Goal: Task Accomplishment & Management: Manage account settings

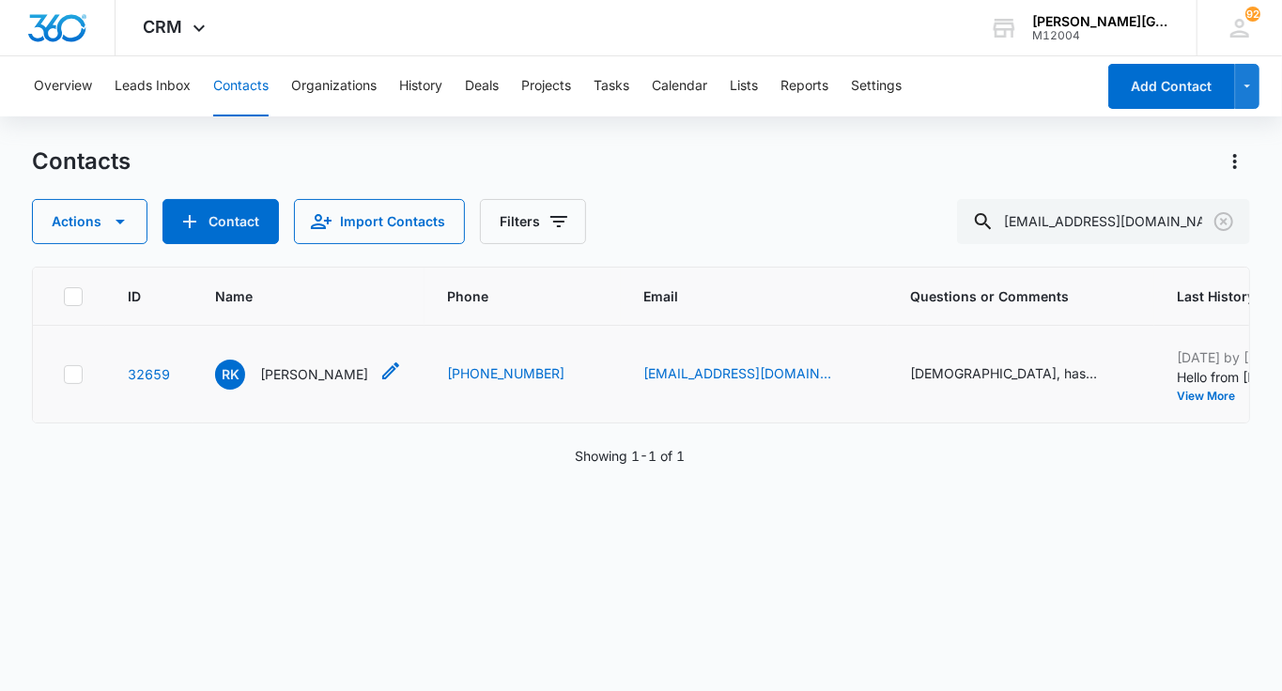
click at [299, 375] on p "[PERSON_NAME]" at bounding box center [314, 374] width 108 height 20
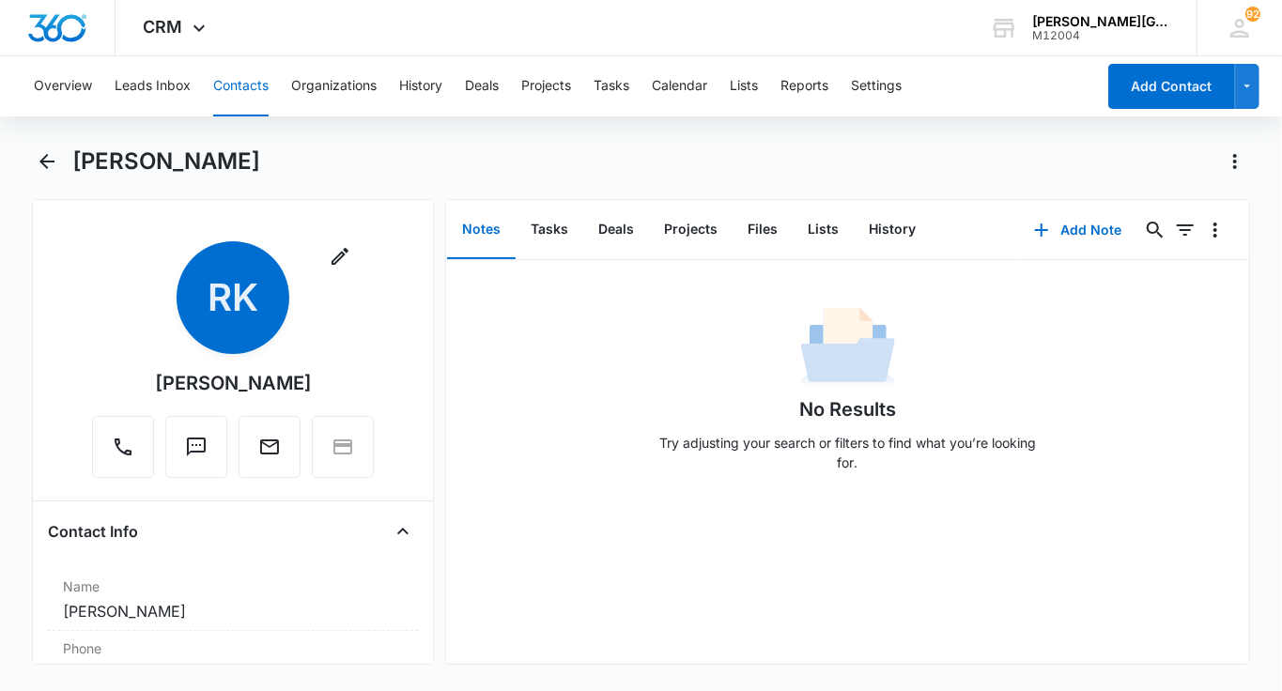
scroll to position [226, 0]
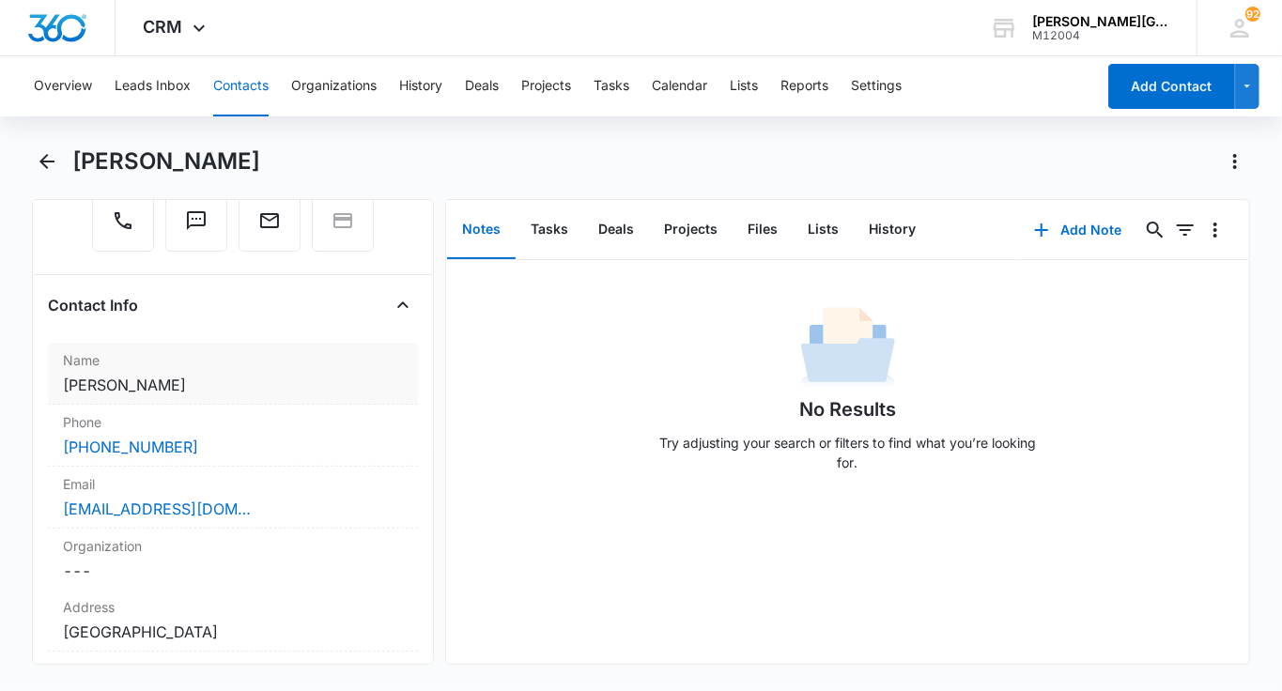
click at [218, 353] on label "Name" at bounding box center [233, 360] width 340 height 20
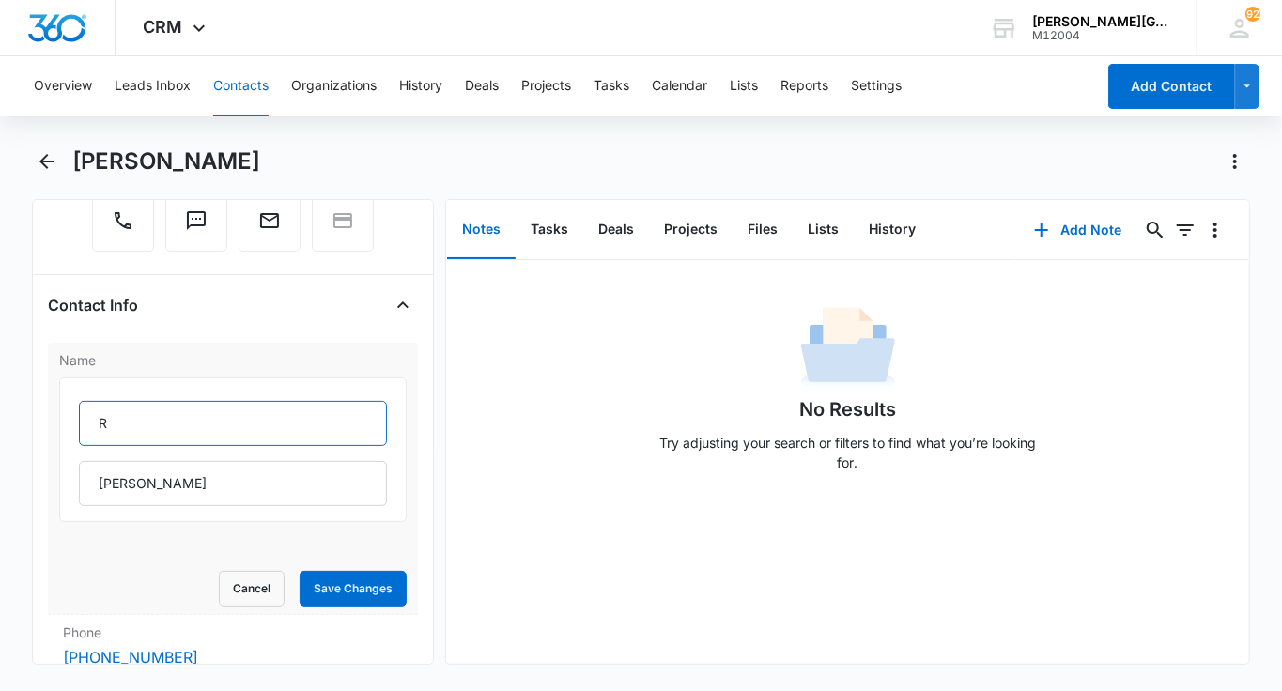
click at [132, 410] on input "R" at bounding box center [233, 423] width 308 height 45
paste input "[PERSON_NAME]"
click at [160, 422] on input "[PERSON_NAME]" at bounding box center [233, 423] width 308 height 45
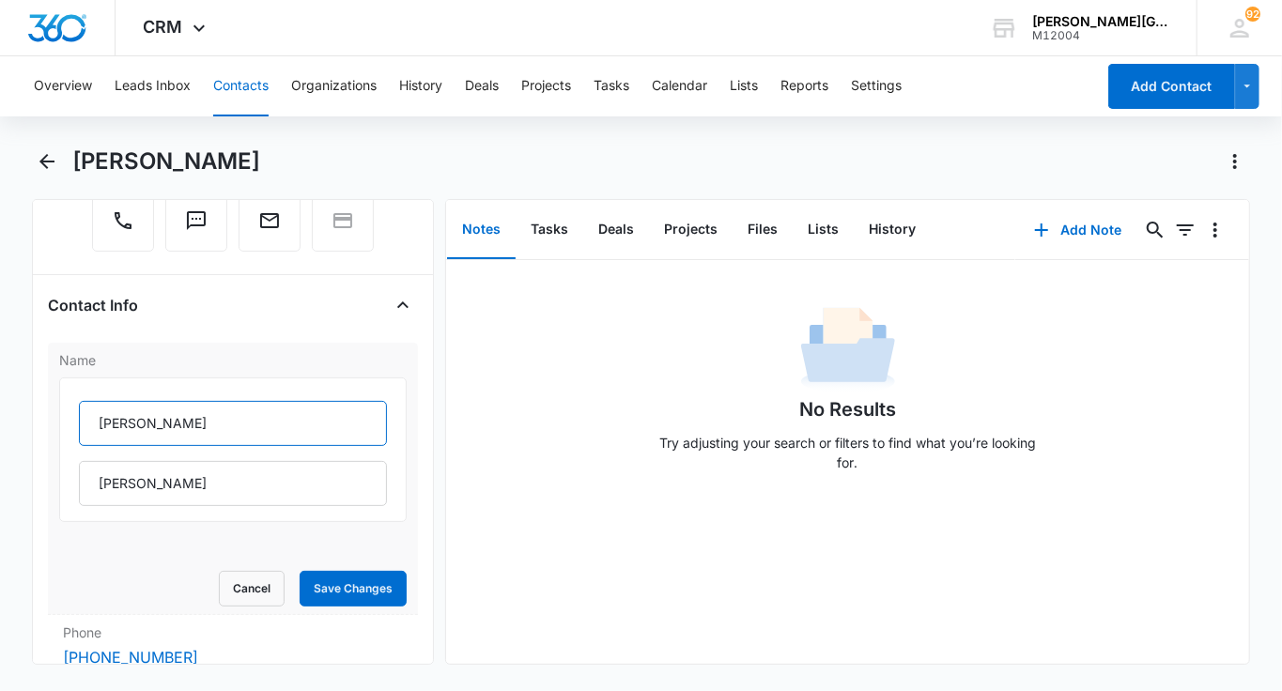
click at [160, 422] on input "[PERSON_NAME]" at bounding box center [233, 423] width 308 height 45
type input "[PERSON_NAME]"
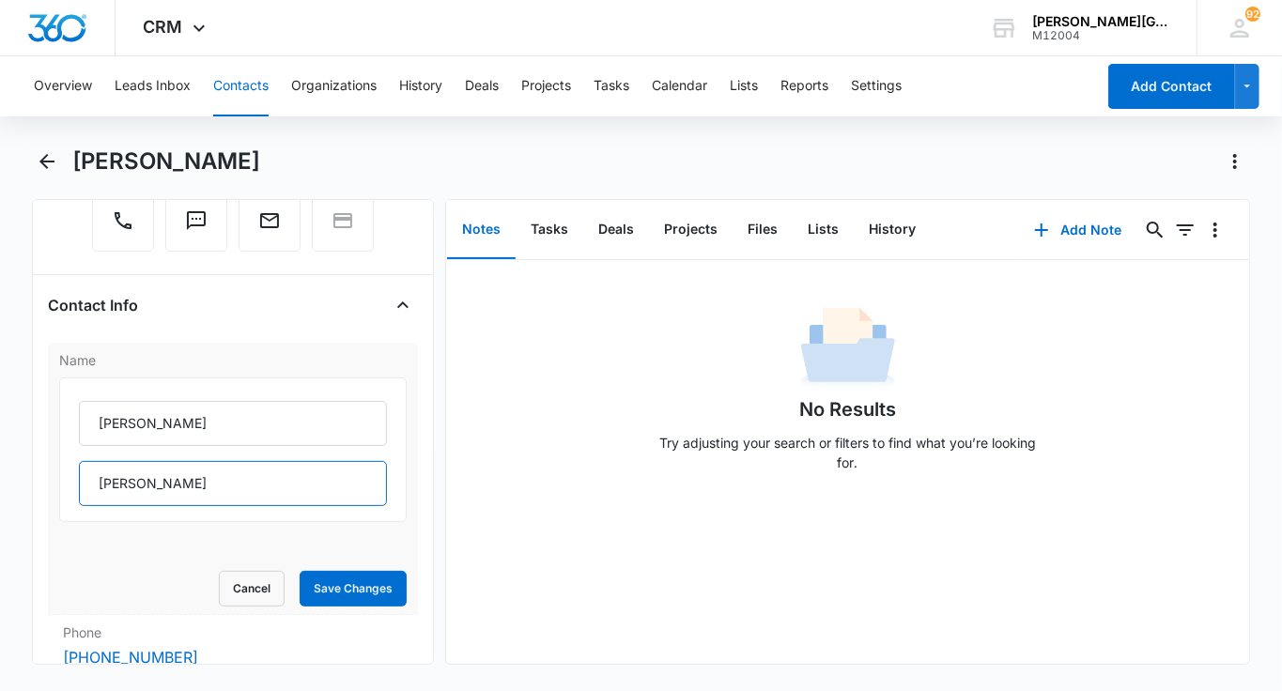
click at [137, 482] on input "[PERSON_NAME]" at bounding box center [233, 483] width 308 height 45
paste input "Newmark"
type input "Newmark"
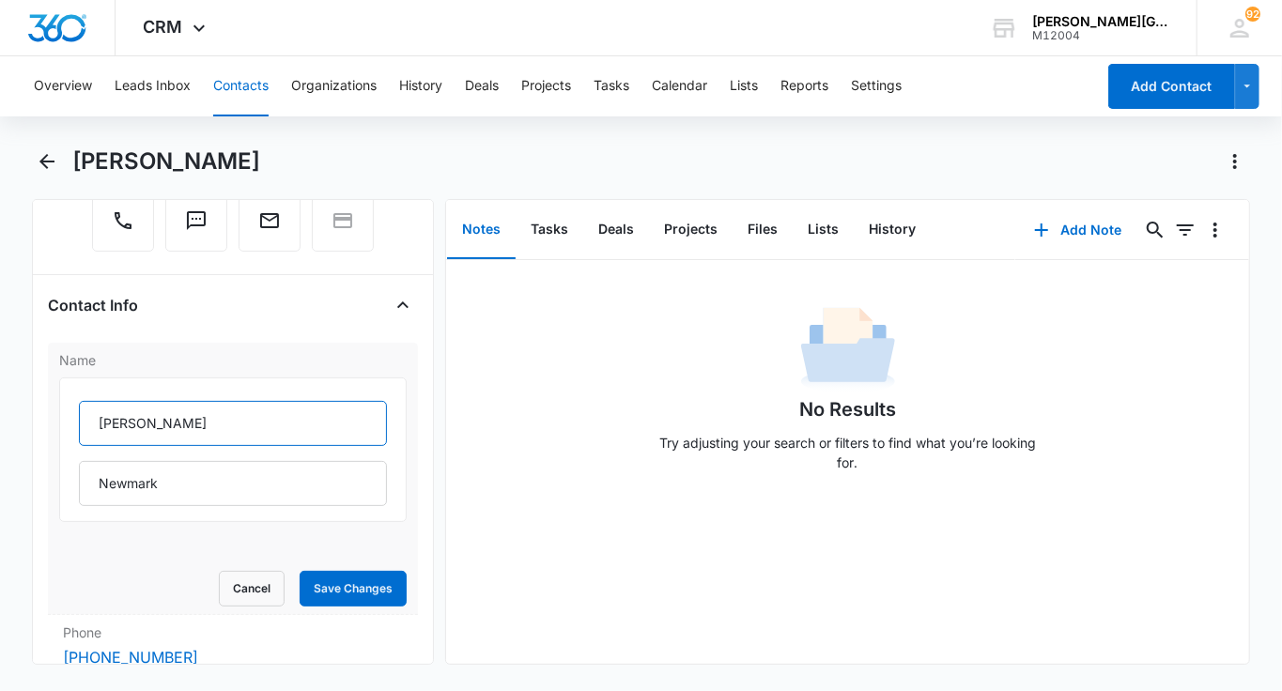
drag, startPoint x: 152, startPoint y: 423, endPoint x: 289, endPoint y: 423, distance: 137.1
click at [289, 423] on input "[PERSON_NAME]" at bounding box center [233, 423] width 308 height 45
type input "[PERSON_NAME]"
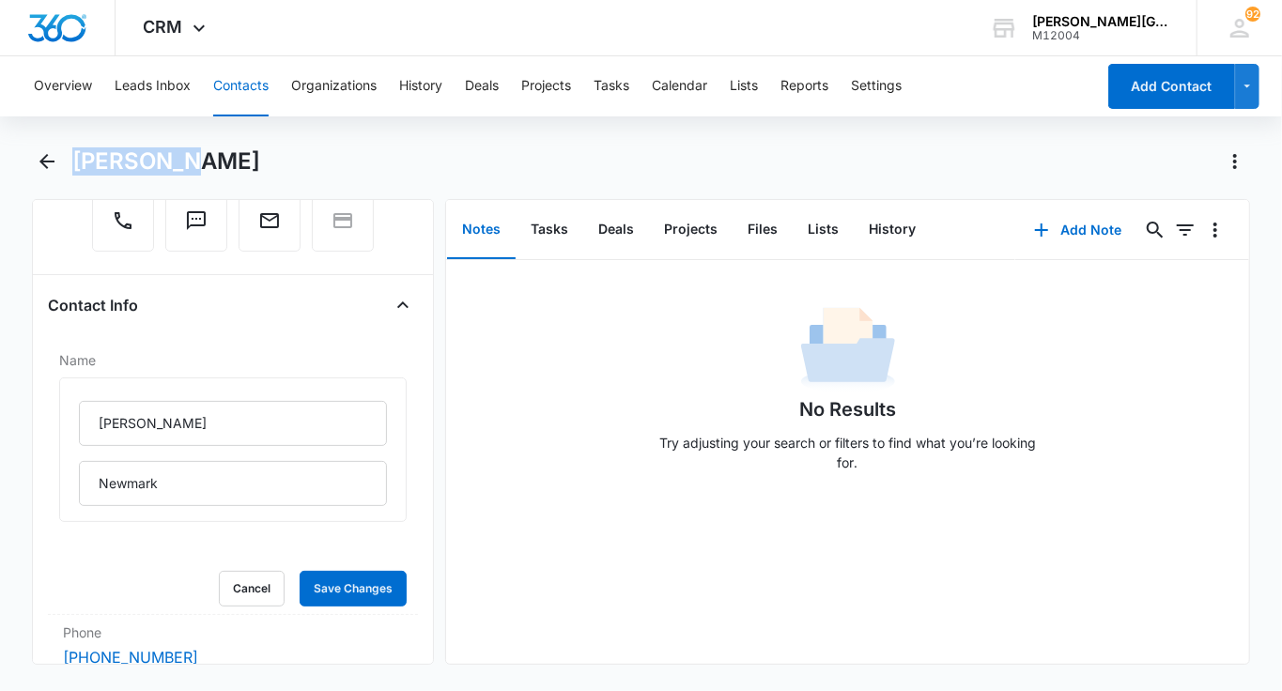
drag, startPoint x: 74, startPoint y: 160, endPoint x: 180, endPoint y: 177, distance: 107.6
click at [180, 177] on div "[PERSON_NAME]" at bounding box center [641, 172] width 1218 height 53
copy h1 "[PERSON_NAME]"
click at [360, 575] on button "Save Changes" at bounding box center [353, 589] width 107 height 36
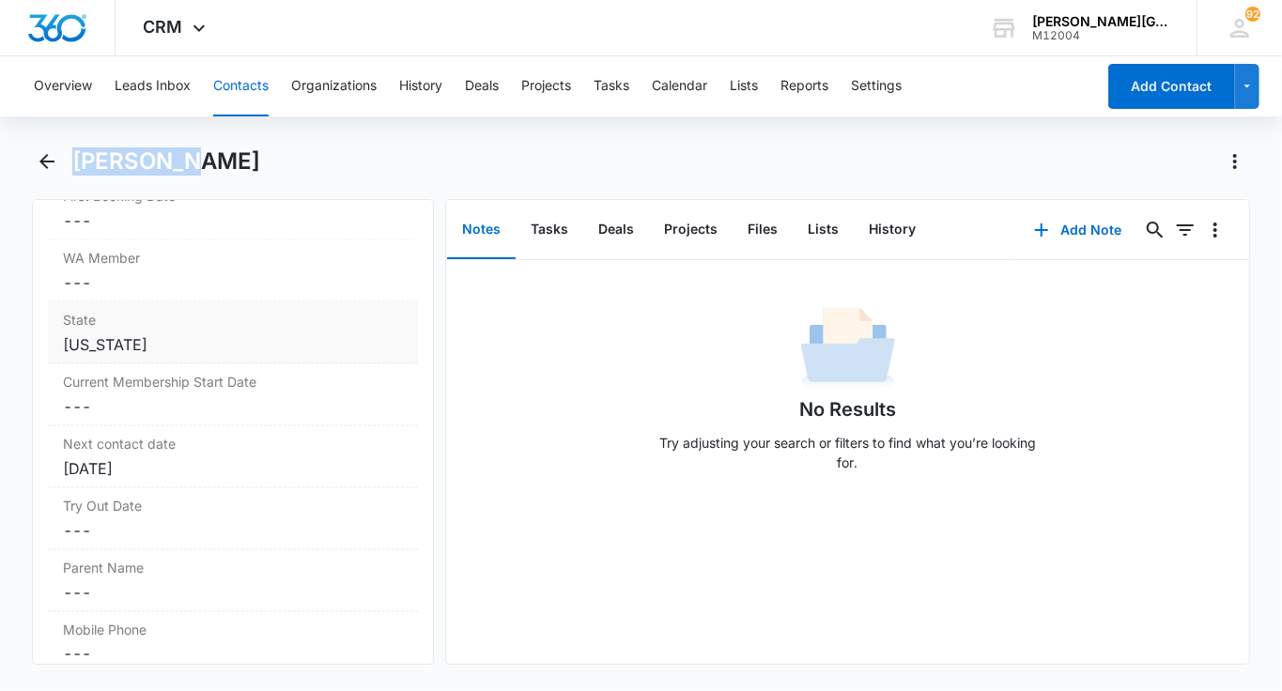
scroll to position [1472, 0]
click at [230, 459] on div "[DATE]" at bounding box center [233, 470] width 340 height 23
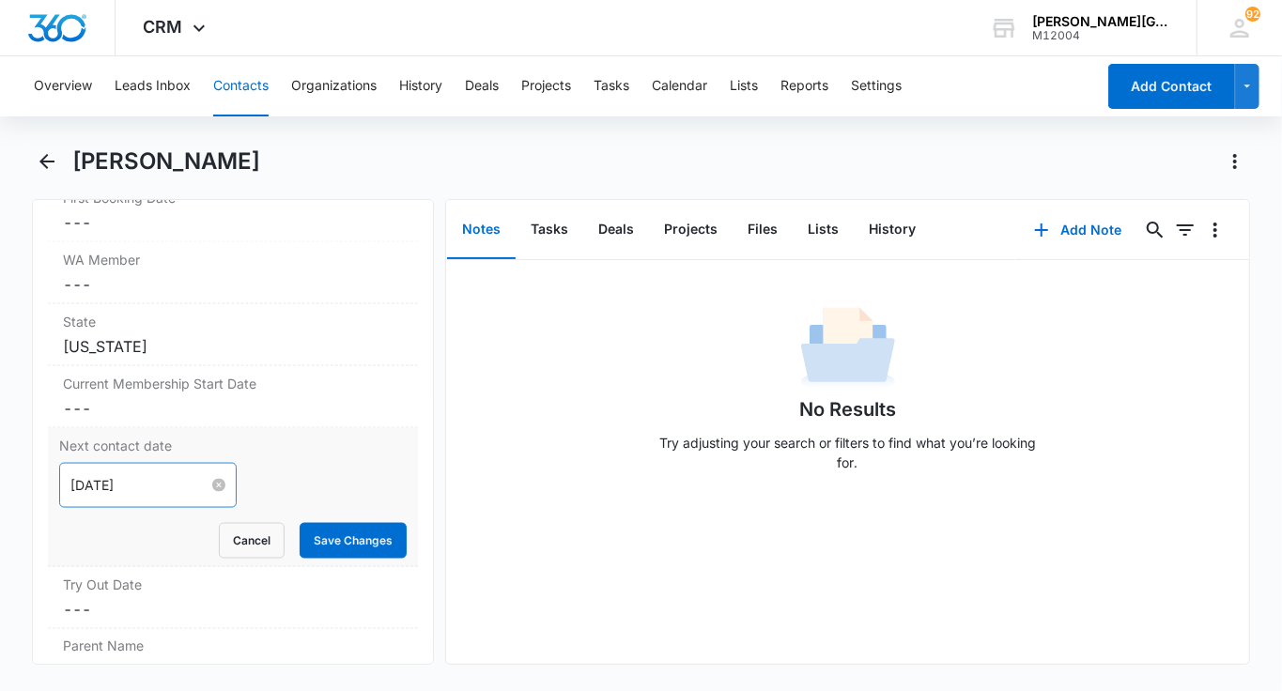
click at [182, 484] on div "[DATE]" at bounding box center [147, 485] width 155 height 21
click at [337, 523] on button "Save Changes" at bounding box center [353, 541] width 107 height 36
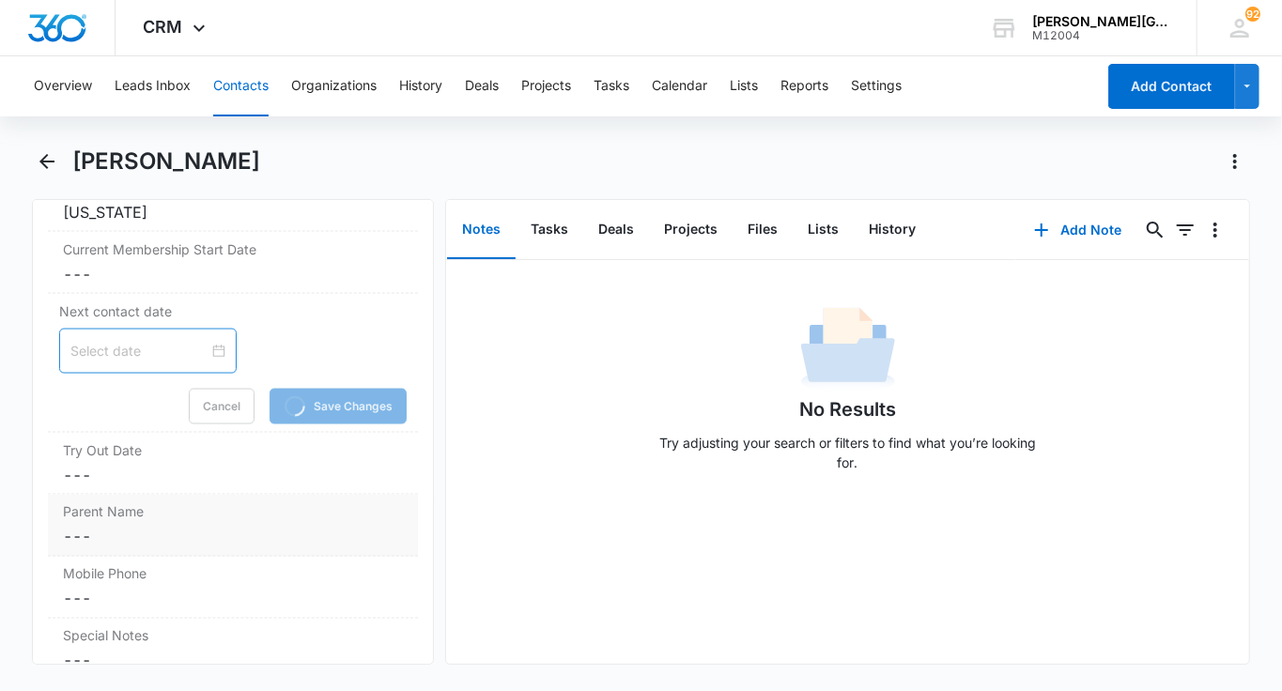
click at [292, 526] on dd "Cancel Save Changes ---" at bounding box center [233, 537] width 340 height 23
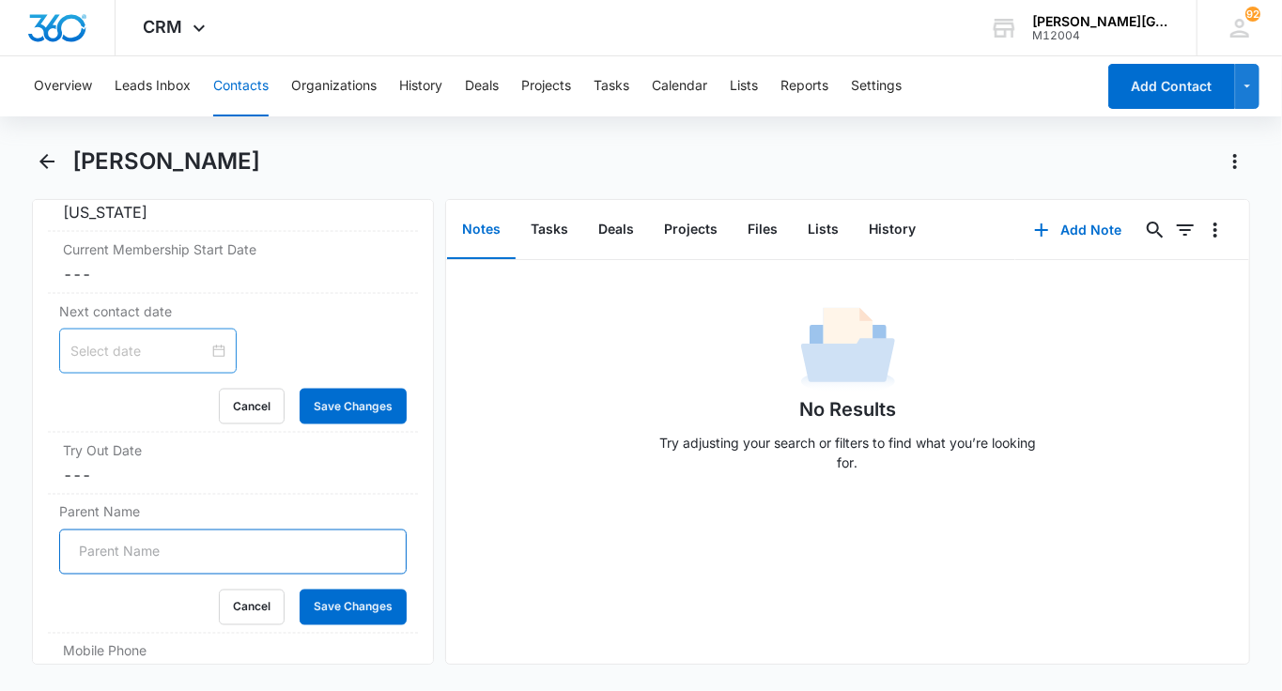
click at [157, 553] on input "Parent Name" at bounding box center [232, 552] width 347 height 45
paste input "[PERSON_NAME]"
type input "[PERSON_NAME]"
click at [346, 616] on button "Save Changes" at bounding box center [353, 608] width 107 height 36
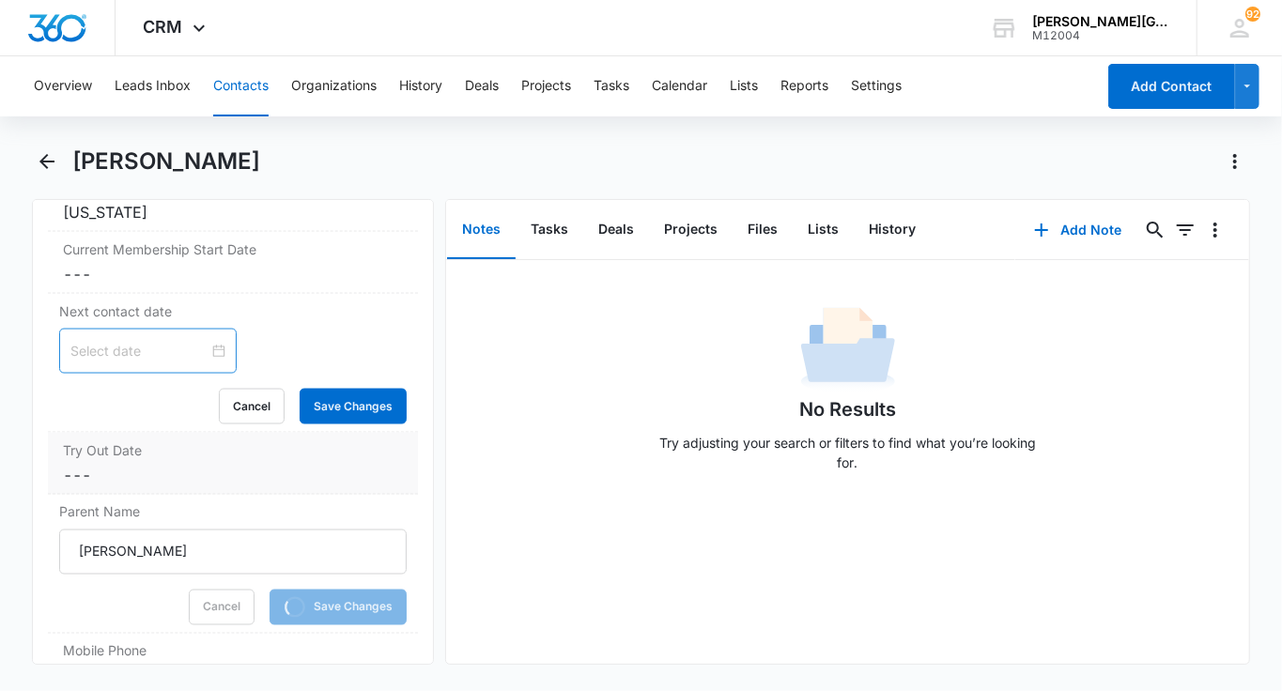
click at [146, 464] on dd "Cancel Save Changes ---" at bounding box center [233, 475] width 340 height 23
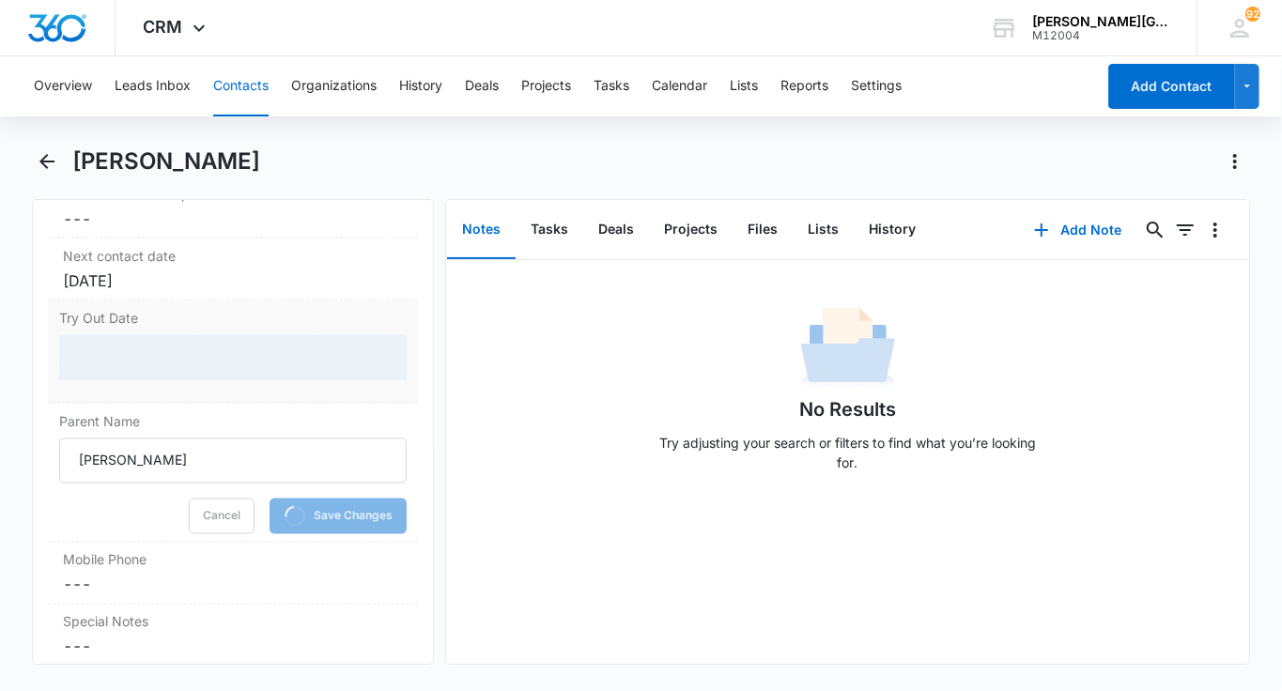
scroll to position [1669, 0]
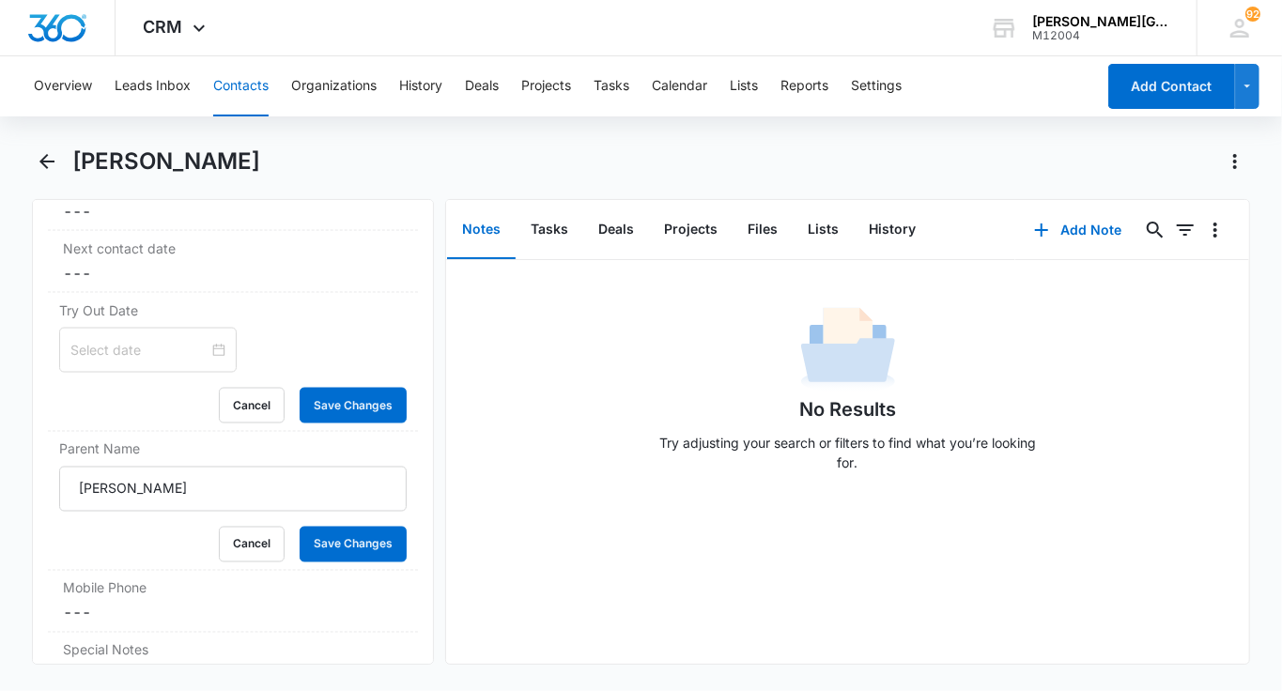
click at [117, 349] on input at bounding box center [139, 350] width 138 height 21
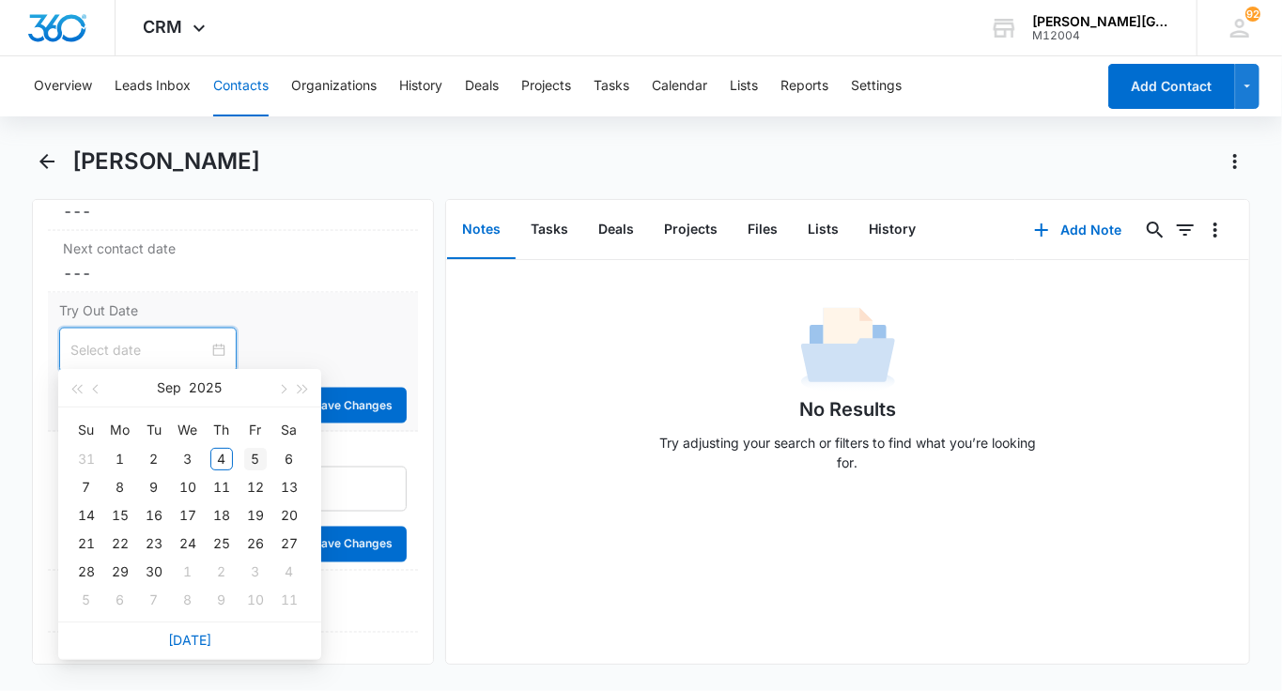
type input "[DATE]"
click at [253, 456] on div "5" at bounding box center [255, 459] width 23 height 23
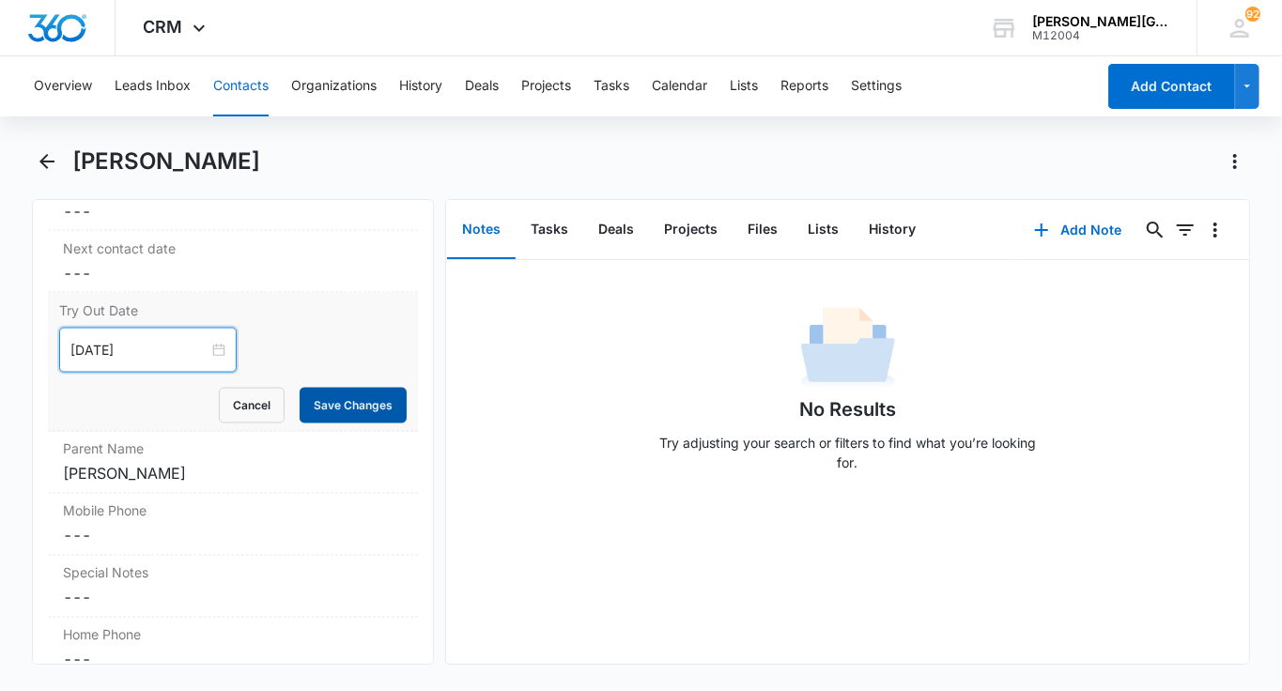
click at [340, 395] on button "Save Changes" at bounding box center [353, 406] width 107 height 36
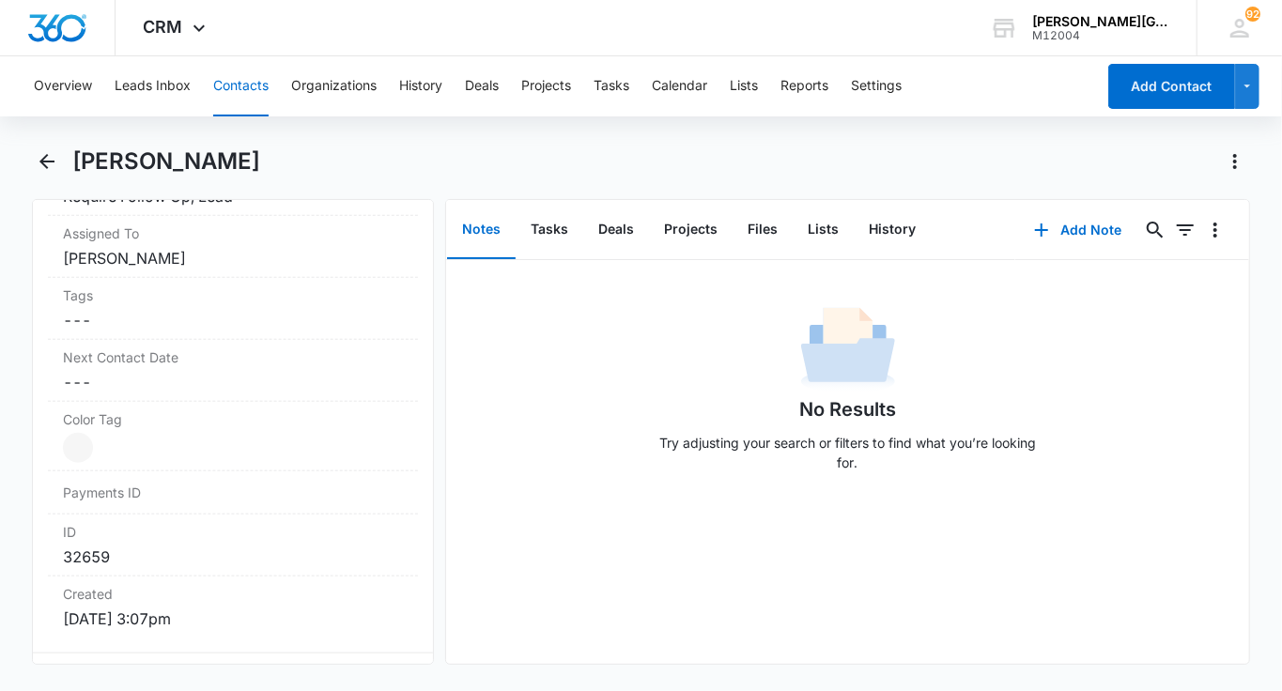
scroll to position [893, 0]
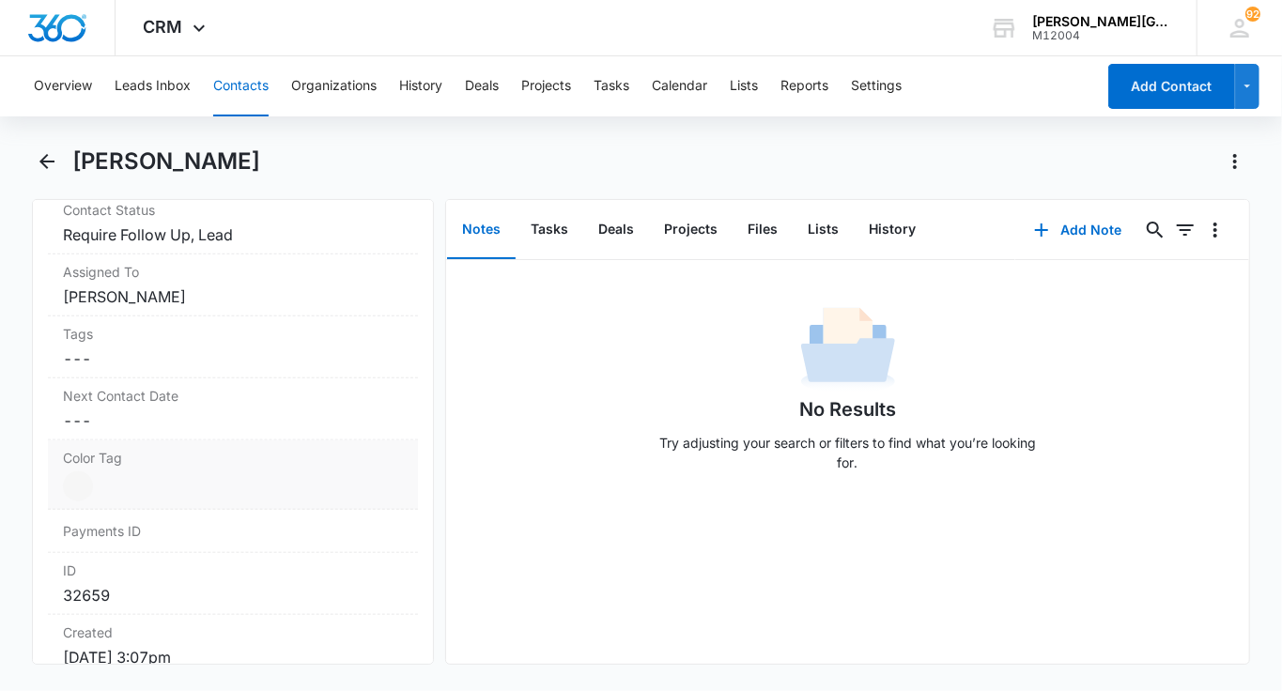
click at [80, 482] on div at bounding box center [78, 486] width 30 height 30
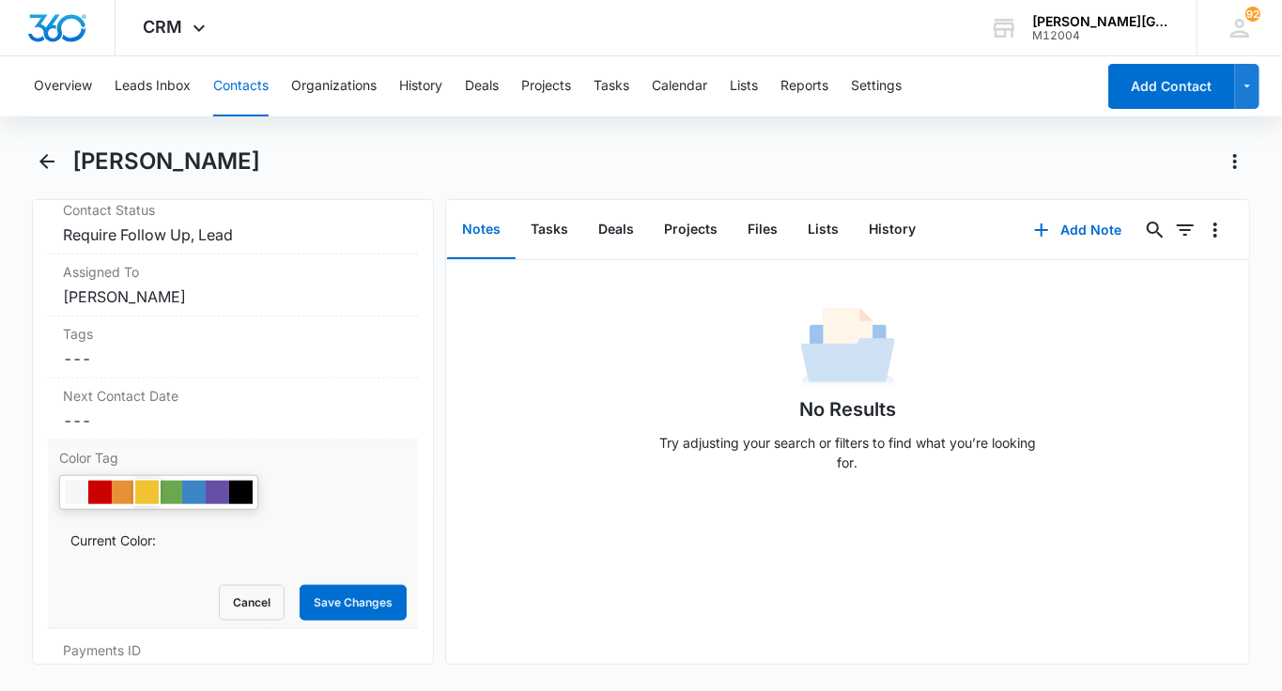
click at [147, 486] on div at bounding box center [146, 492] width 23 height 23
click at [342, 588] on button "Save Changes" at bounding box center [353, 603] width 107 height 36
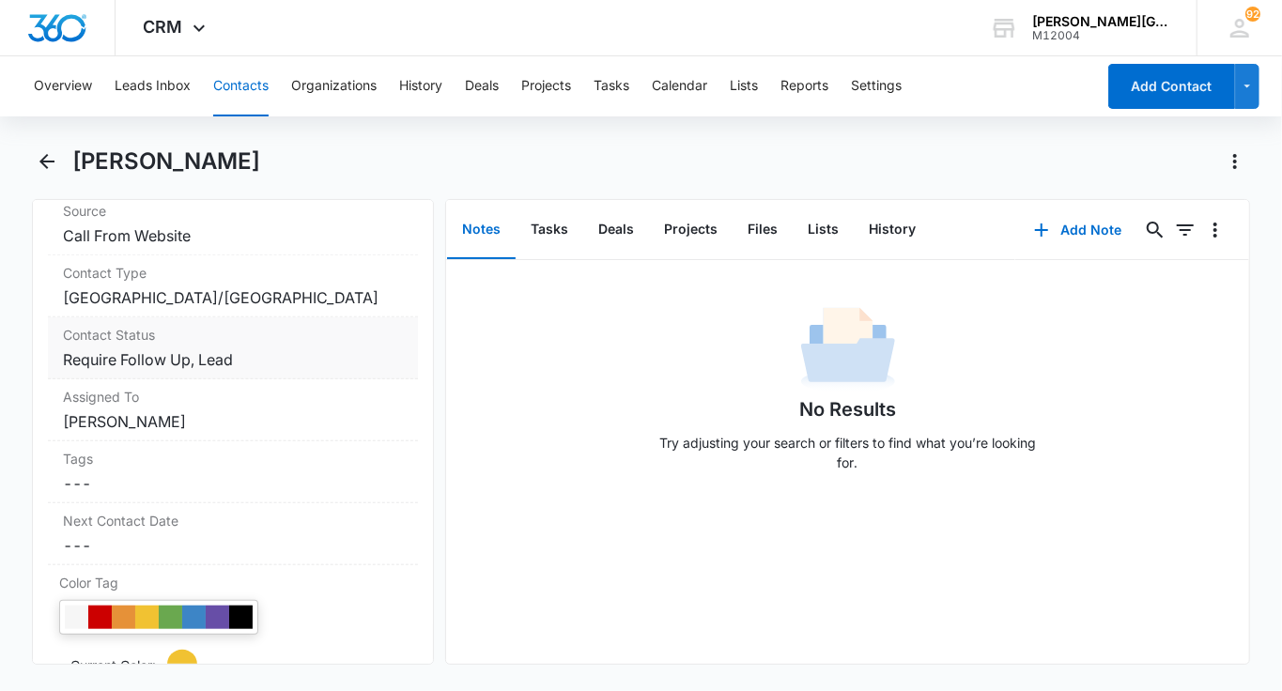
click at [259, 352] on dd "Cancel Save Changes Require Follow Up, Lead" at bounding box center [233, 359] width 340 height 23
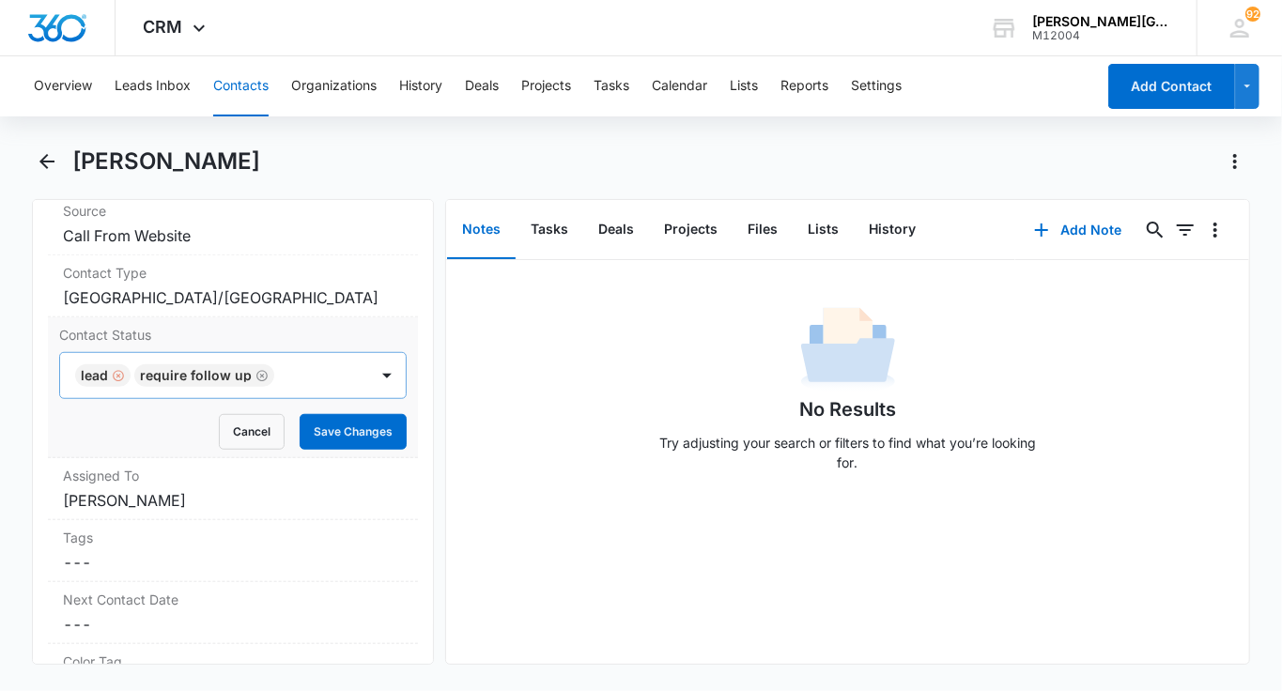
click at [109, 375] on div "Remove Lead" at bounding box center [116, 375] width 17 height 13
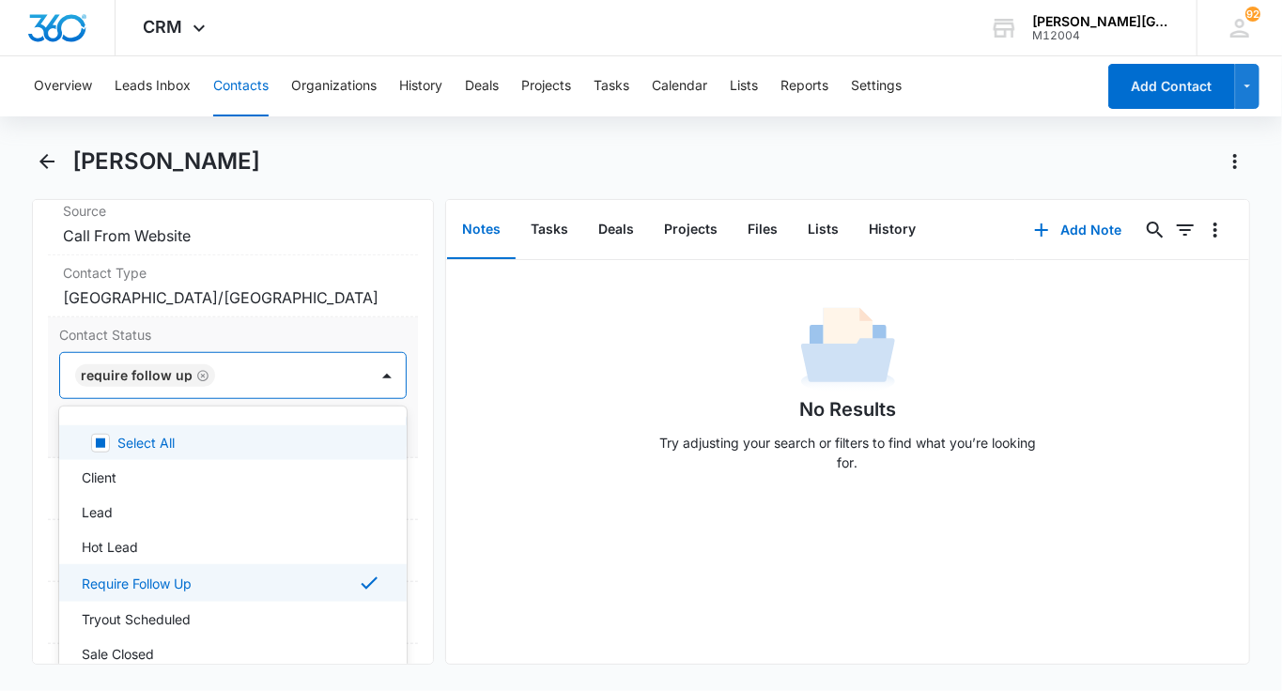
click at [238, 373] on div at bounding box center [282, 375] width 123 height 26
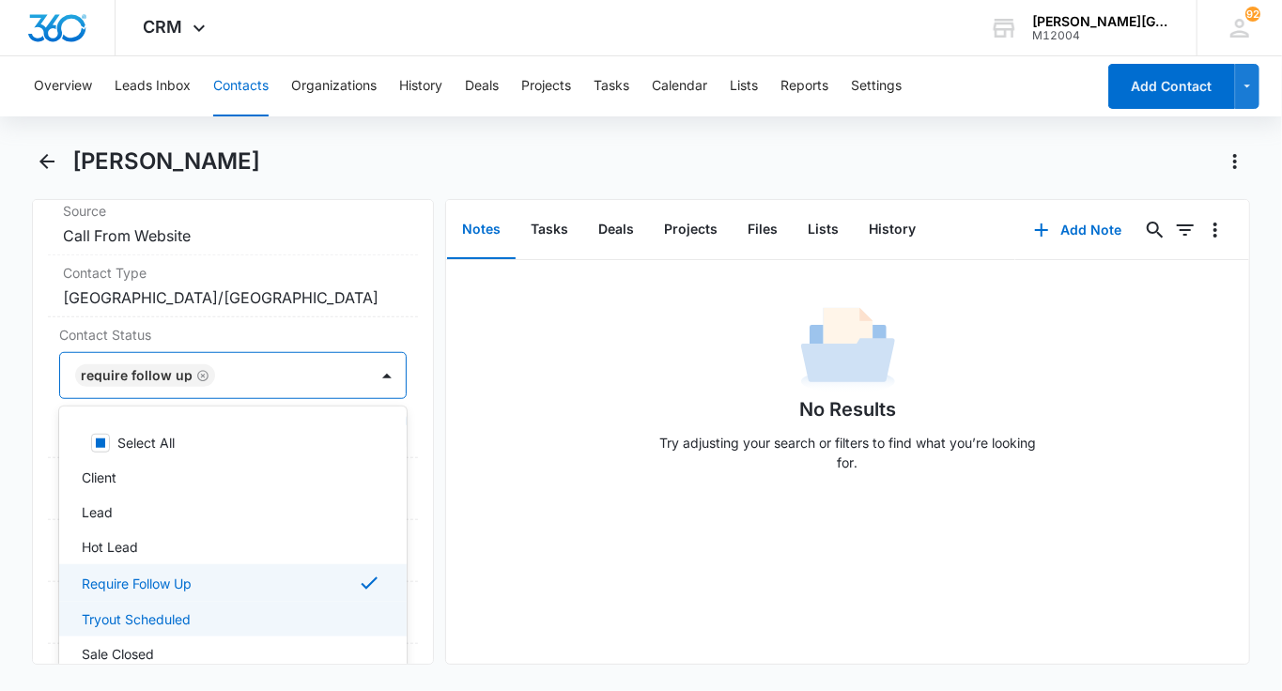
click at [144, 619] on p "Tryout Scheduled" at bounding box center [136, 619] width 109 height 20
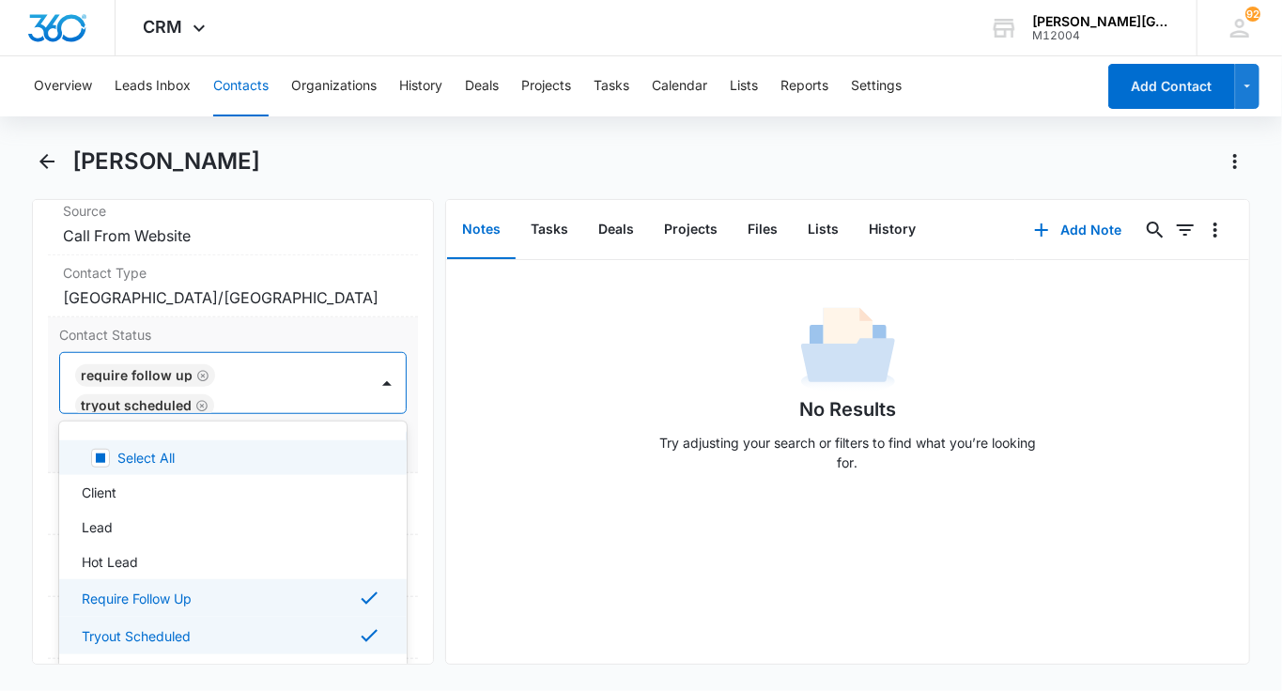
click at [362, 364] on div "Require Follow Up Tryout Scheduled" at bounding box center [214, 383] width 308 height 60
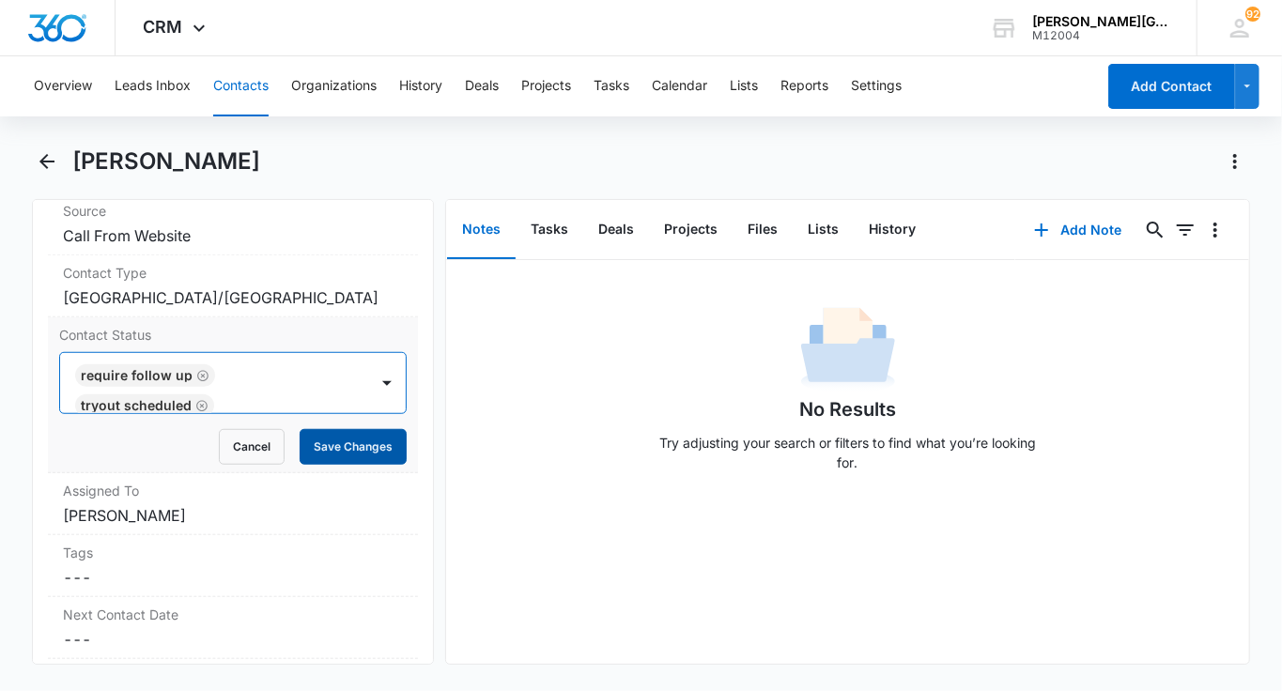
click at [360, 438] on button "Save Changes" at bounding box center [353, 447] width 107 height 36
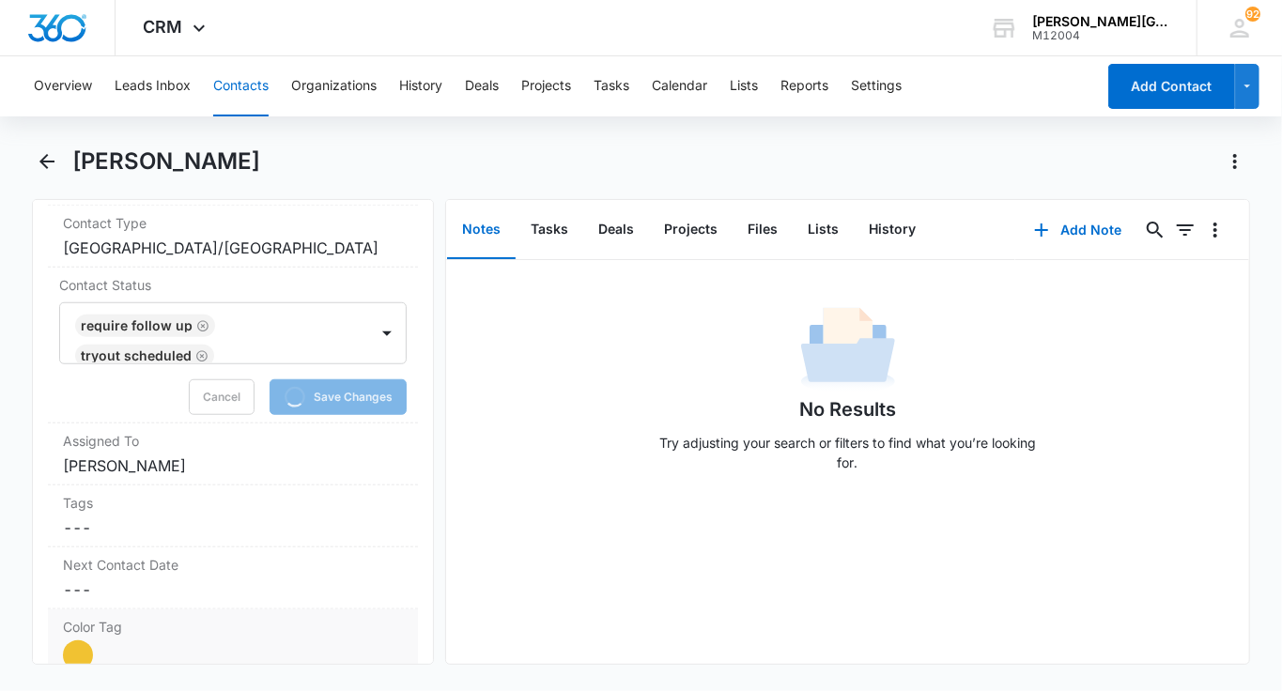
scroll to position [814, 0]
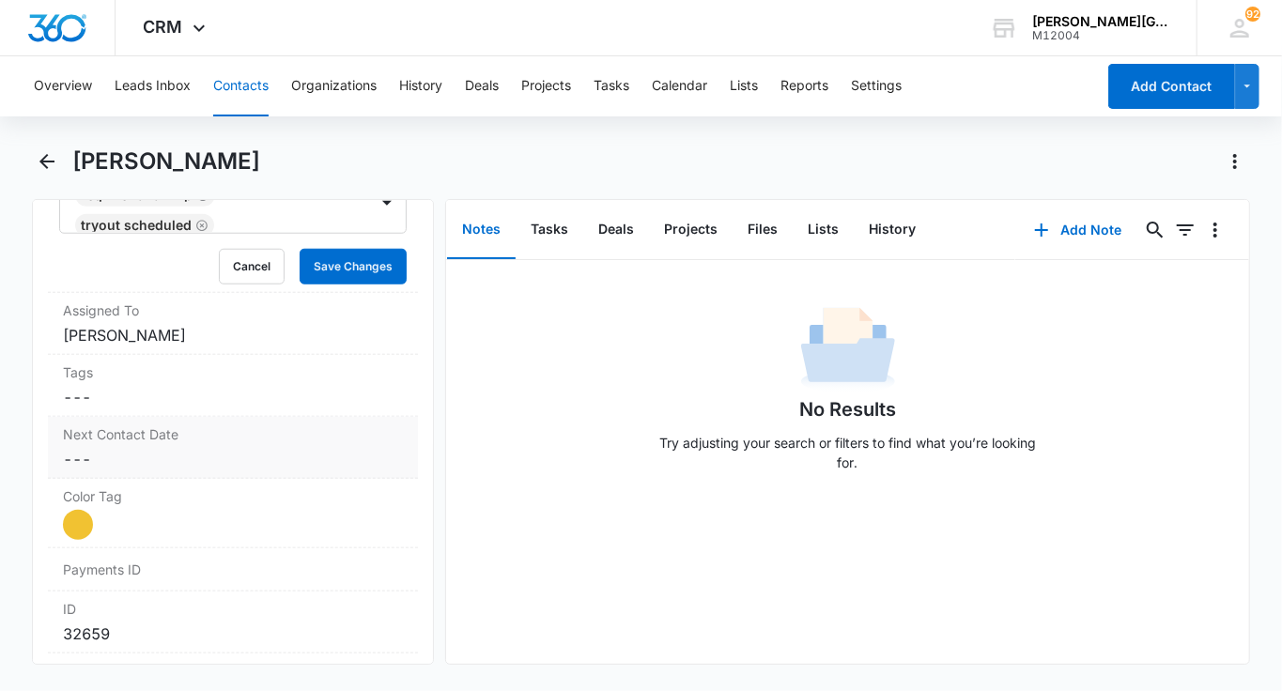
click at [227, 449] on dd "Cancel Save Changes ---" at bounding box center [233, 459] width 340 height 23
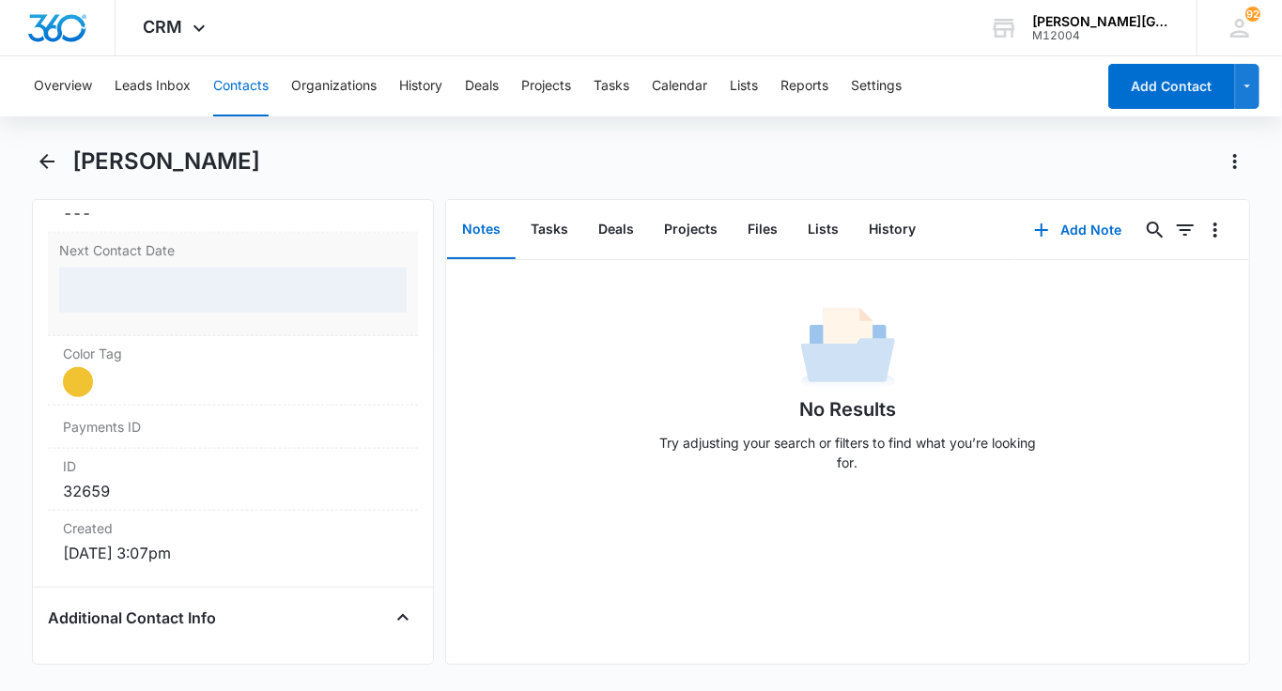
scroll to position [945, 0]
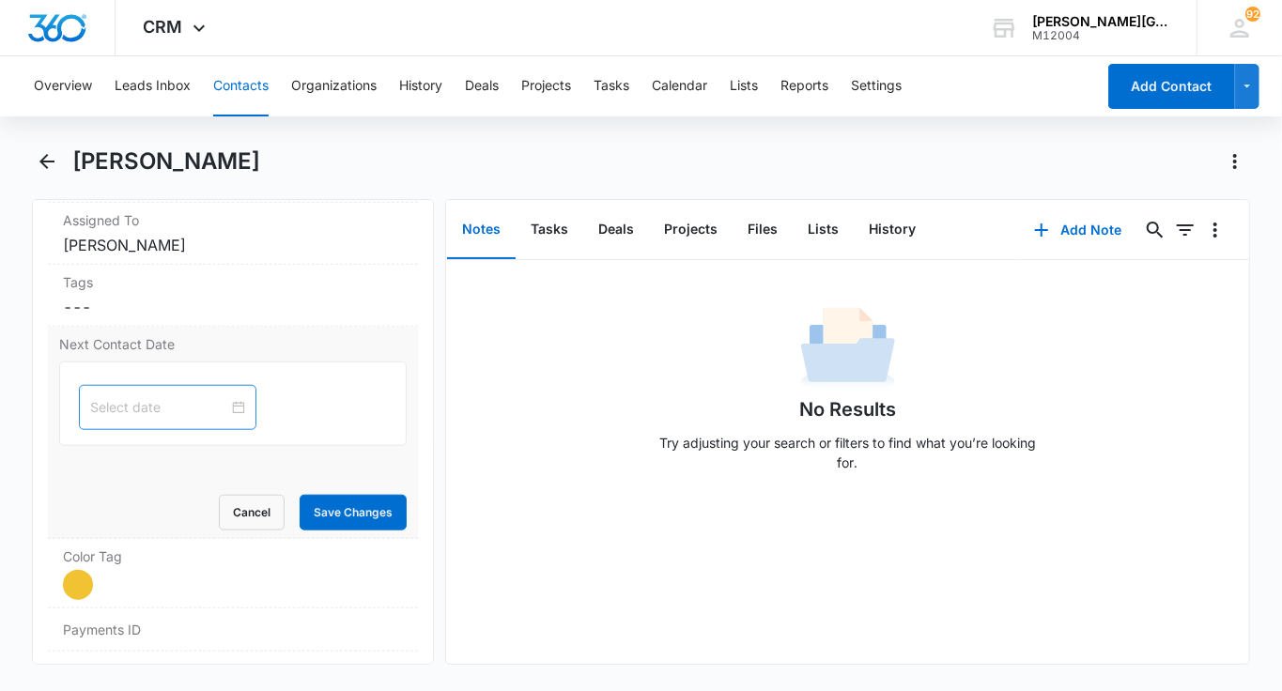
click at [149, 397] on input at bounding box center [159, 407] width 138 height 21
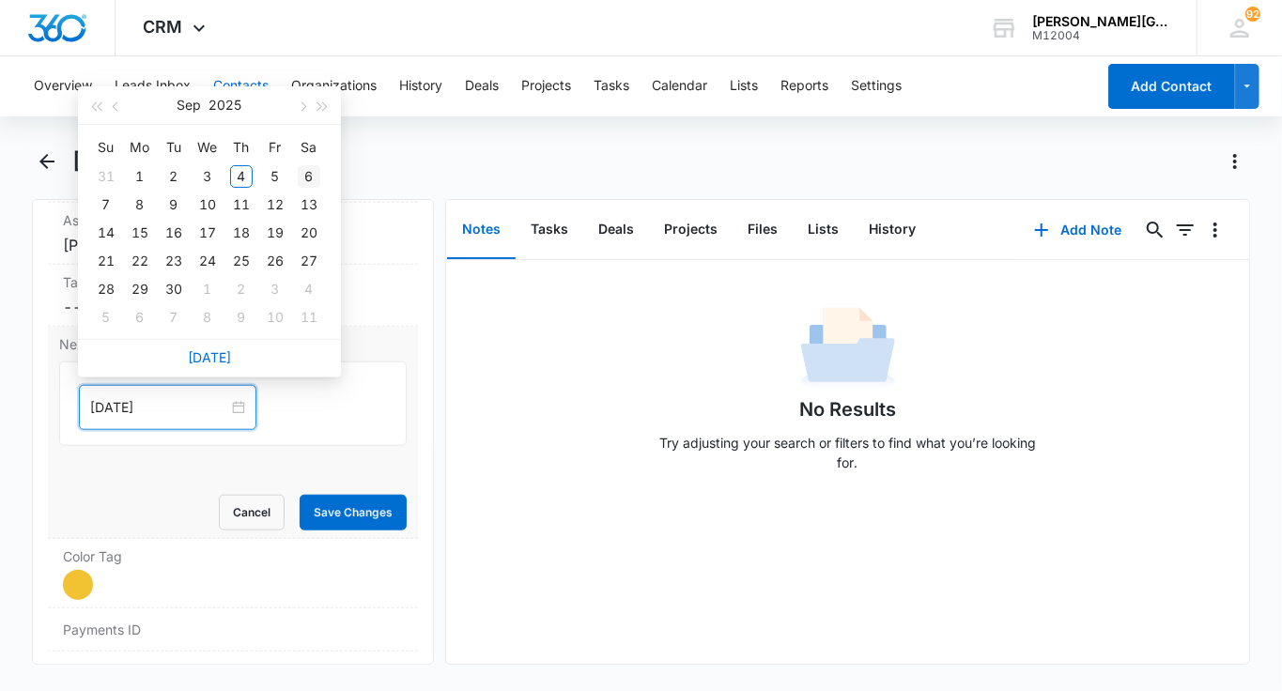
type input "[DATE]"
click at [311, 176] on div "6" at bounding box center [309, 176] width 23 height 23
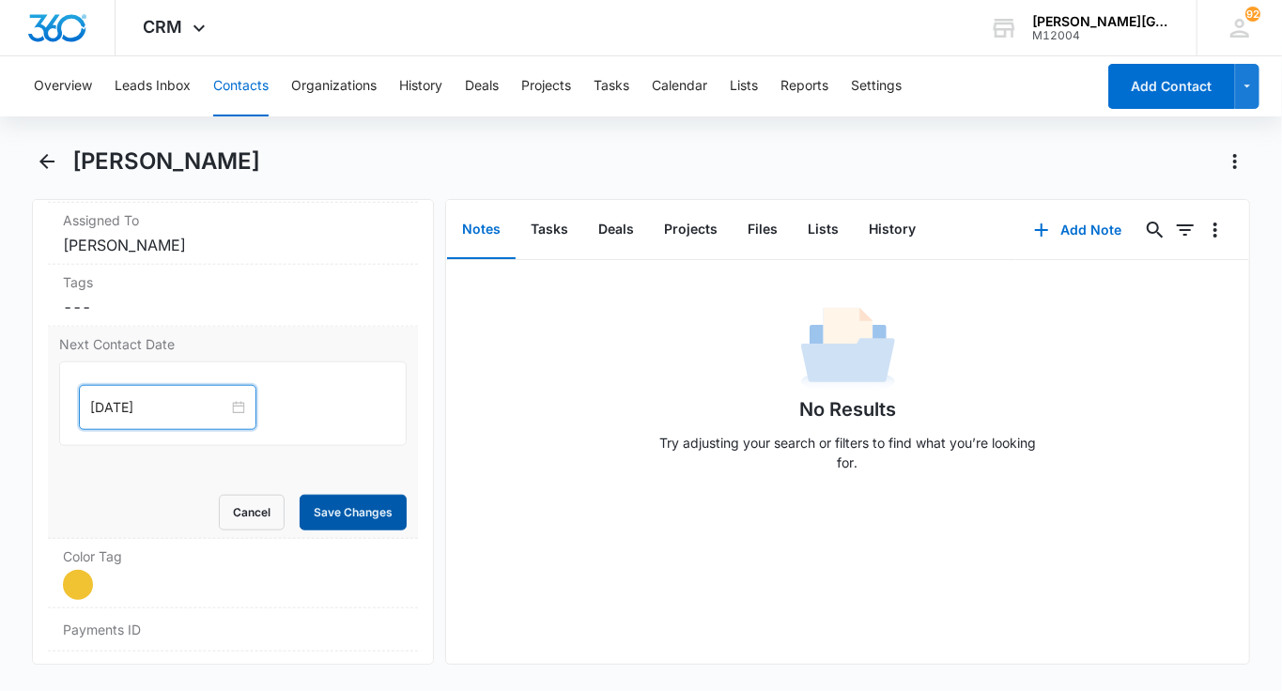
click at [359, 496] on button "Save Changes" at bounding box center [353, 513] width 107 height 36
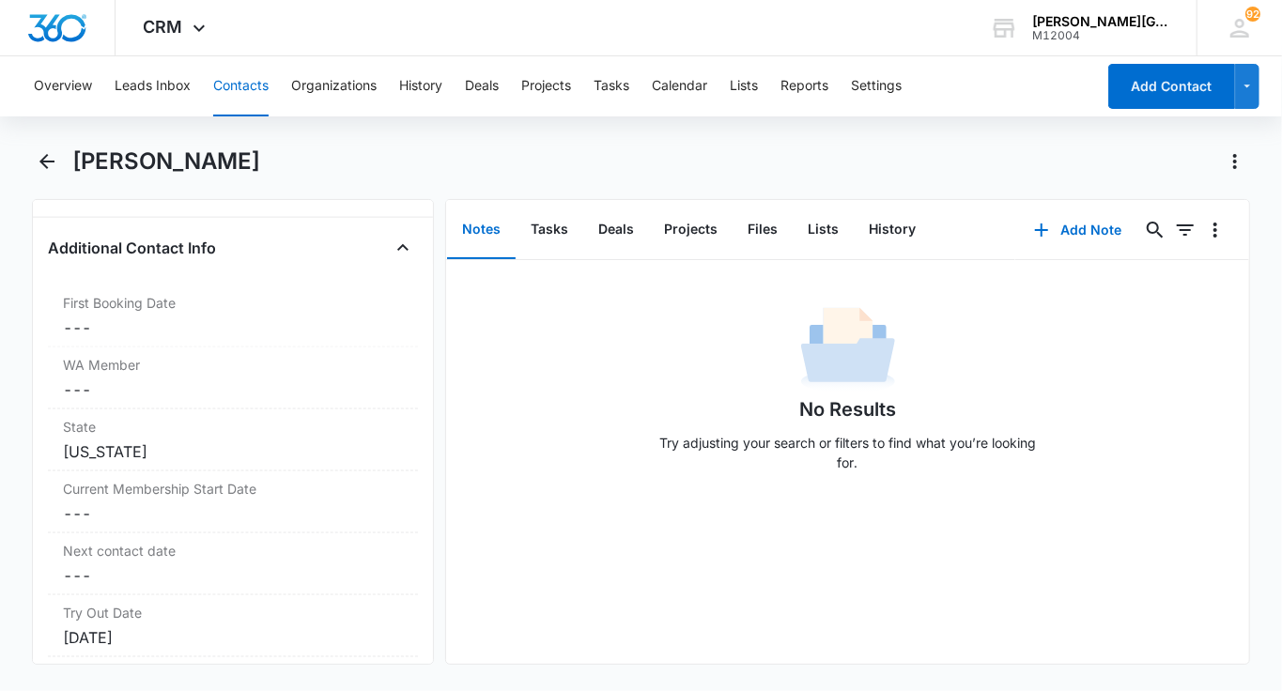
scroll to position [1364, 0]
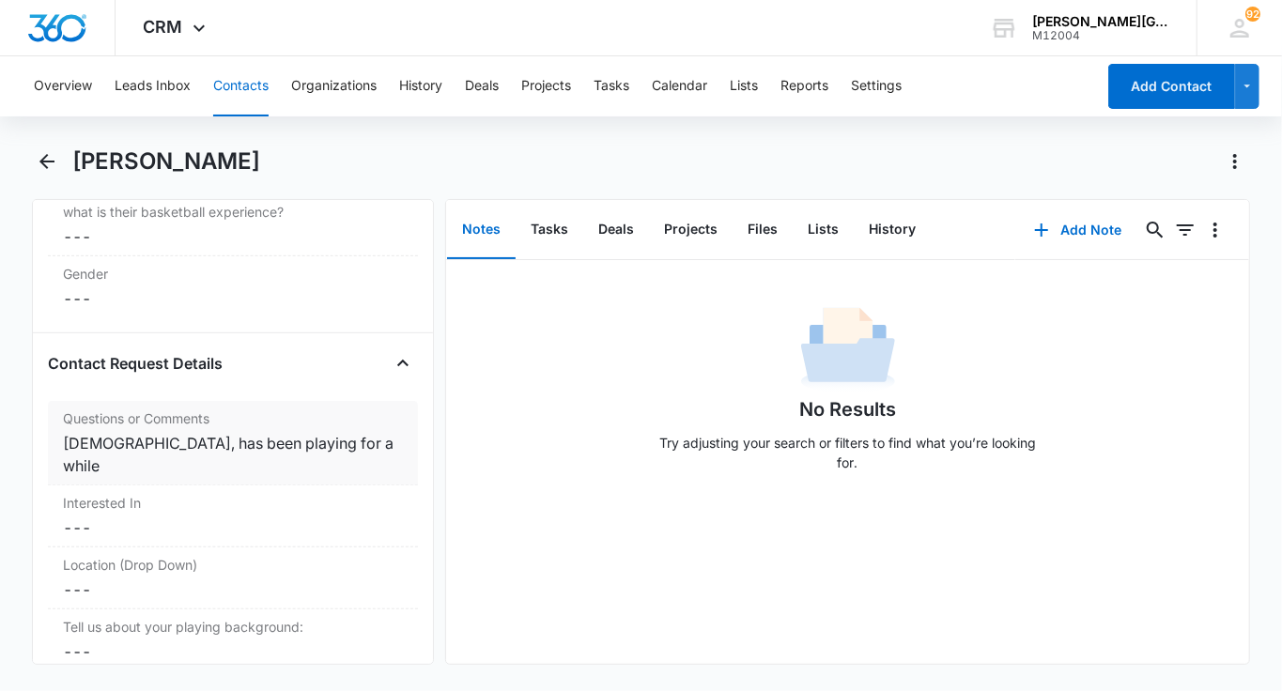
click at [335, 421] on label "Questions or Comments" at bounding box center [233, 418] width 340 height 20
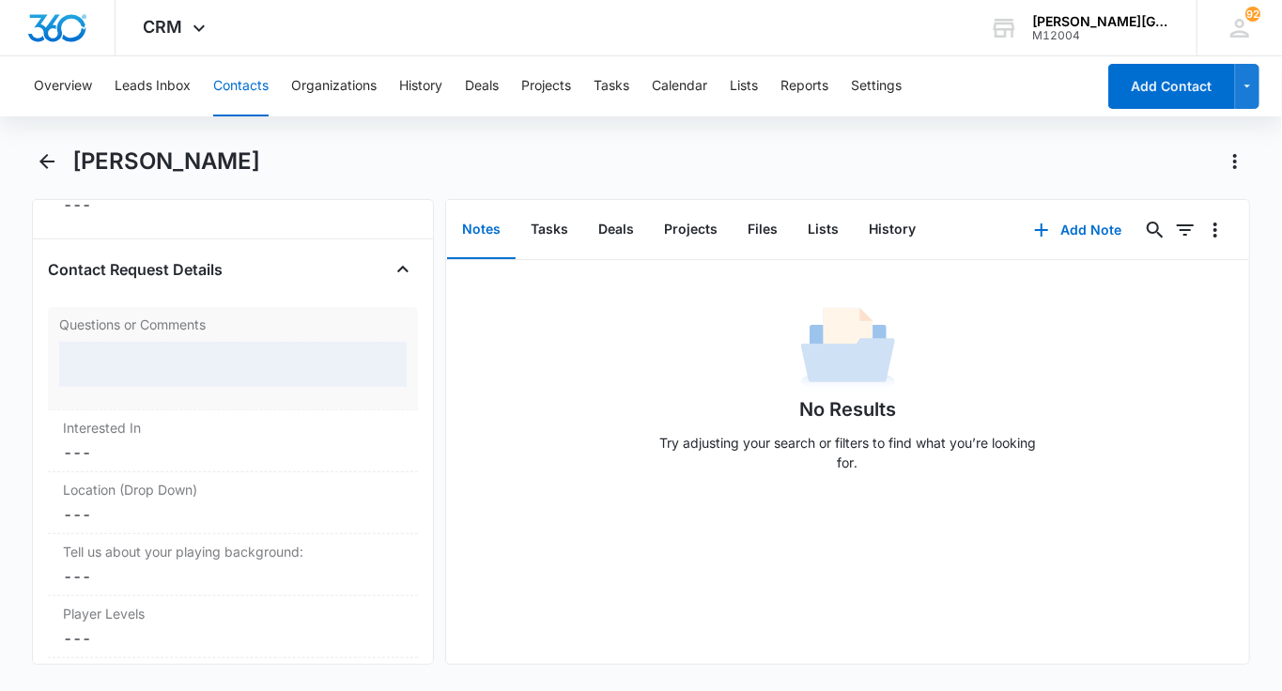
scroll to position [4559, 0]
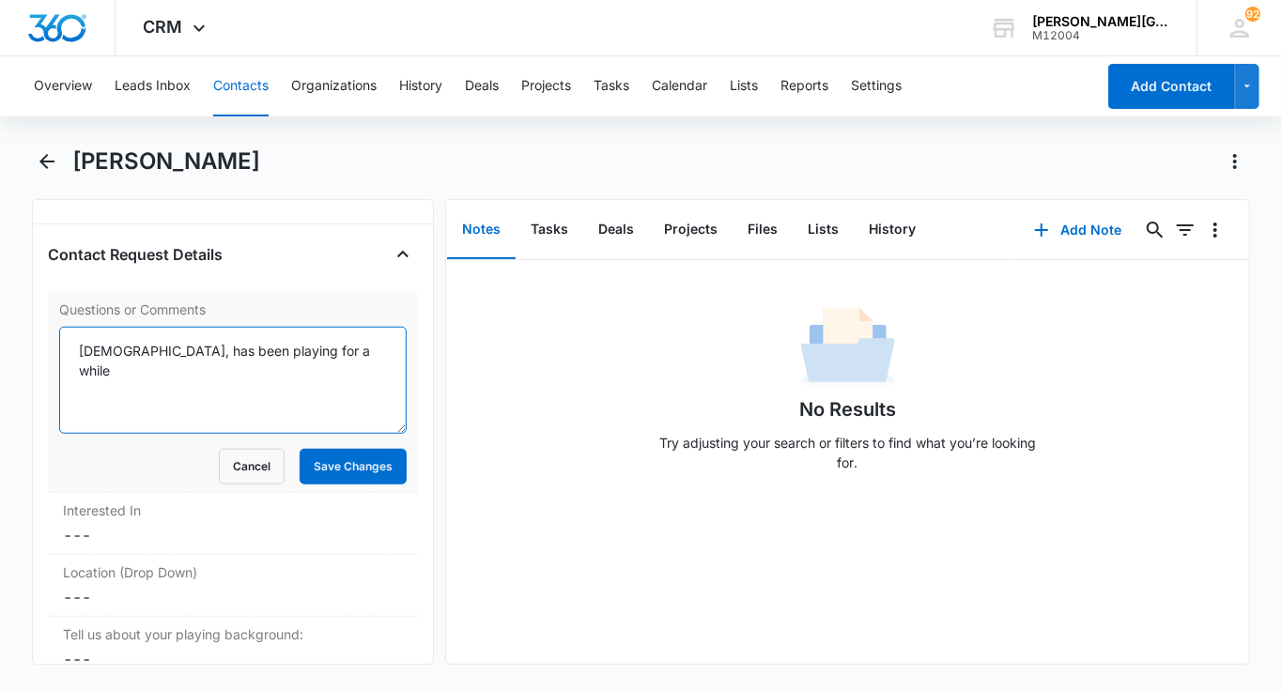
drag, startPoint x: 88, startPoint y: 352, endPoint x: 68, endPoint y: 352, distance: 20.7
click at [68, 352] on textarea "[DEMOGRAPHIC_DATA], has been playing for a while" at bounding box center [232, 380] width 347 height 107
click at [339, 353] on textarea "[DEMOGRAPHIC_DATA], has been playing for a while" at bounding box center [232, 380] width 347 height 107
type textarea "[DEMOGRAPHIC_DATA], has been playing for a while, G1"
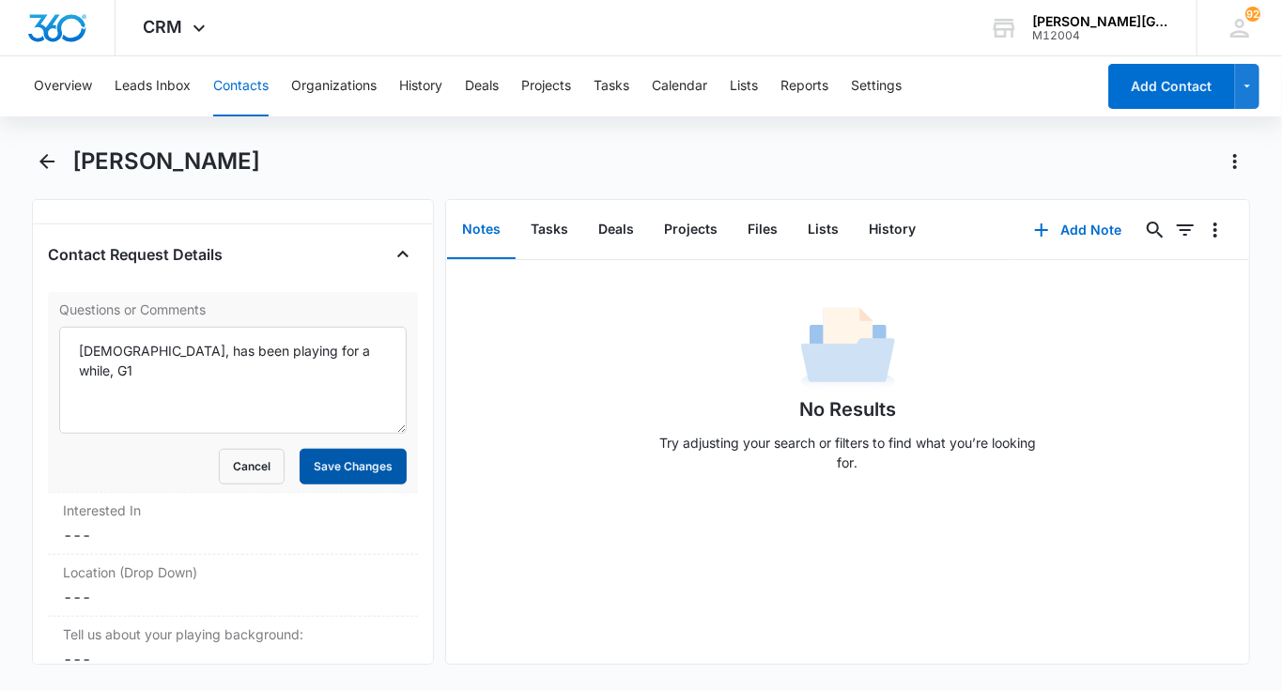
click at [380, 475] on button "Save Changes" at bounding box center [353, 467] width 107 height 36
click at [540, 245] on button "Tasks" at bounding box center [549, 230] width 68 height 58
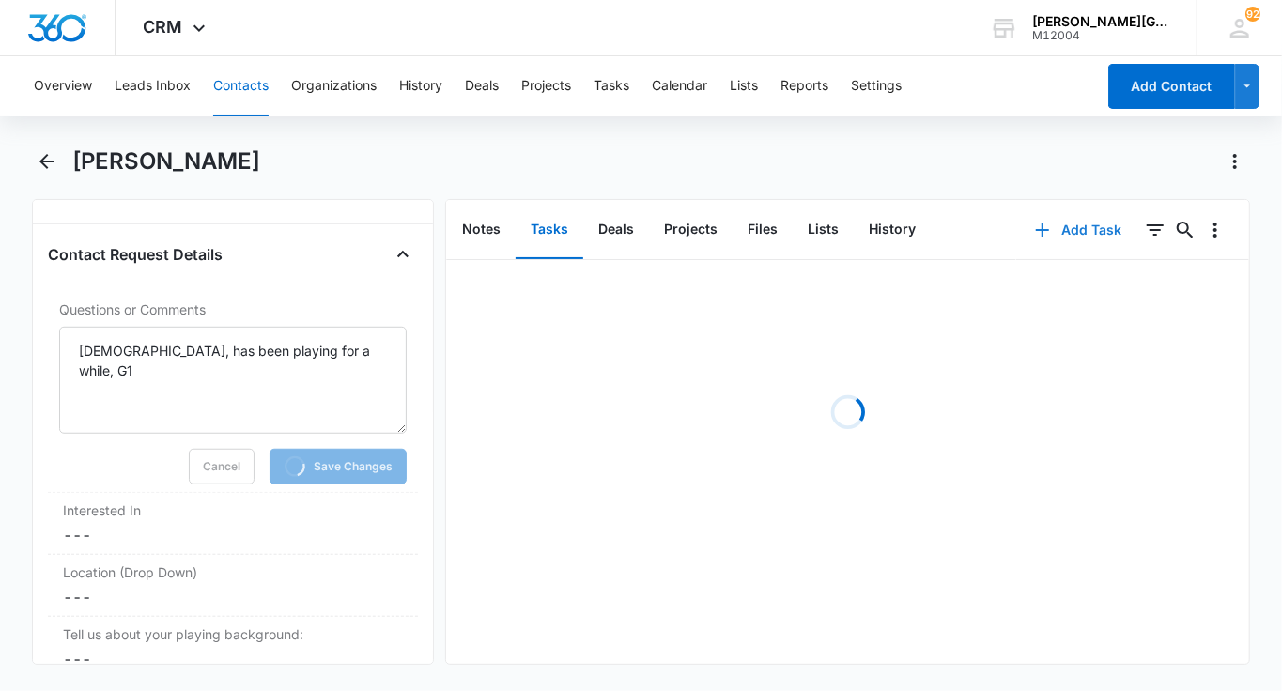
click at [1050, 237] on icon "button" at bounding box center [1042, 230] width 23 height 23
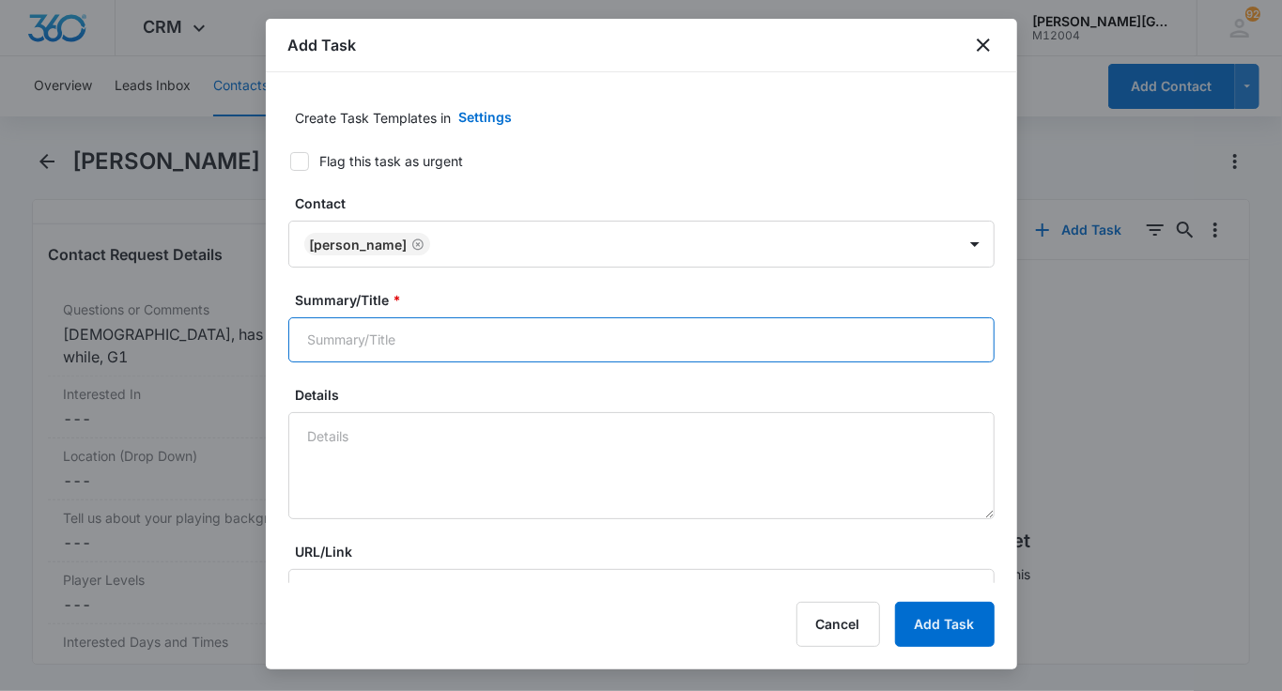
click at [488, 329] on input "Summary/Title *" at bounding box center [641, 339] width 706 height 45
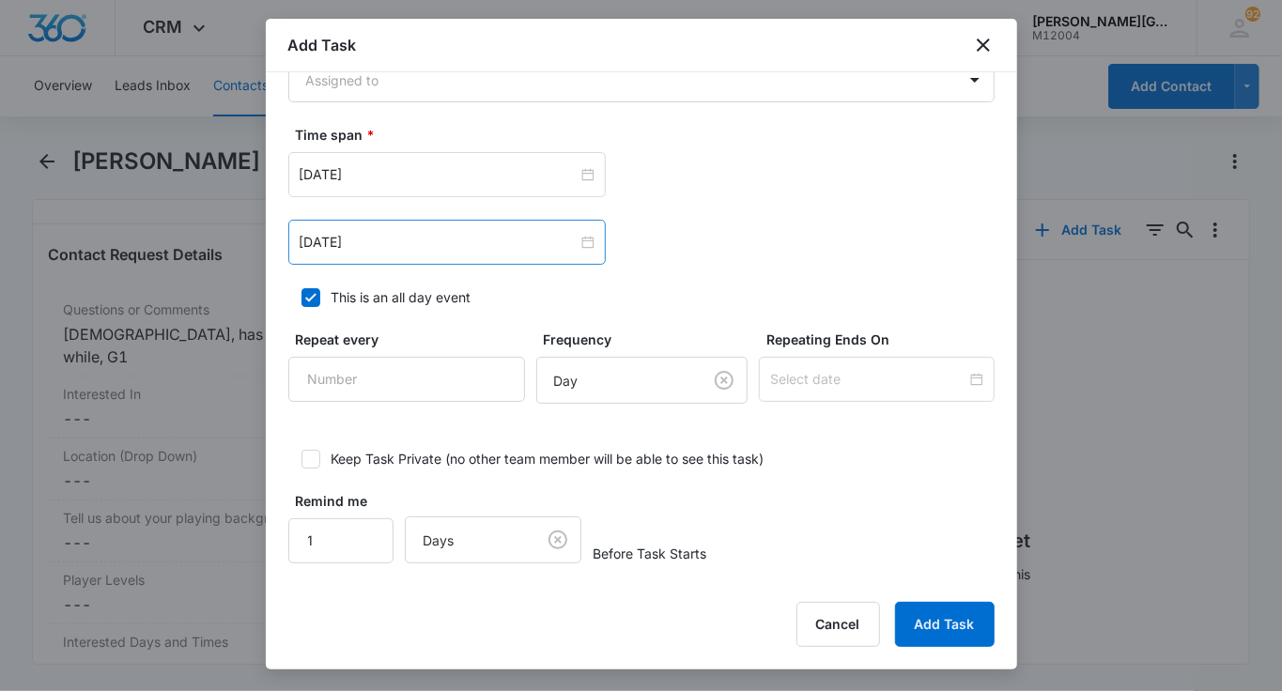
scroll to position [984, 0]
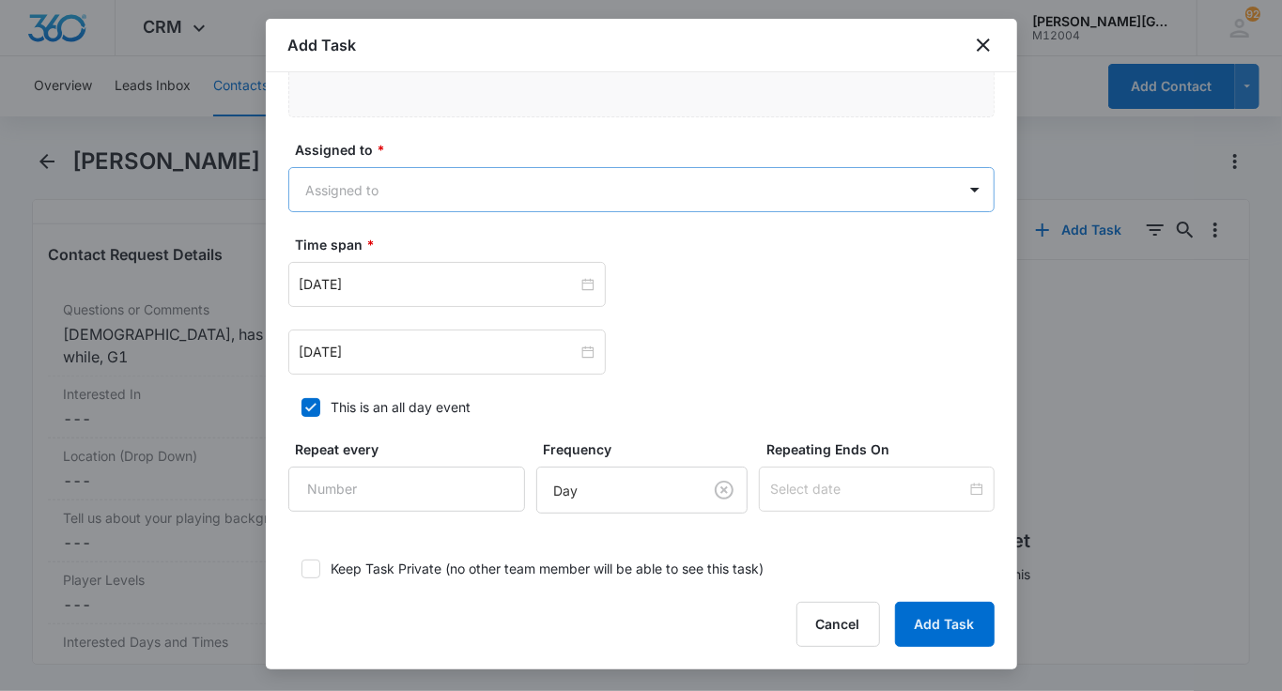
type input "follow up"
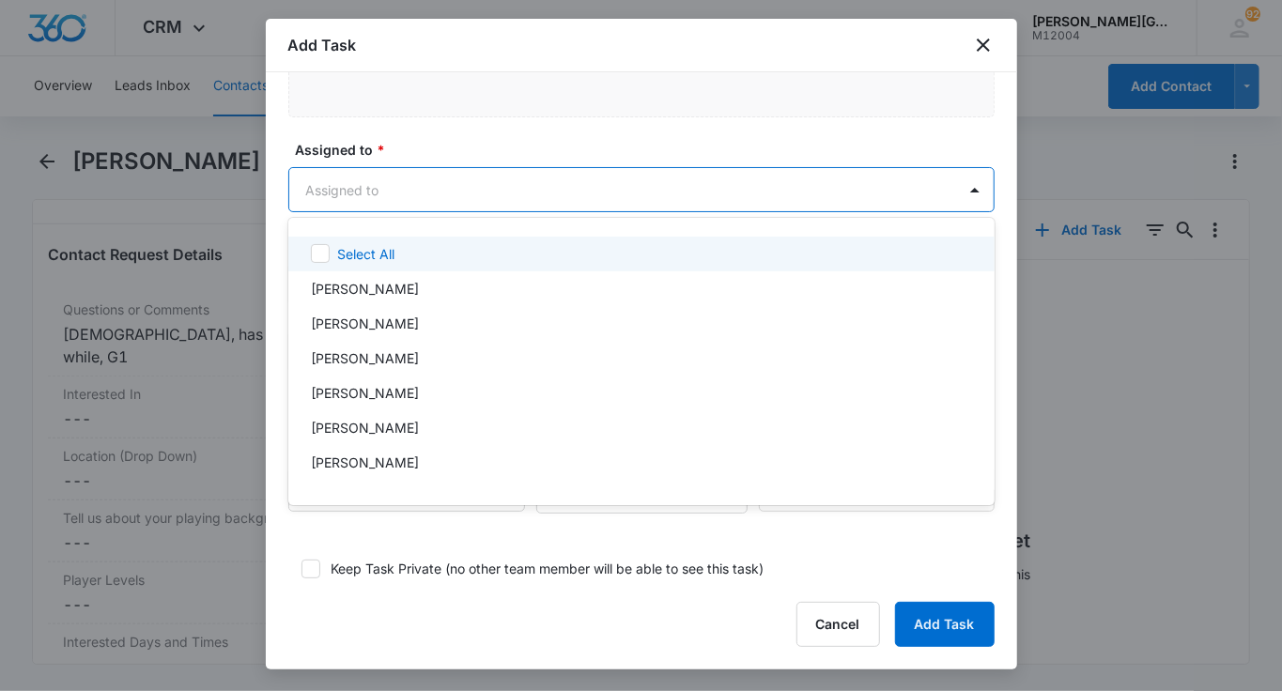
click at [400, 203] on body "CRM Apps Reputation Websites Forms CRM Email Social Shop Payments POS Content A…" at bounding box center [641, 345] width 1282 height 691
type input "[PERSON_NAME]"
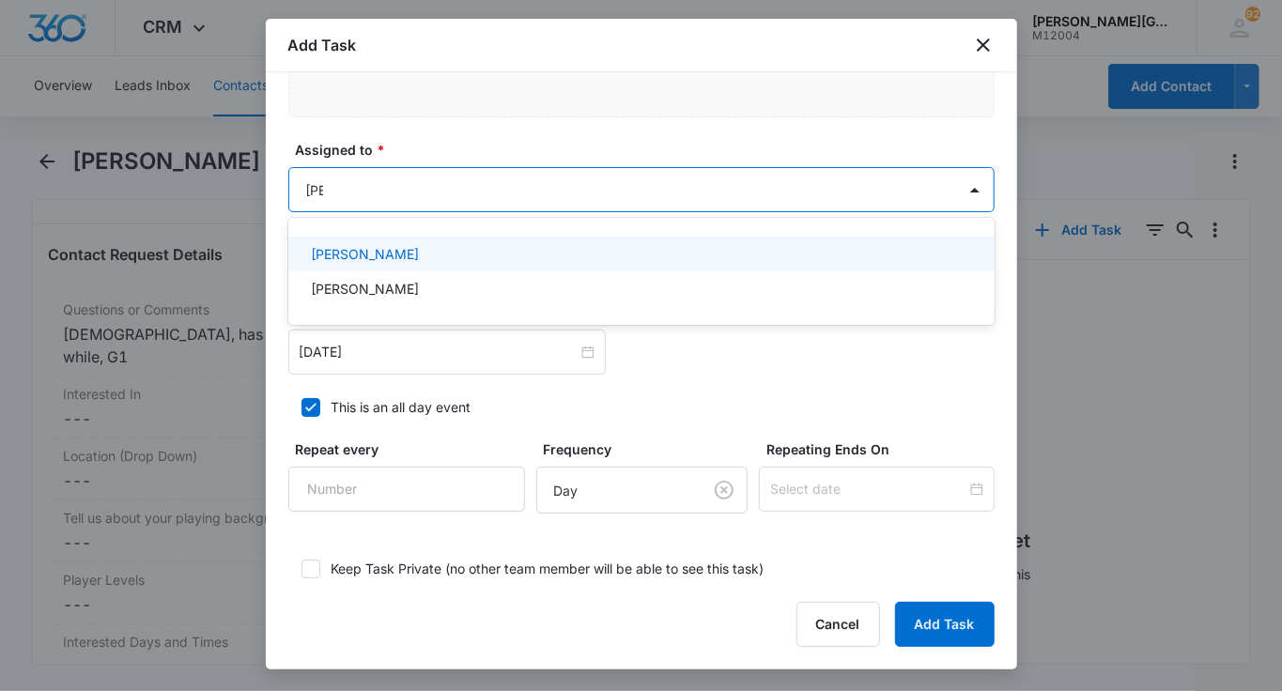
click at [391, 245] on p "[PERSON_NAME]" at bounding box center [365, 254] width 108 height 20
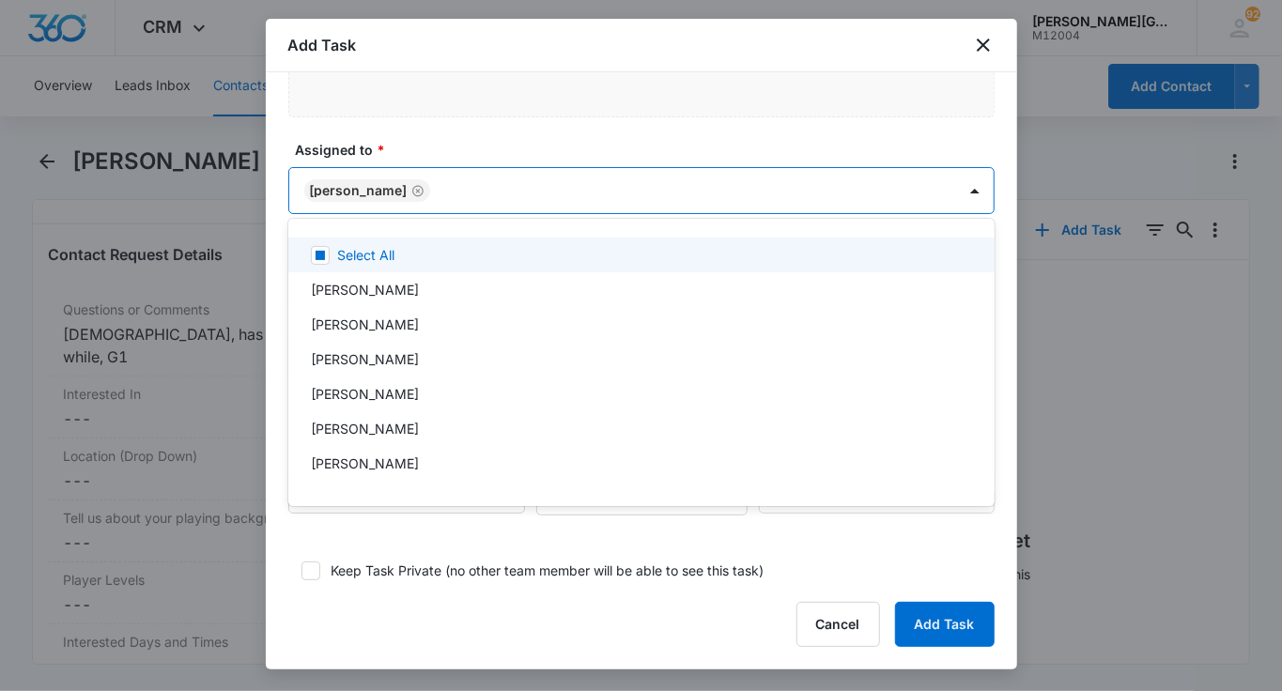
click at [417, 196] on div at bounding box center [641, 345] width 1282 height 691
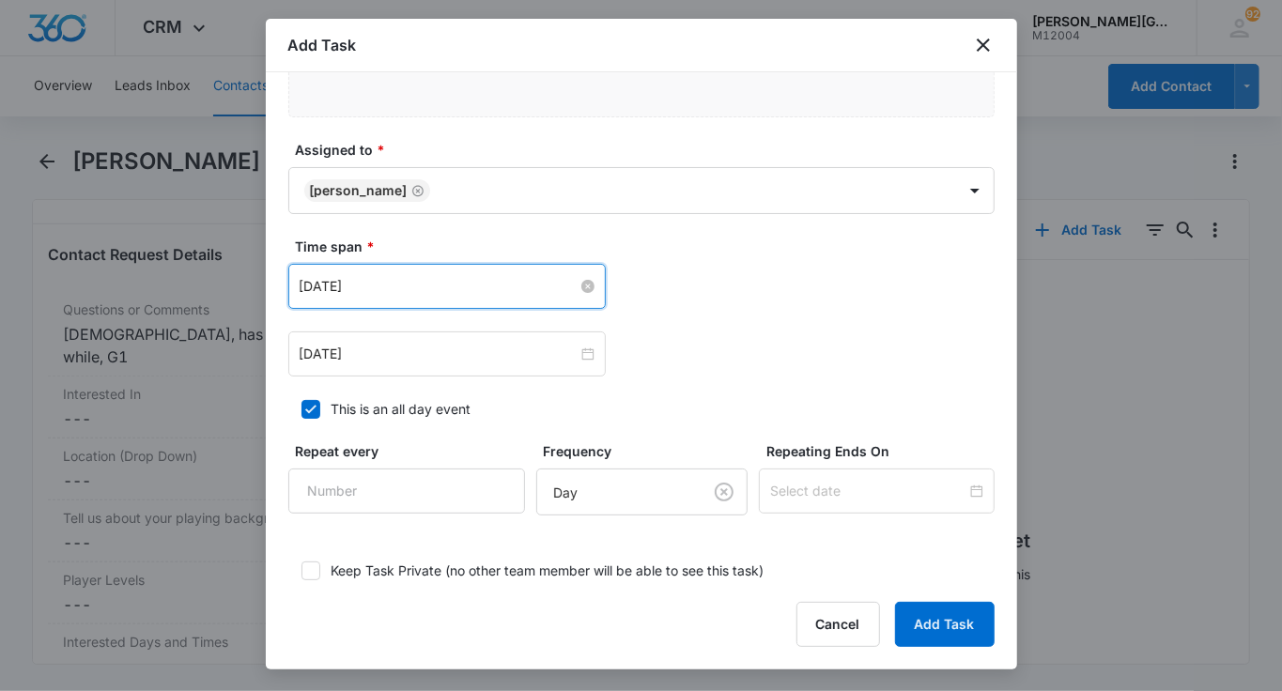
click at [364, 287] on input "[DATE]" at bounding box center [439, 286] width 278 height 21
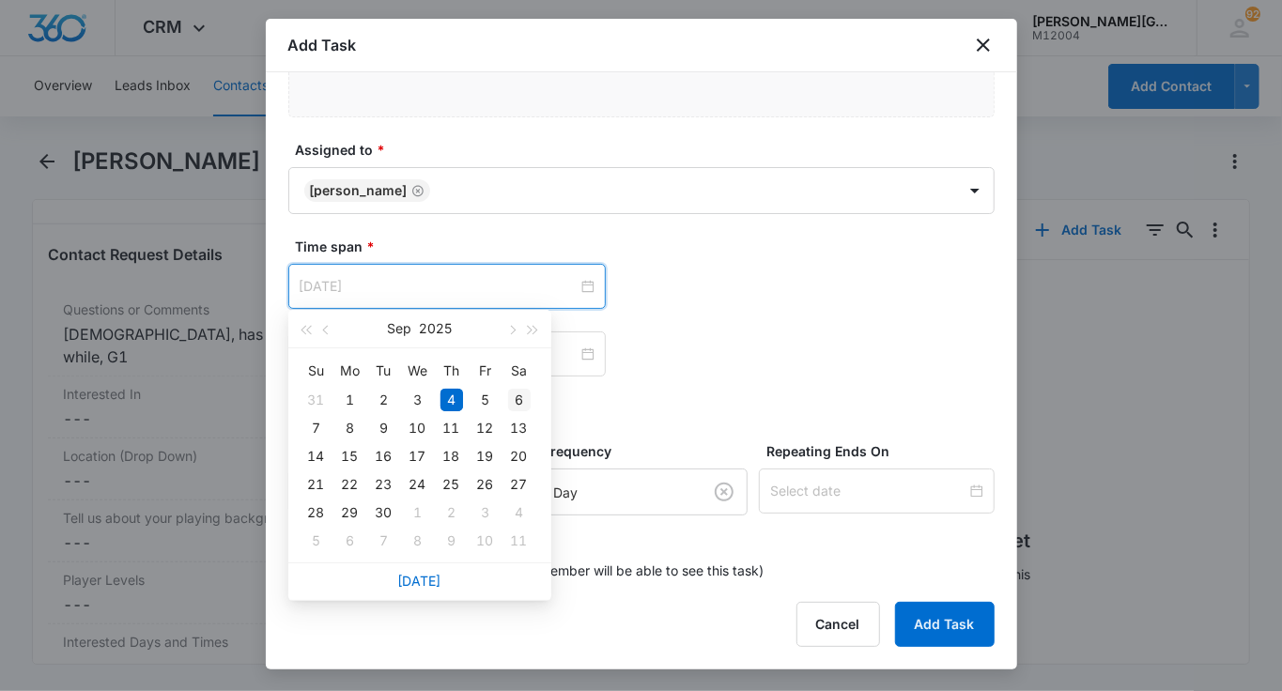
type input "[DATE]"
click at [511, 397] on div "6" at bounding box center [519, 400] width 23 height 23
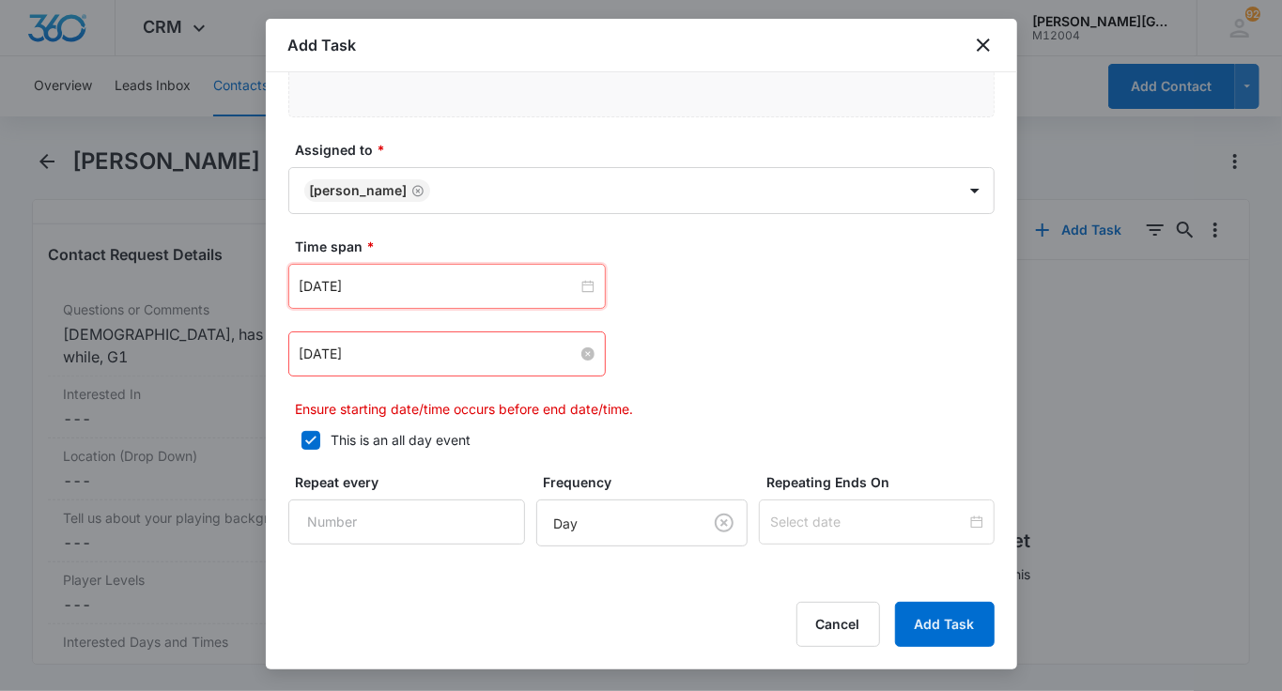
click at [398, 354] on input "[DATE]" at bounding box center [439, 354] width 278 height 21
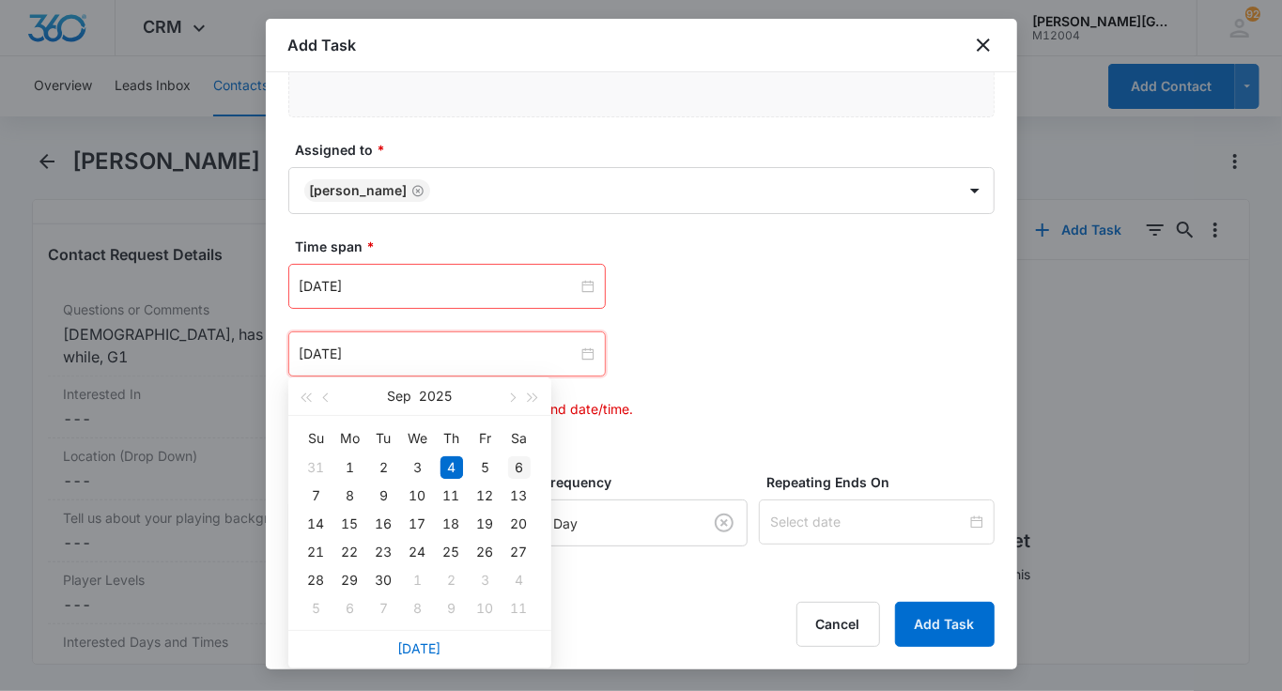
type input "[DATE]"
click at [528, 473] on div "6" at bounding box center [519, 467] width 23 height 23
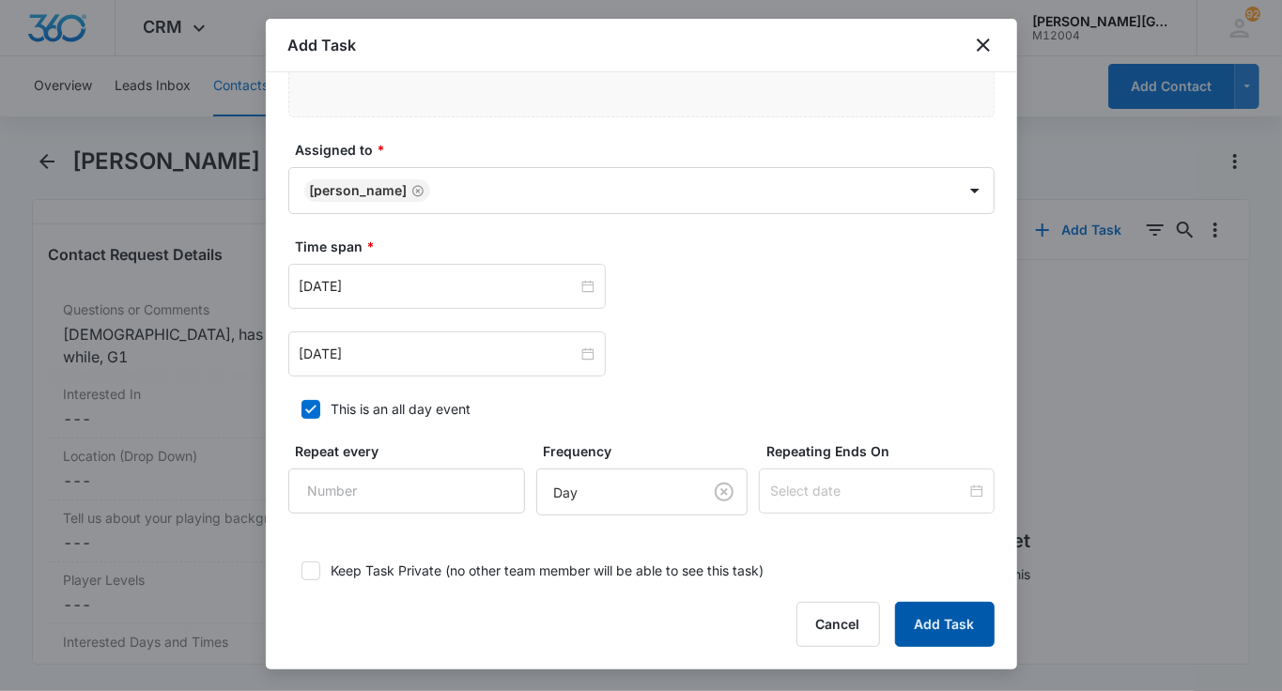
click at [961, 617] on button "Add Task" at bounding box center [945, 624] width 100 height 45
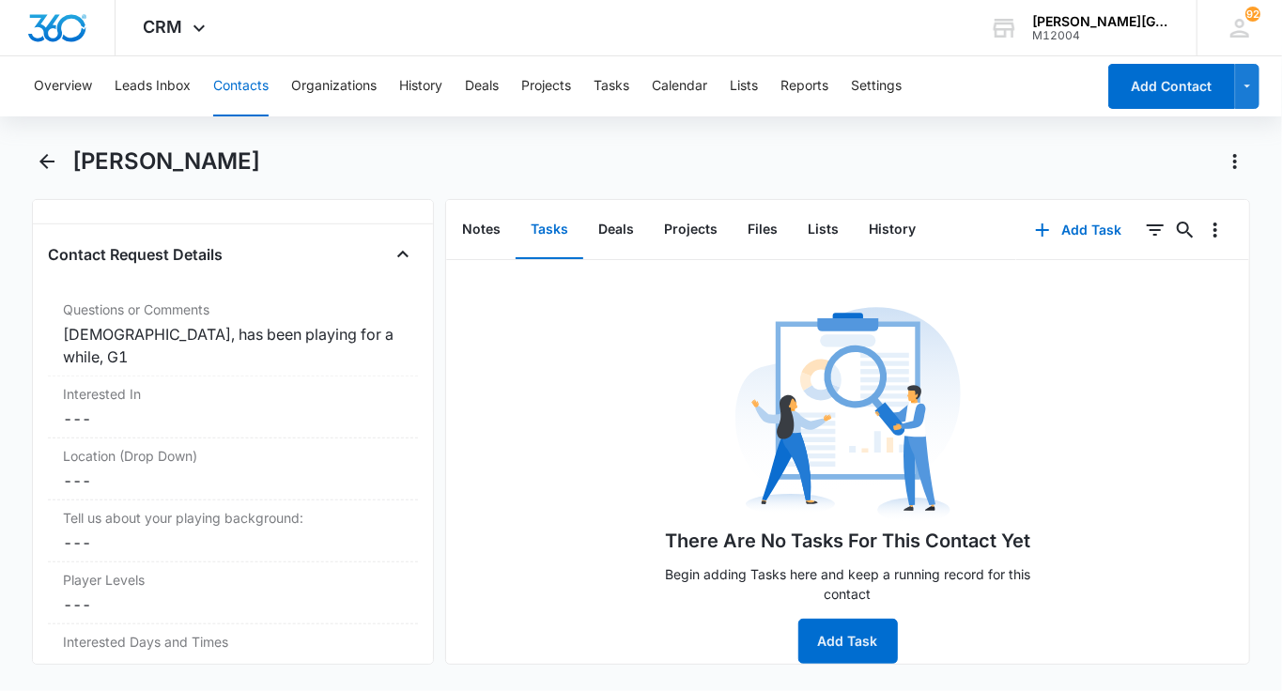
click at [245, 90] on button "Contacts" at bounding box center [240, 86] width 55 height 60
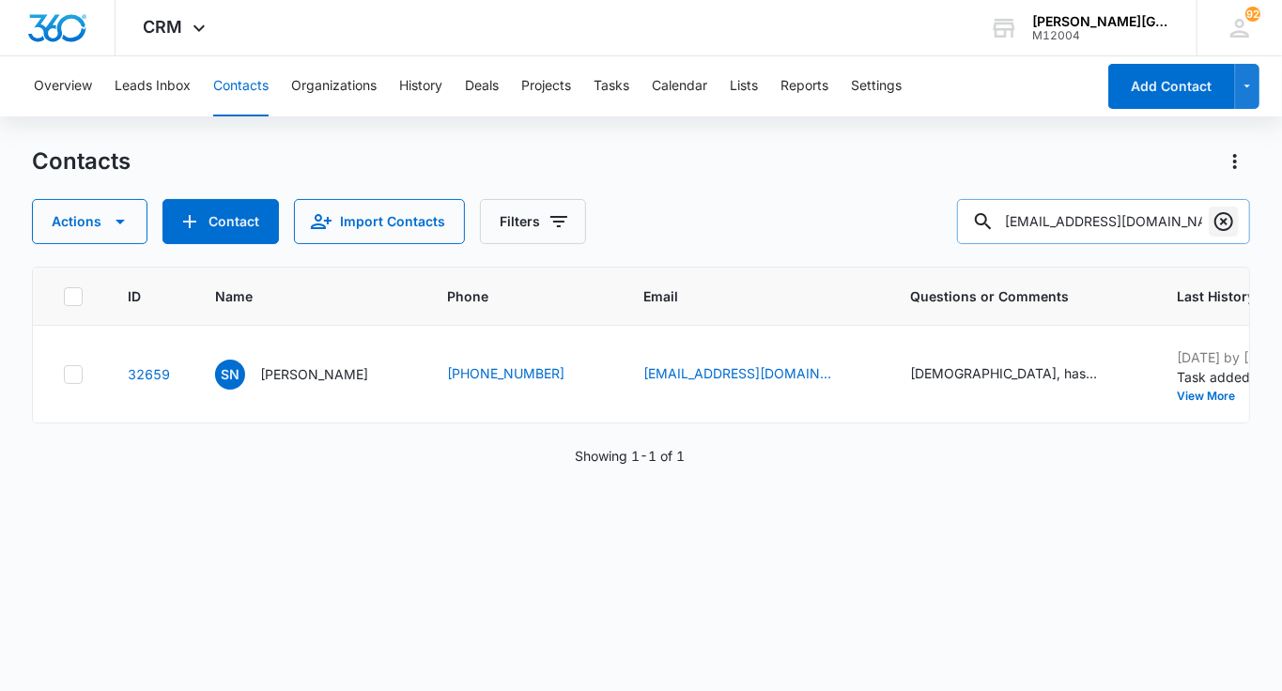
click at [1224, 223] on icon "Clear" at bounding box center [1223, 221] width 19 height 19
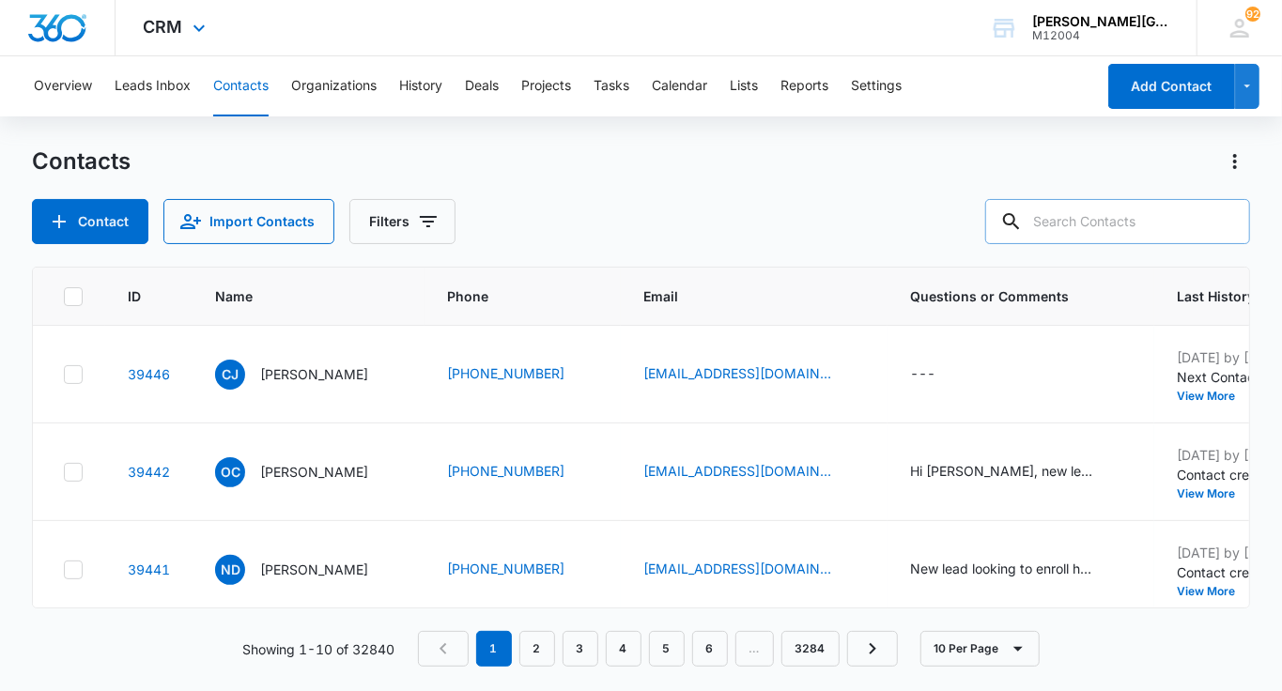
paste input "[EMAIL_ADDRESS][DOMAIN_NAME]"
type input "[EMAIL_ADDRESS][DOMAIN_NAME]"
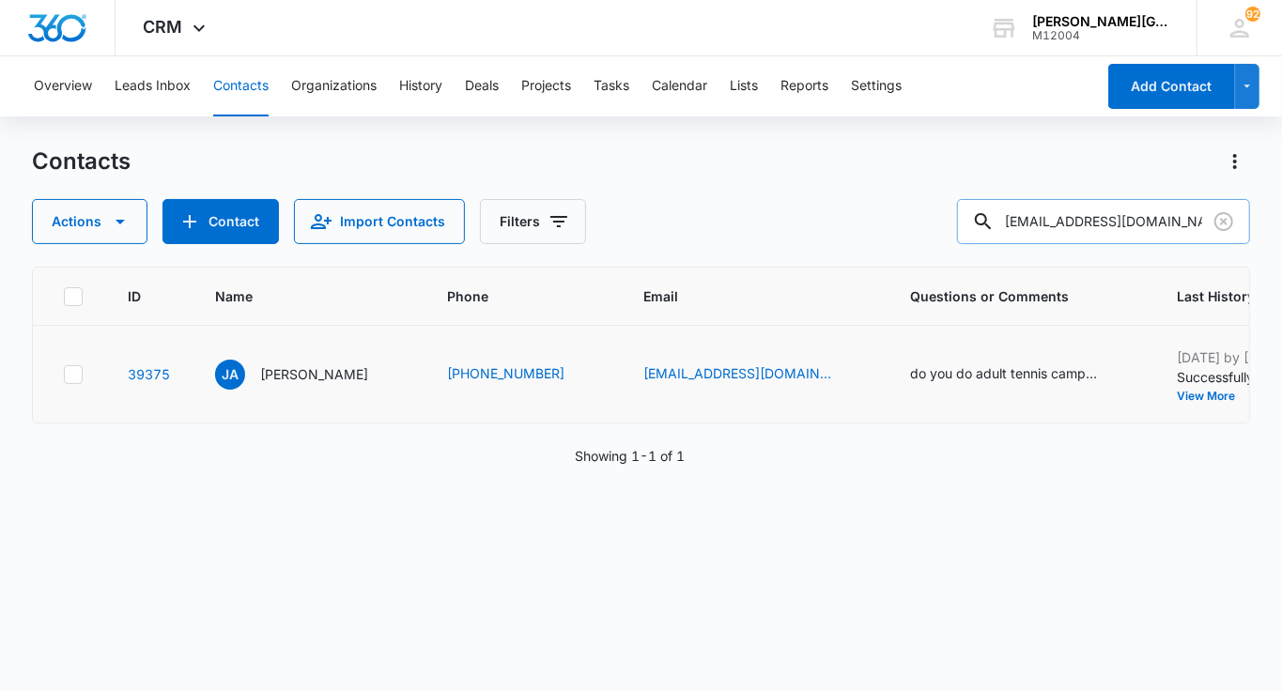
click at [1248, 392] on button "Add History" at bounding box center [1293, 396] width 90 height 11
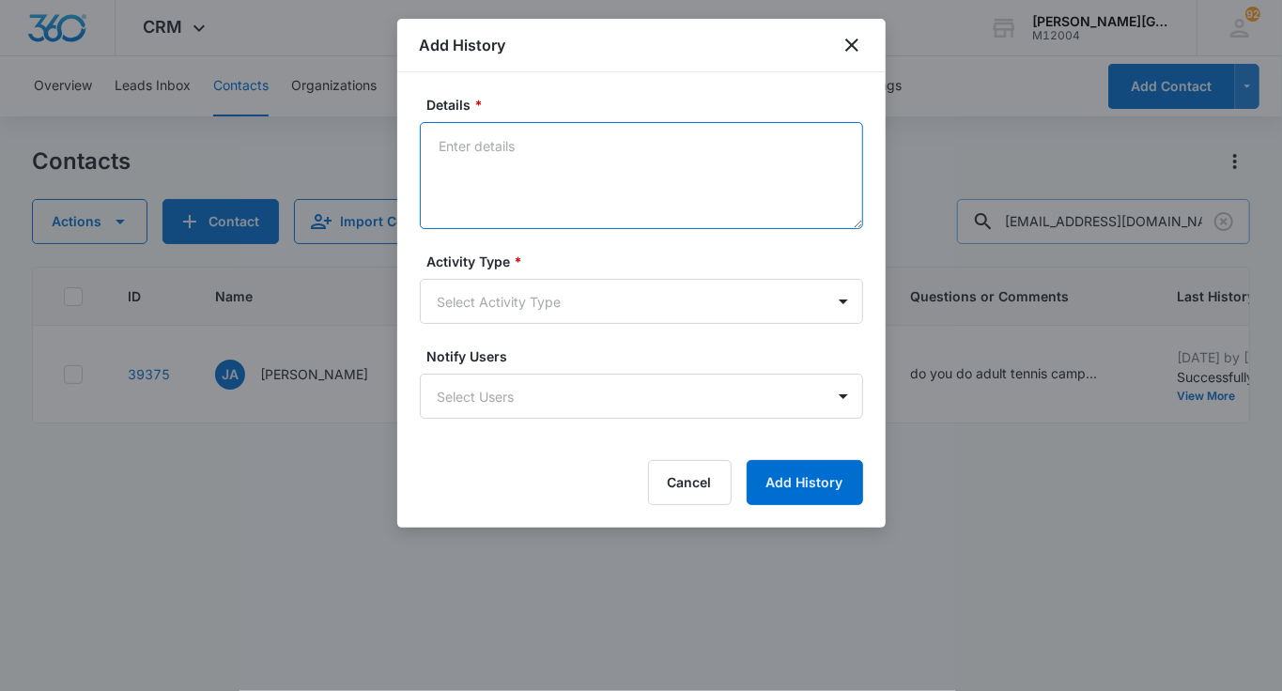
click at [554, 203] on textarea "Details *" at bounding box center [641, 175] width 443 height 107
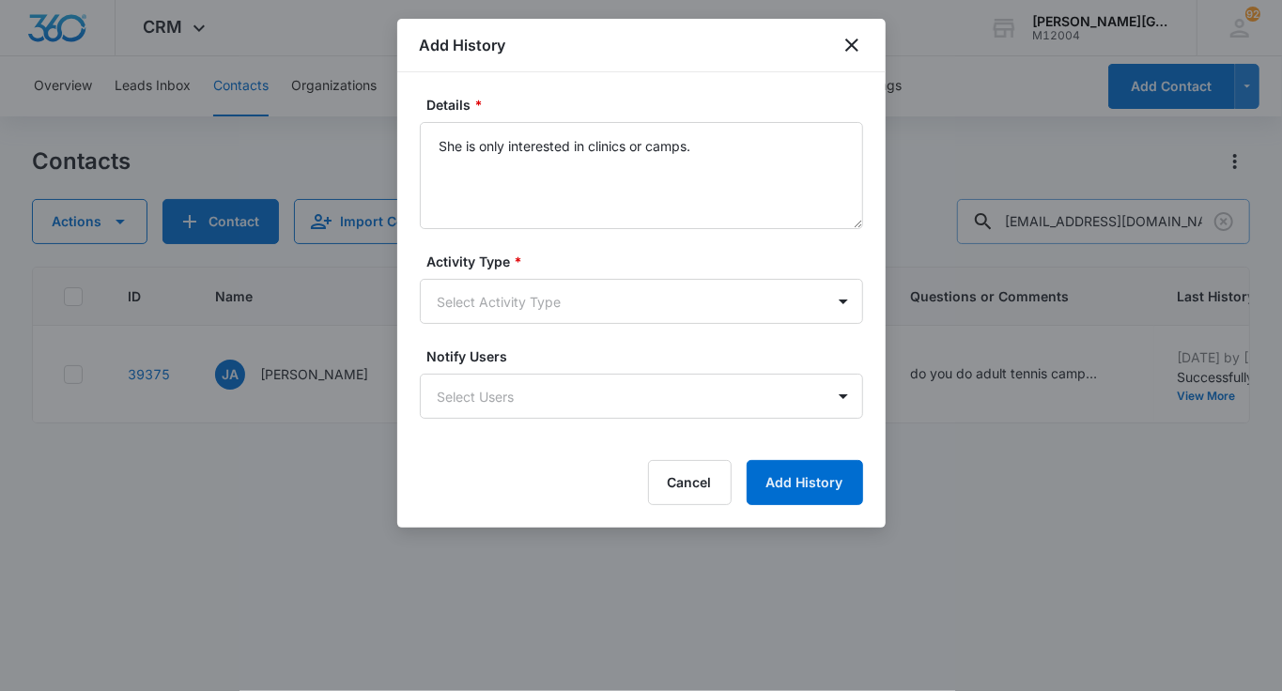
click at [497, 269] on label "Activity Type *" at bounding box center [648, 262] width 443 height 20
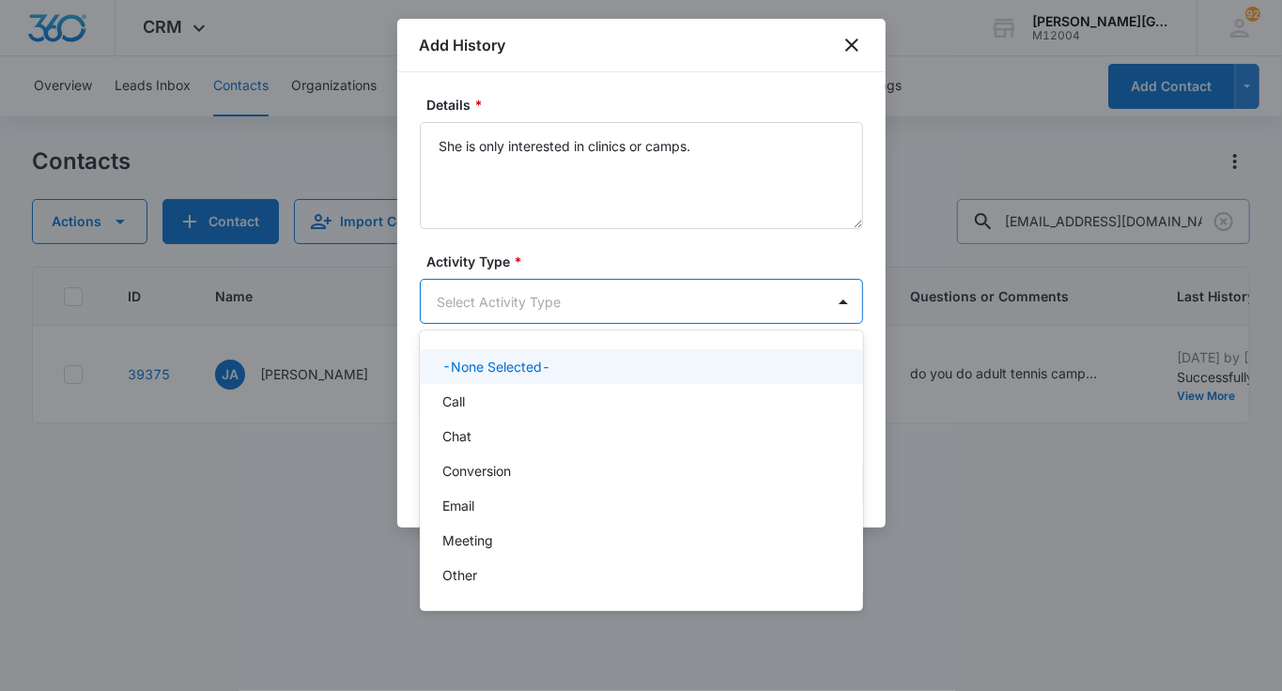
click at [493, 292] on body "CRM Apps Reputation Websites Forms CRM Email Social Shop Payments POS Content A…" at bounding box center [641, 345] width 1282 height 691
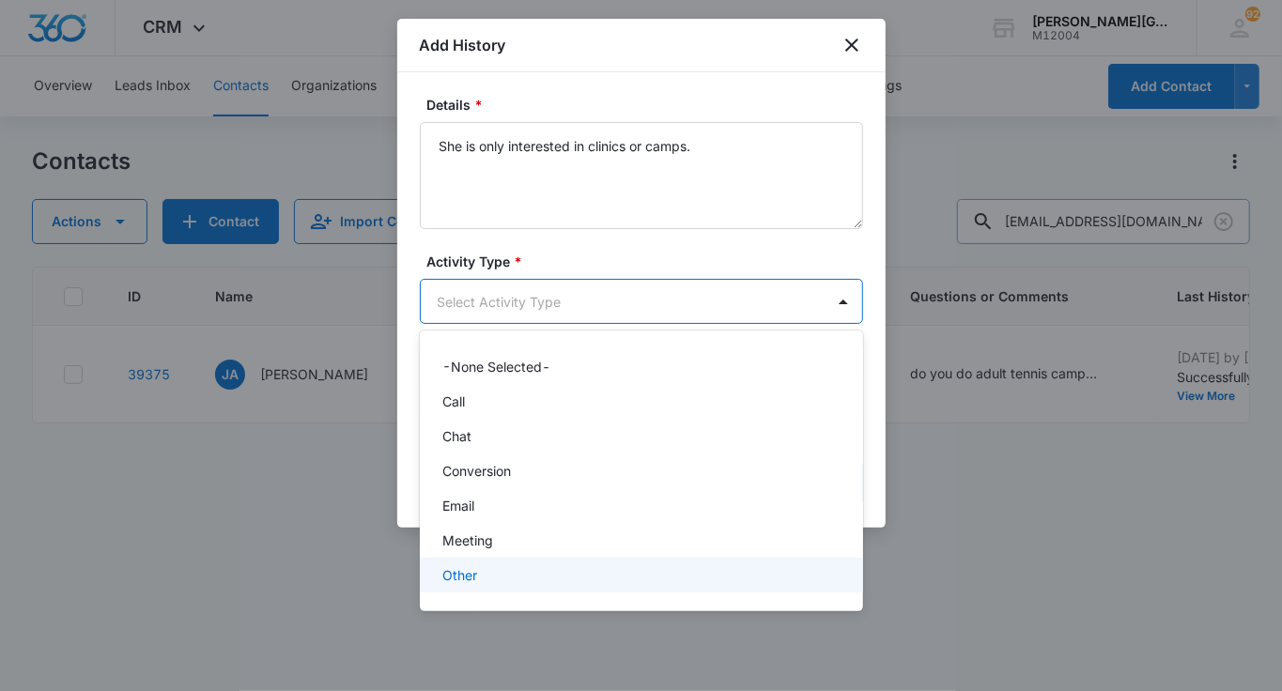
click at [461, 579] on p "Other" at bounding box center [459, 575] width 35 height 20
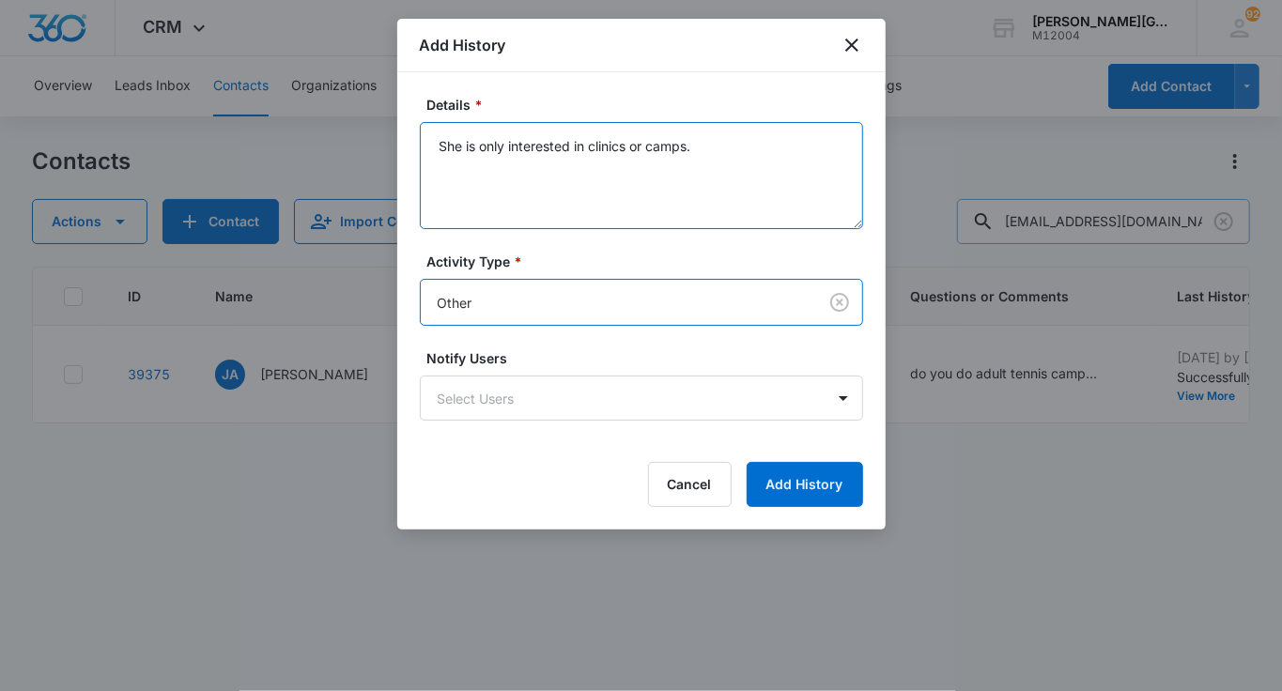
click at [593, 151] on textarea "She is only interested in clinics or camps." at bounding box center [641, 175] width 443 height 107
click at [818, 144] on textarea "She is only interested in adult group clinics or camps." at bounding box center [641, 175] width 443 height 107
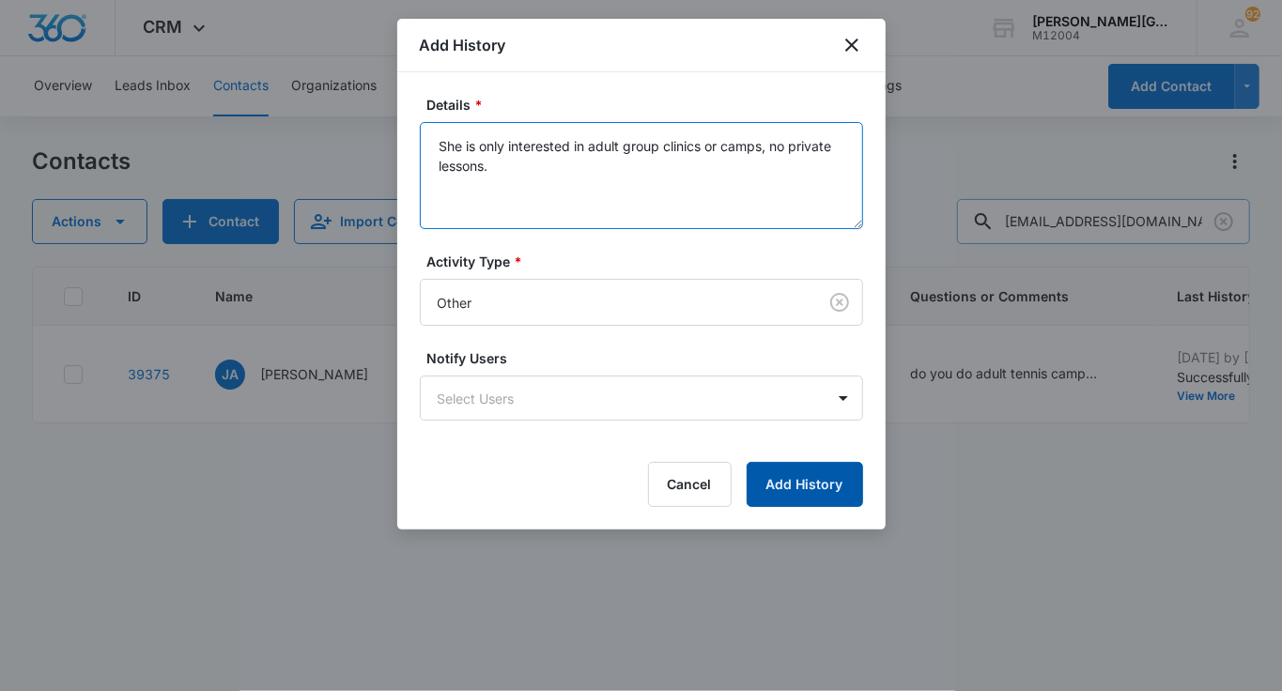
type textarea "She is only interested in adult group clinics or camps, no private lessons."
click at [806, 484] on button "Add History" at bounding box center [804, 484] width 116 height 45
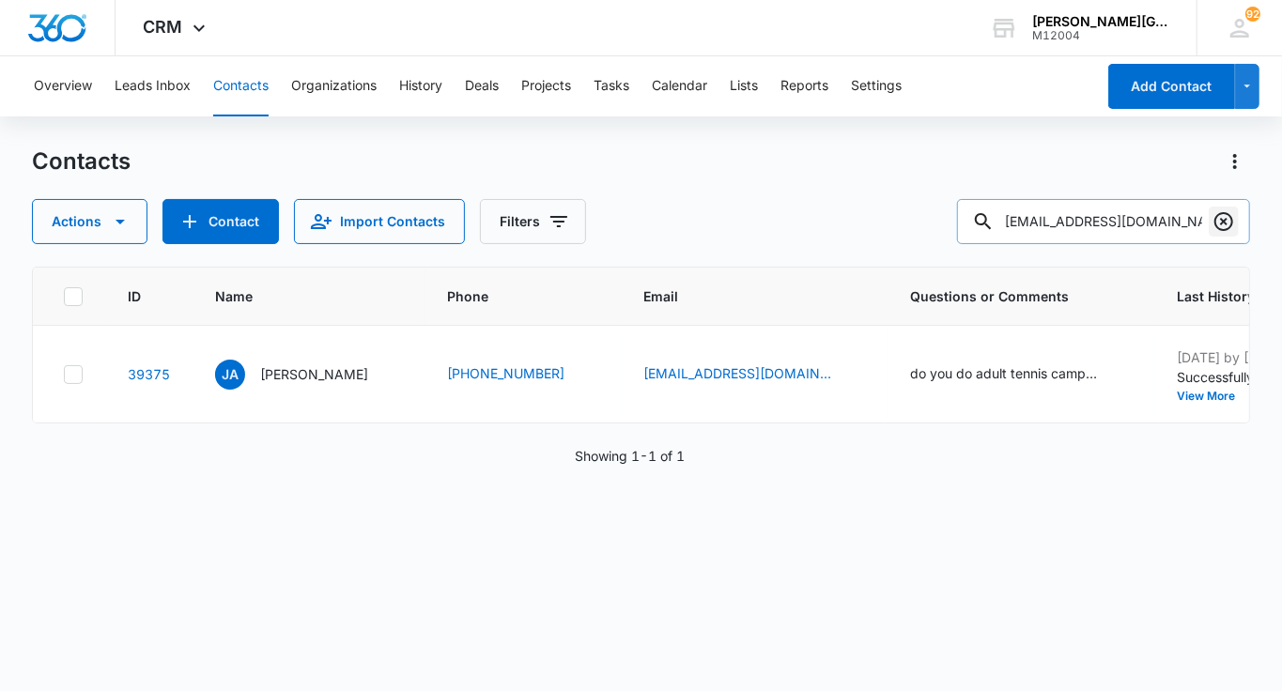
click at [1222, 209] on button "Clear" at bounding box center [1223, 222] width 30 height 30
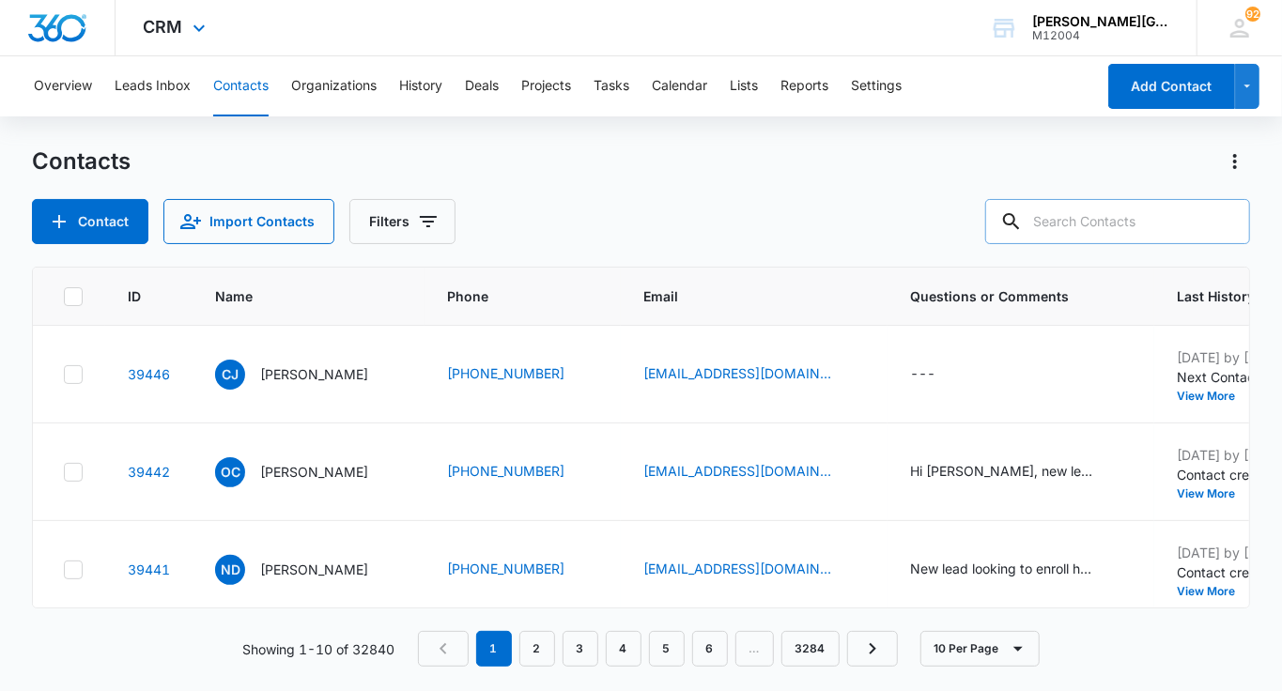
paste input "[PERSON_NAME] <[PERSON_NAME][EMAIL_ADDRESS][PERSON_NAME][DOMAIN_NAME]>"
type input "[PERSON_NAME] <[PERSON_NAME][EMAIL_ADDRESS][PERSON_NAME][DOMAIN_NAME]>"
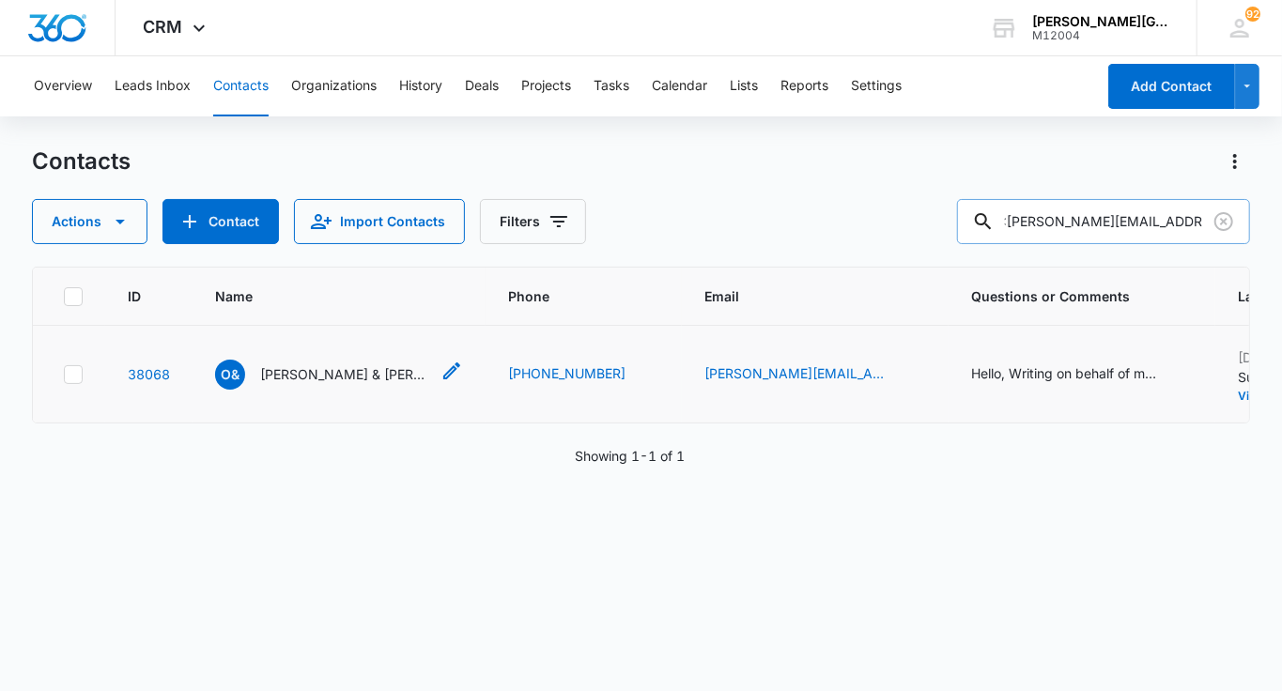
scroll to position [0, 0]
click at [329, 373] on p "[PERSON_NAME] & [PERSON_NAME]" at bounding box center [344, 374] width 169 height 20
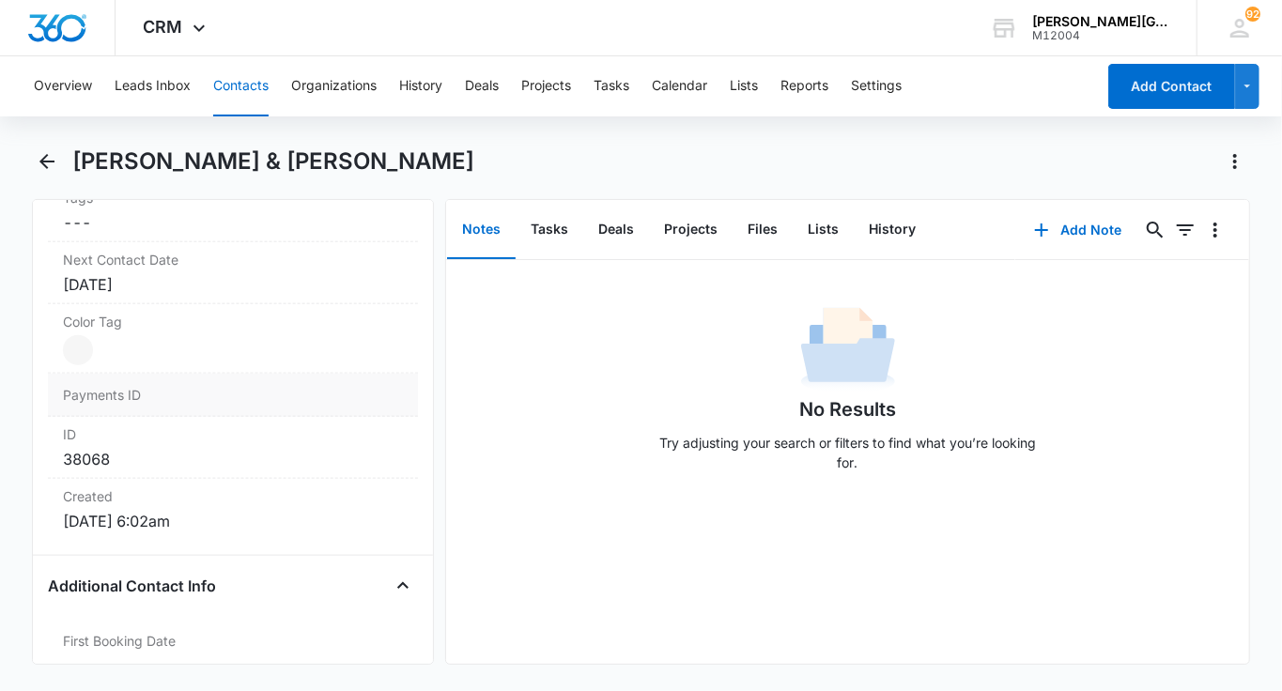
scroll to position [1022, 0]
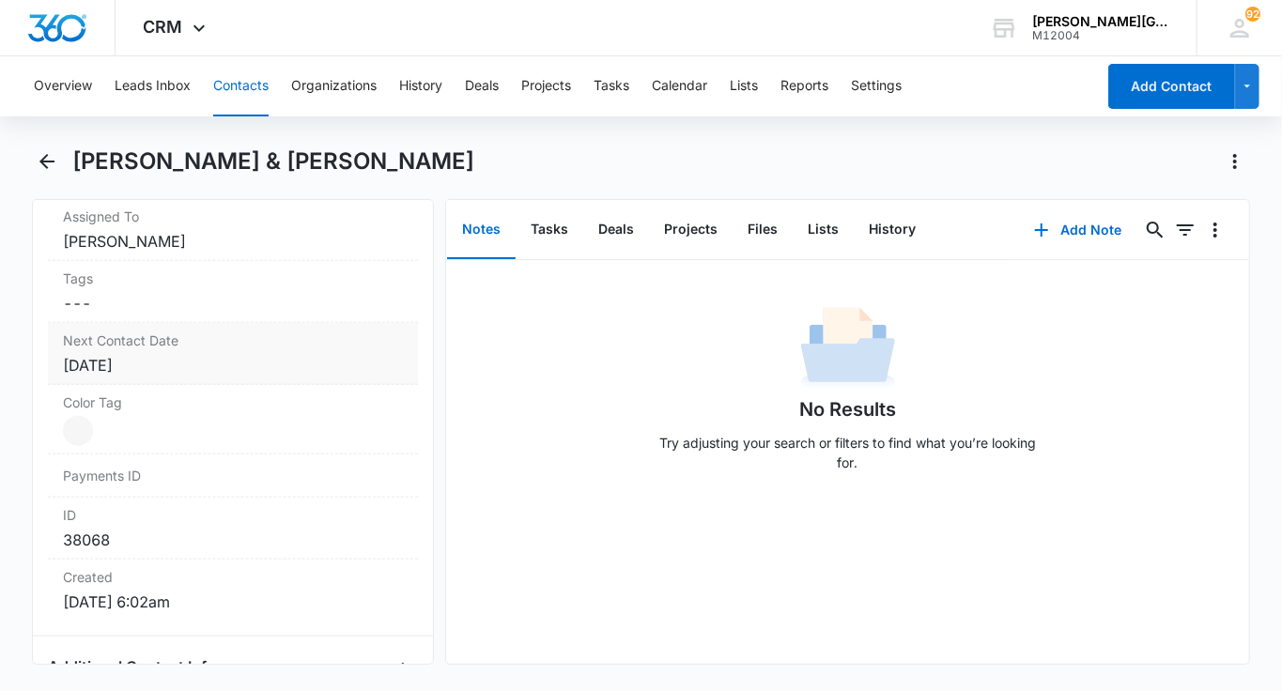
click at [215, 354] on div "[DATE]" at bounding box center [233, 365] width 340 height 23
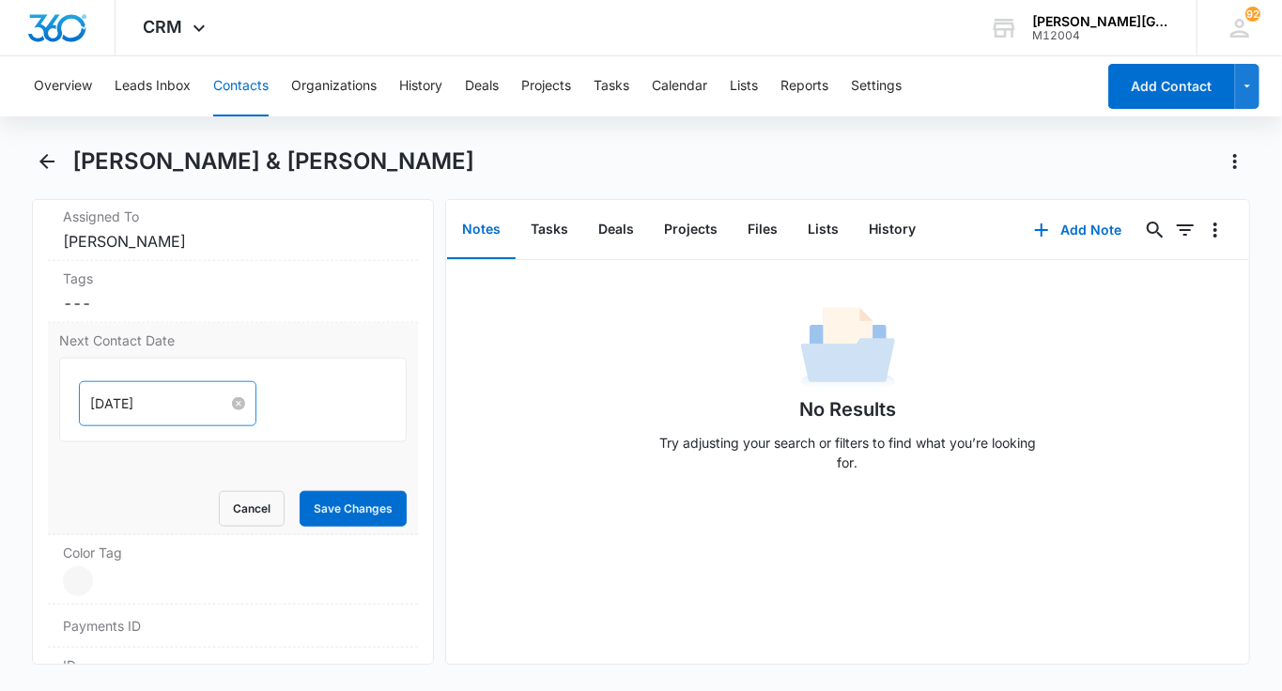
click at [130, 393] on input "[DATE]" at bounding box center [159, 403] width 138 height 21
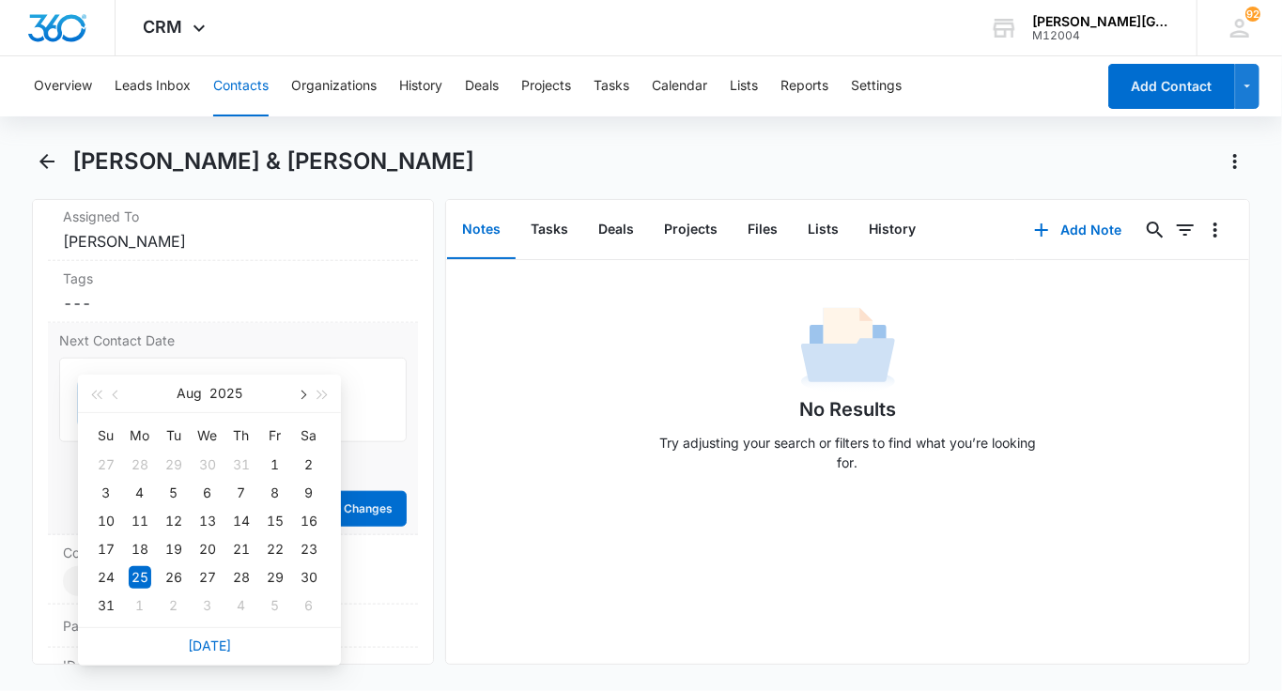
click at [301, 392] on span "button" at bounding box center [301, 395] width 9 height 9
type input "[DATE]"
click at [210, 487] on div "10" at bounding box center [207, 493] width 23 height 23
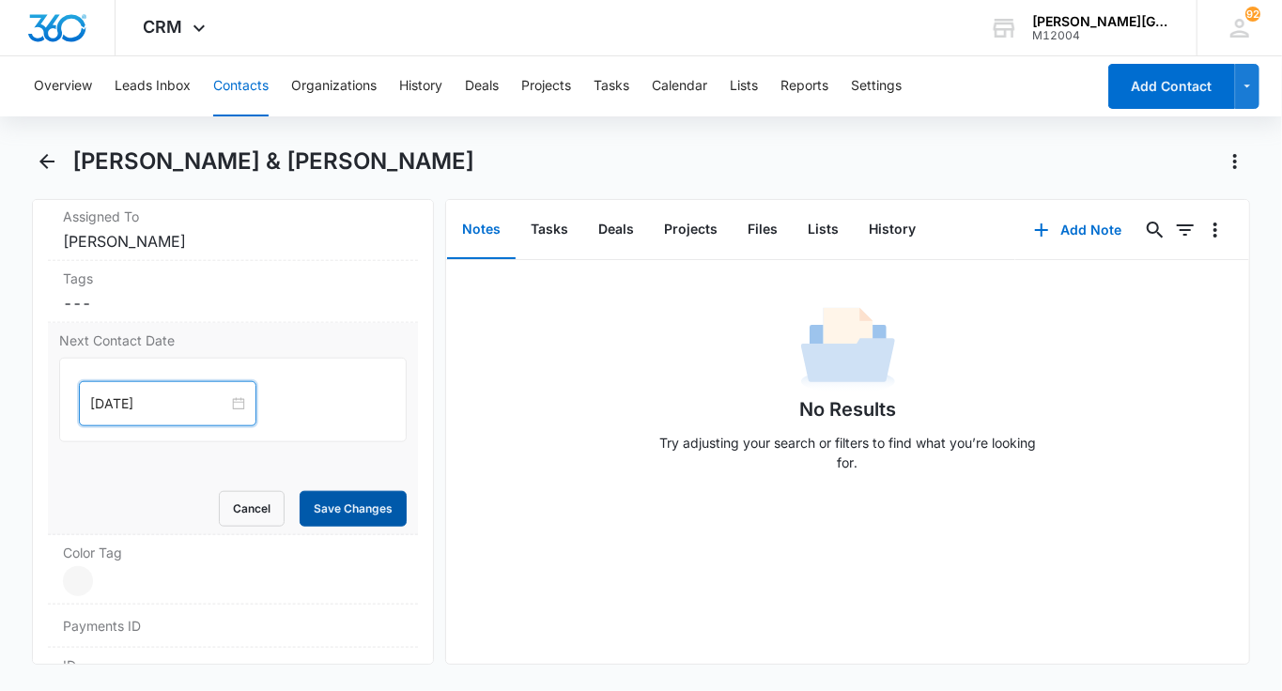
click at [337, 491] on button "Save Changes" at bounding box center [353, 509] width 107 height 36
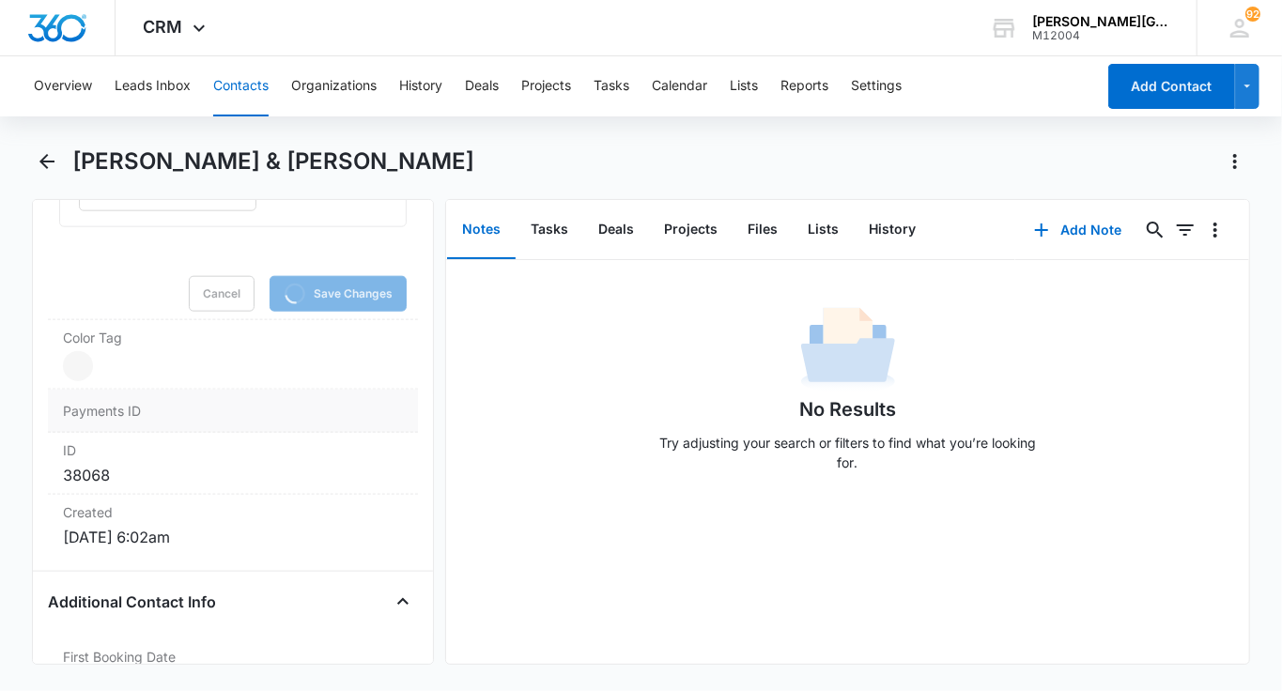
scroll to position [1240, 0]
click at [189, 347] on dd "Current Color: Cancel Save Changes" at bounding box center [233, 362] width 340 height 30
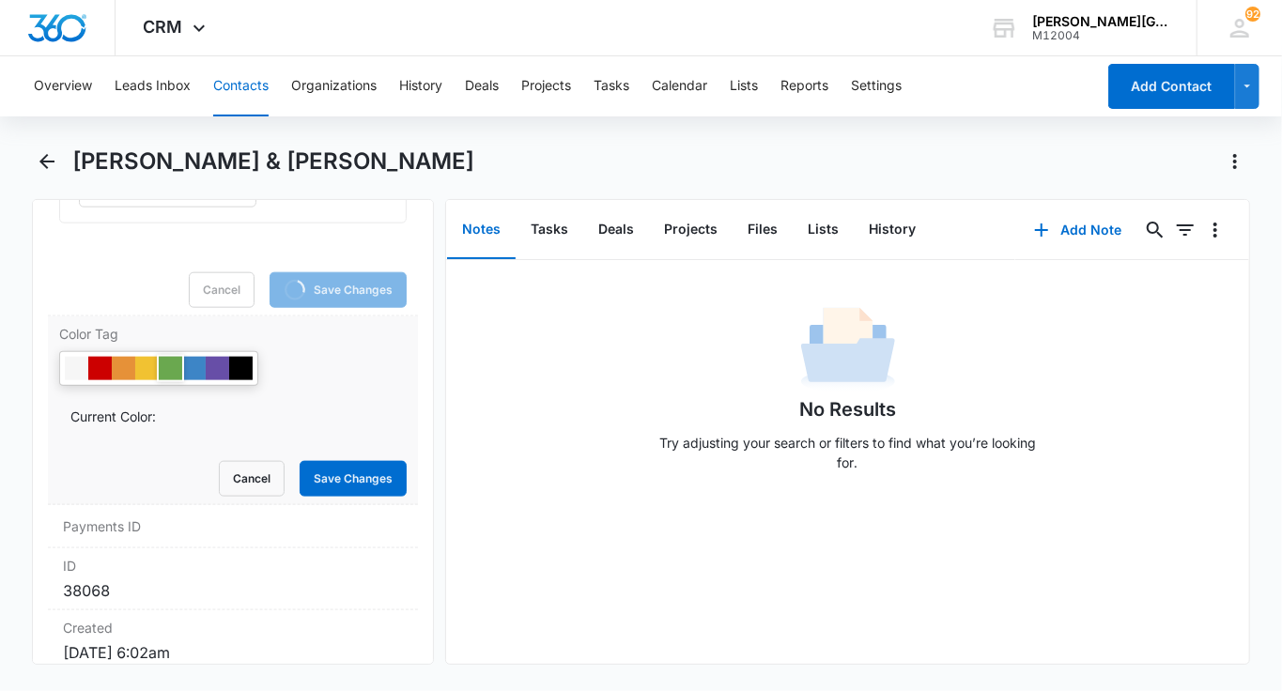
click at [170, 357] on div at bounding box center [170, 368] width 23 height 23
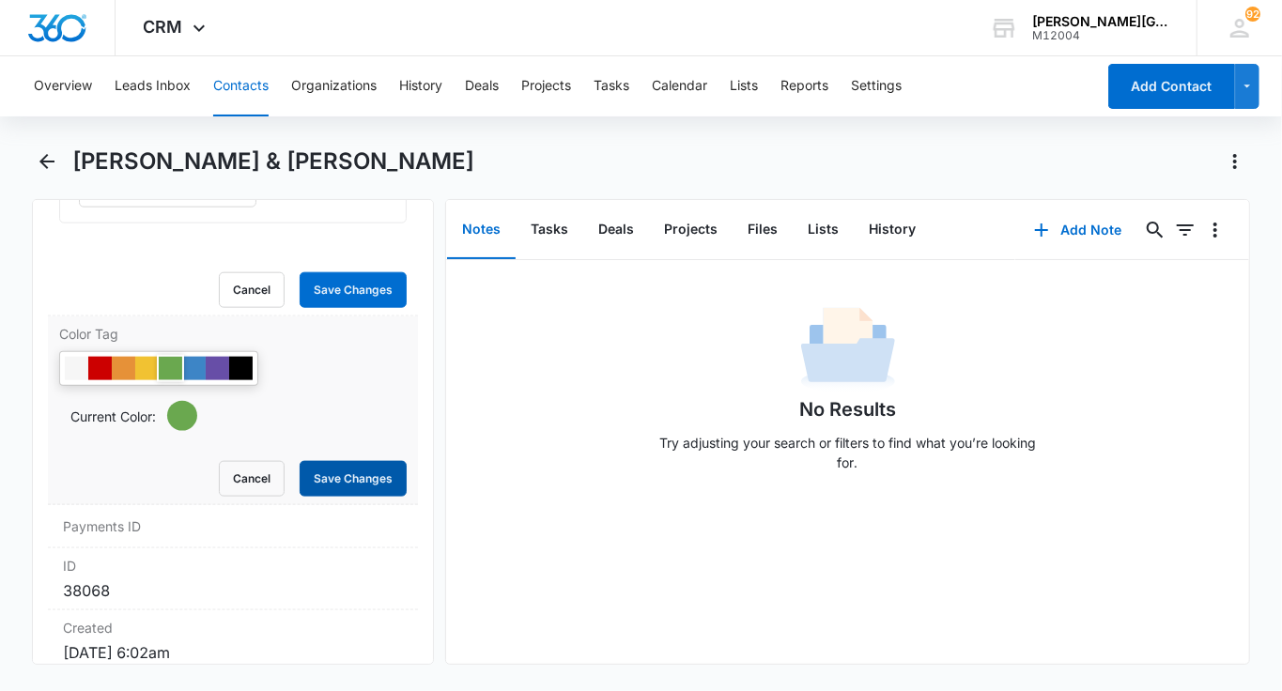
click at [341, 461] on button "Save Changes" at bounding box center [353, 479] width 107 height 36
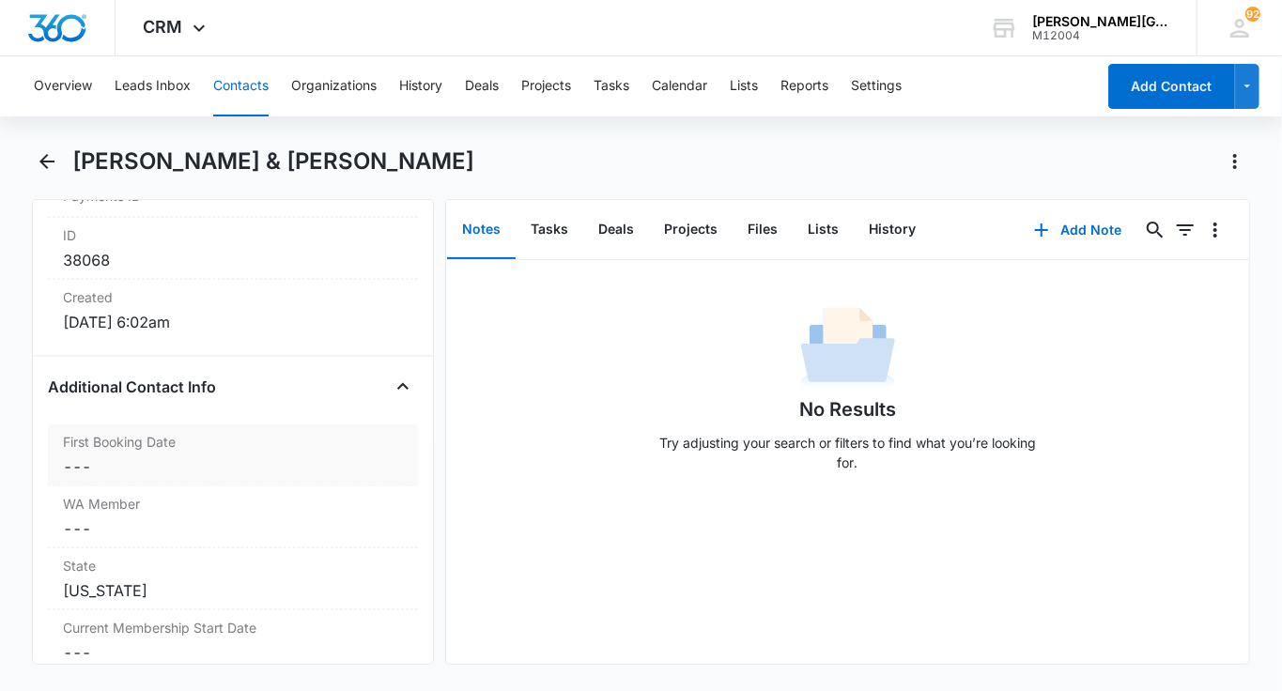
click at [233, 427] on div "First Booking Date Cancel Save Changes ---" at bounding box center [233, 455] width 370 height 62
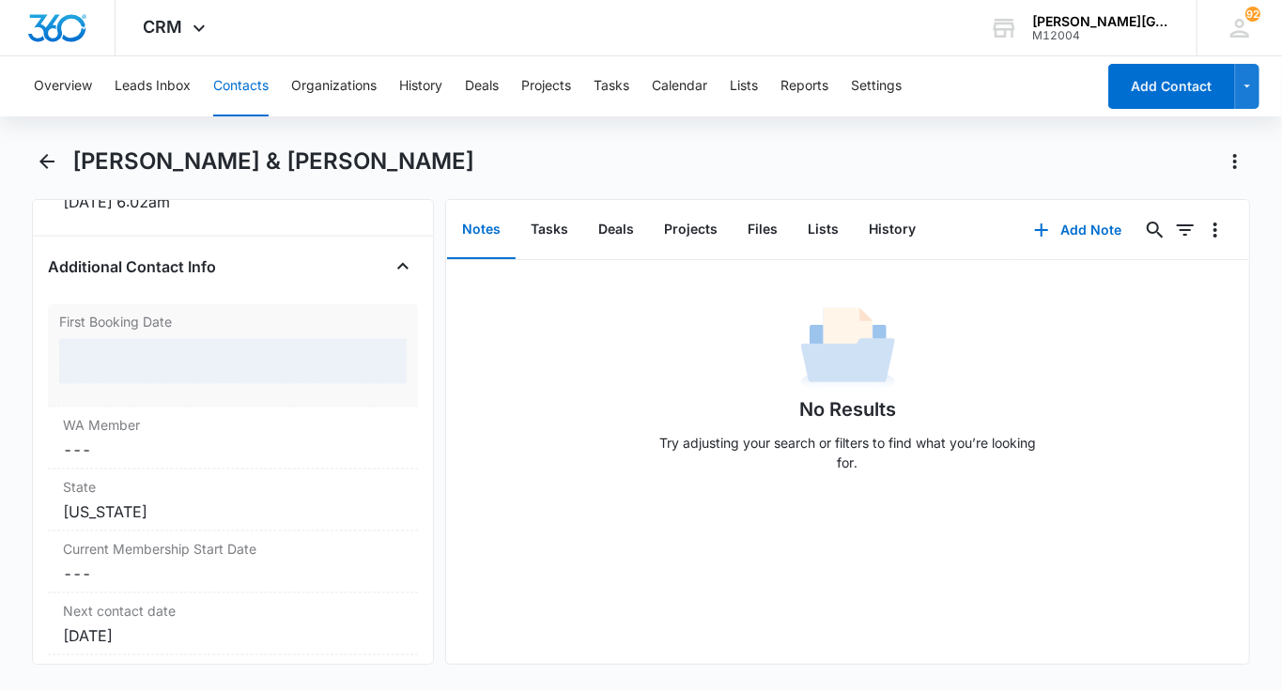
scroll to position [1378, 0]
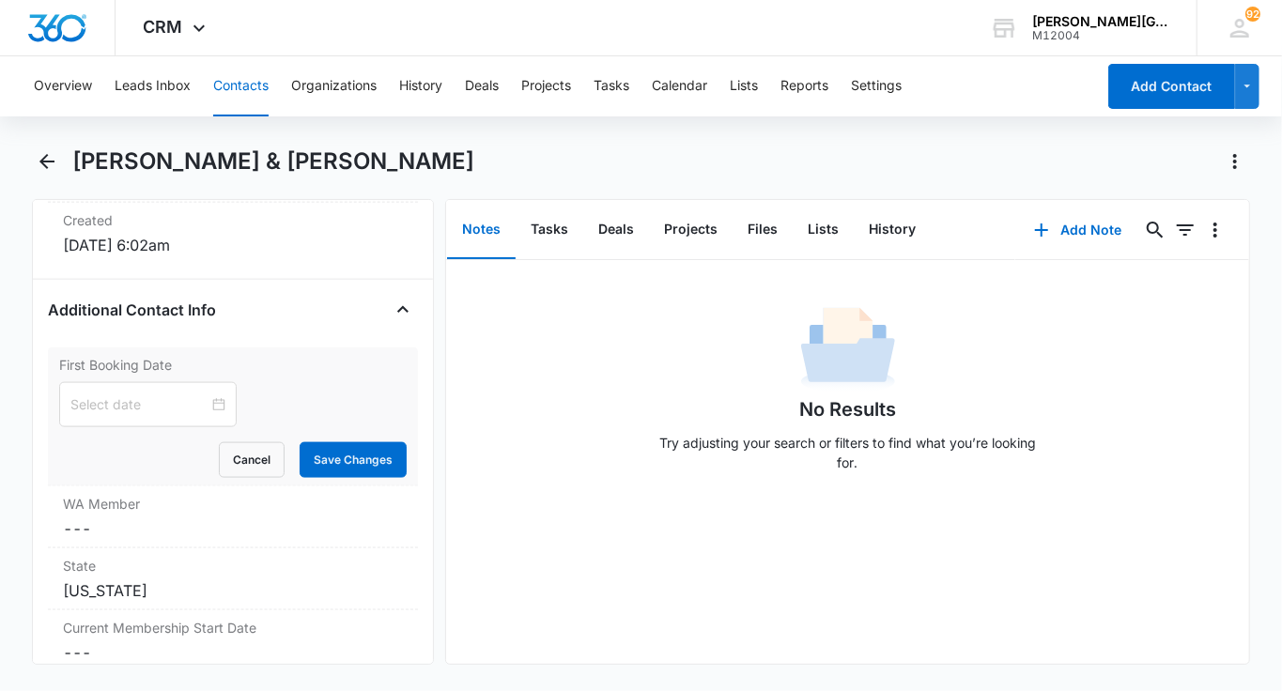
click at [146, 382] on div at bounding box center [147, 404] width 177 height 45
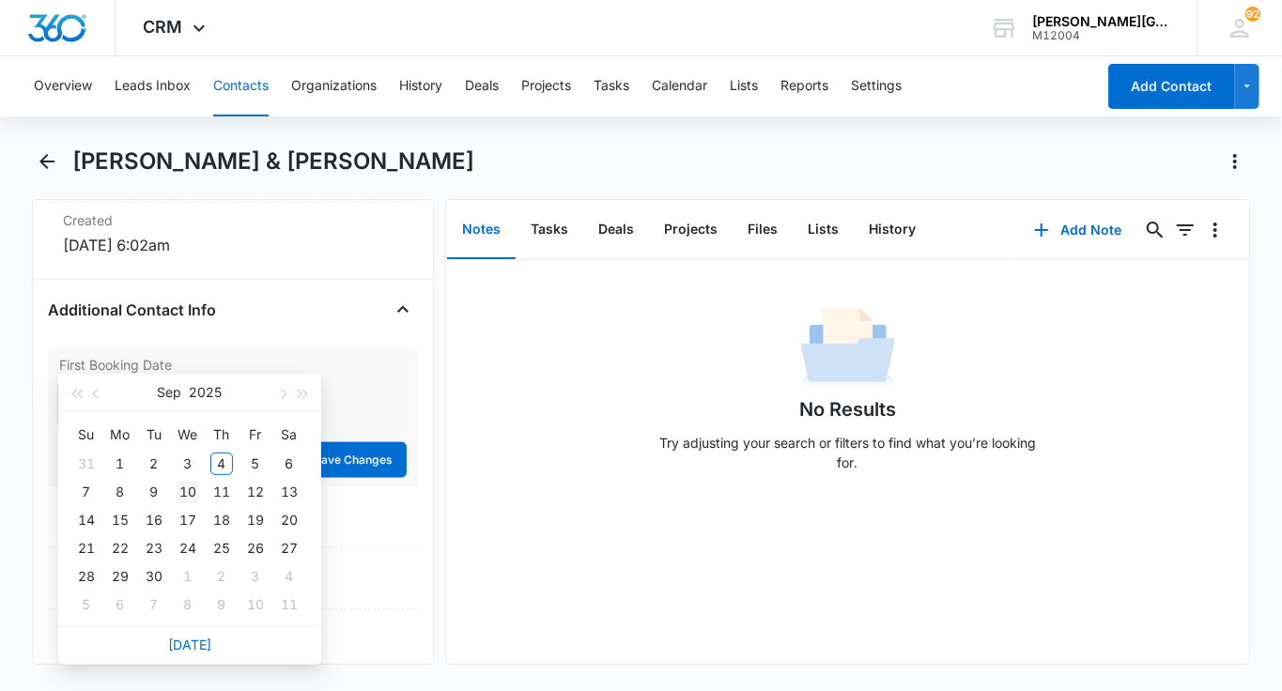
type input "[DATE]"
click at [184, 485] on div "10" at bounding box center [188, 492] width 23 height 23
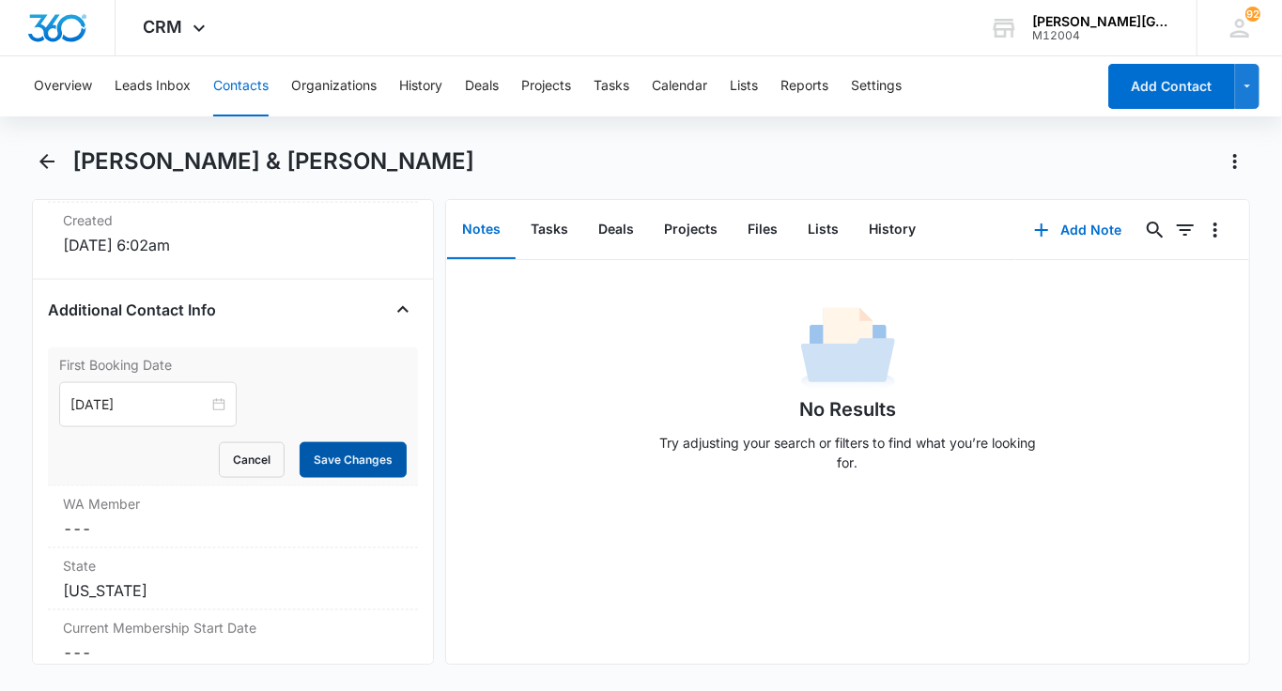
click at [345, 442] on button "Save Changes" at bounding box center [353, 460] width 107 height 36
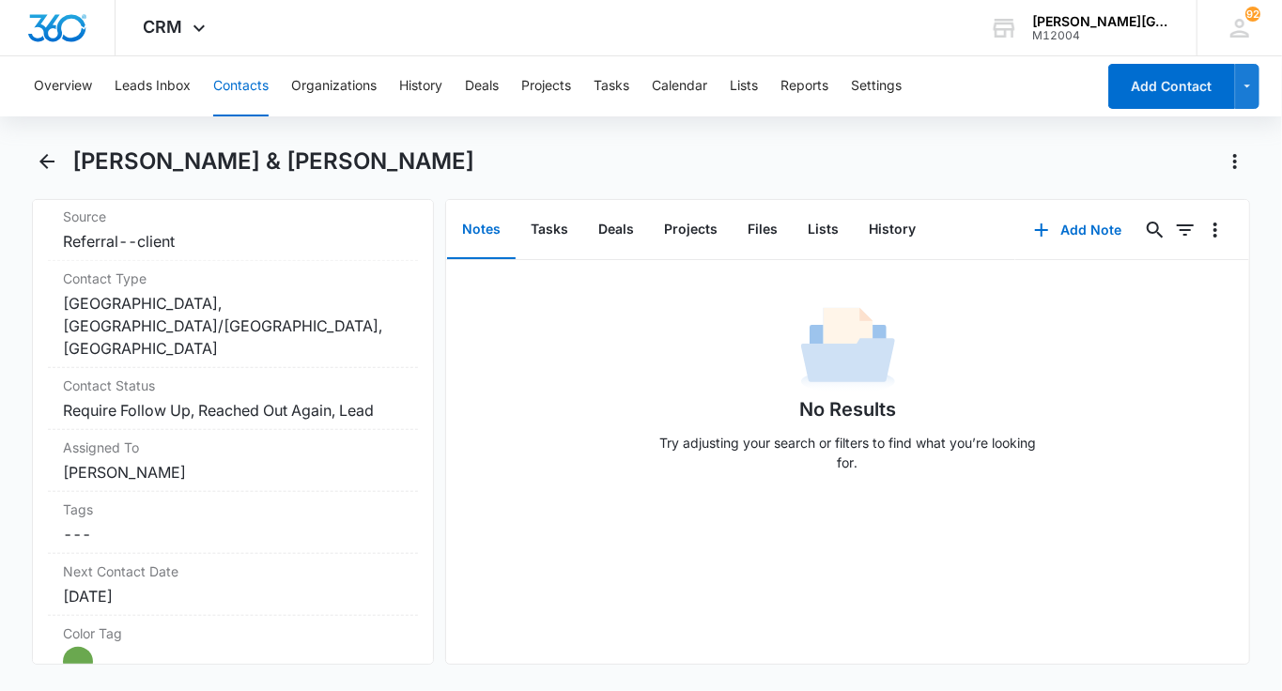
scroll to position [781, 0]
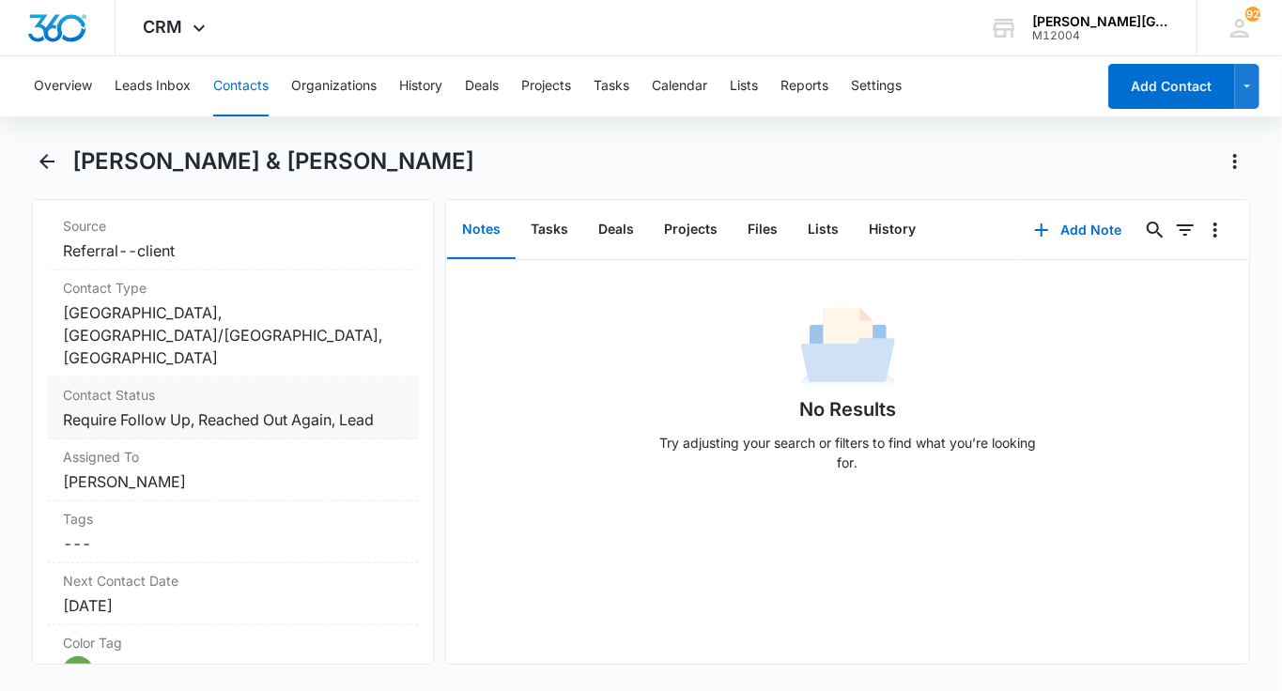
click at [278, 408] on dd "Cancel Save Changes Require Follow Up, Reached Out Again, Lead" at bounding box center [233, 419] width 340 height 23
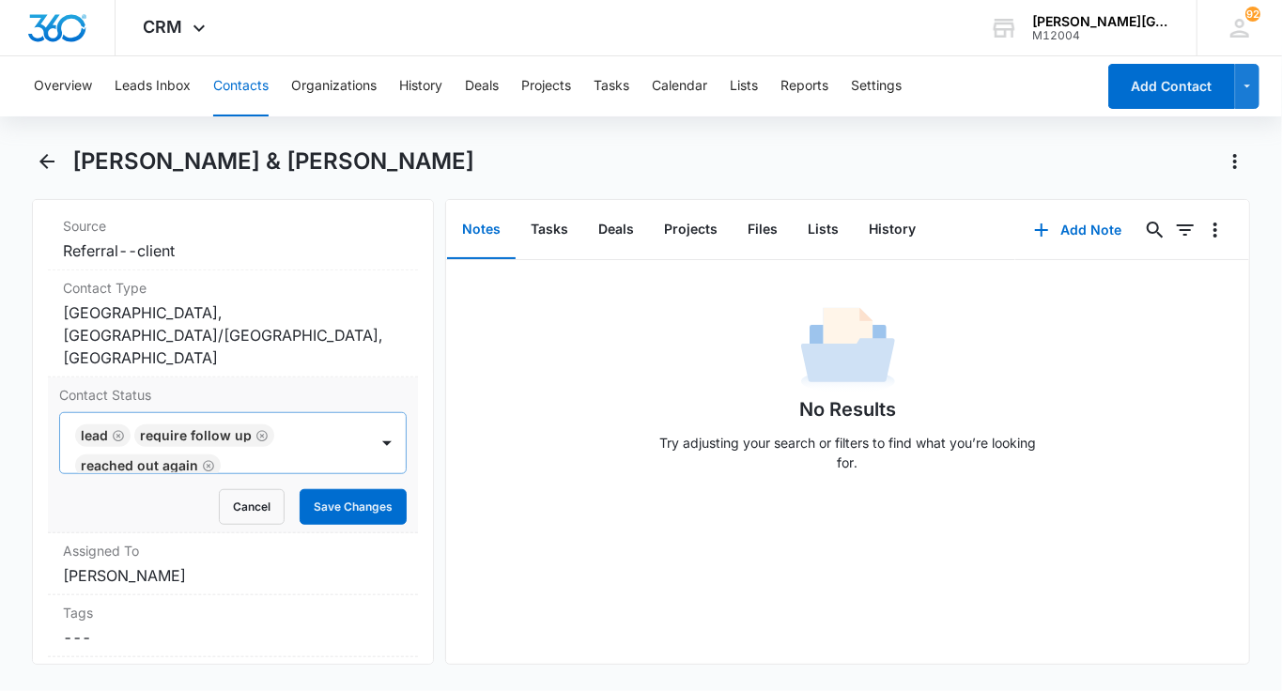
click at [115, 429] on icon "Remove Lead" at bounding box center [118, 436] width 13 height 14
click at [201, 426] on icon "Remove Require Follow Up" at bounding box center [202, 431] width 11 height 11
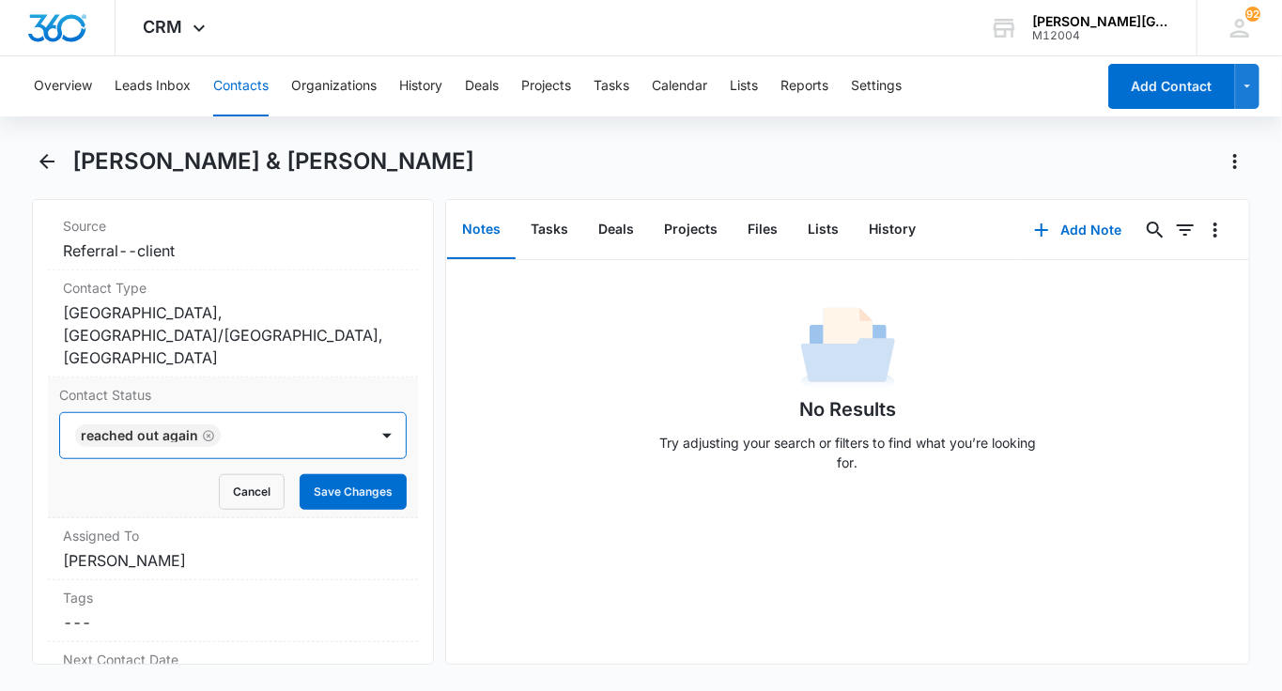
scroll to position [0, 0]
click at [202, 429] on icon "Remove Reached Out Again" at bounding box center [208, 436] width 13 height 14
click at [192, 423] on div at bounding box center [210, 436] width 267 height 26
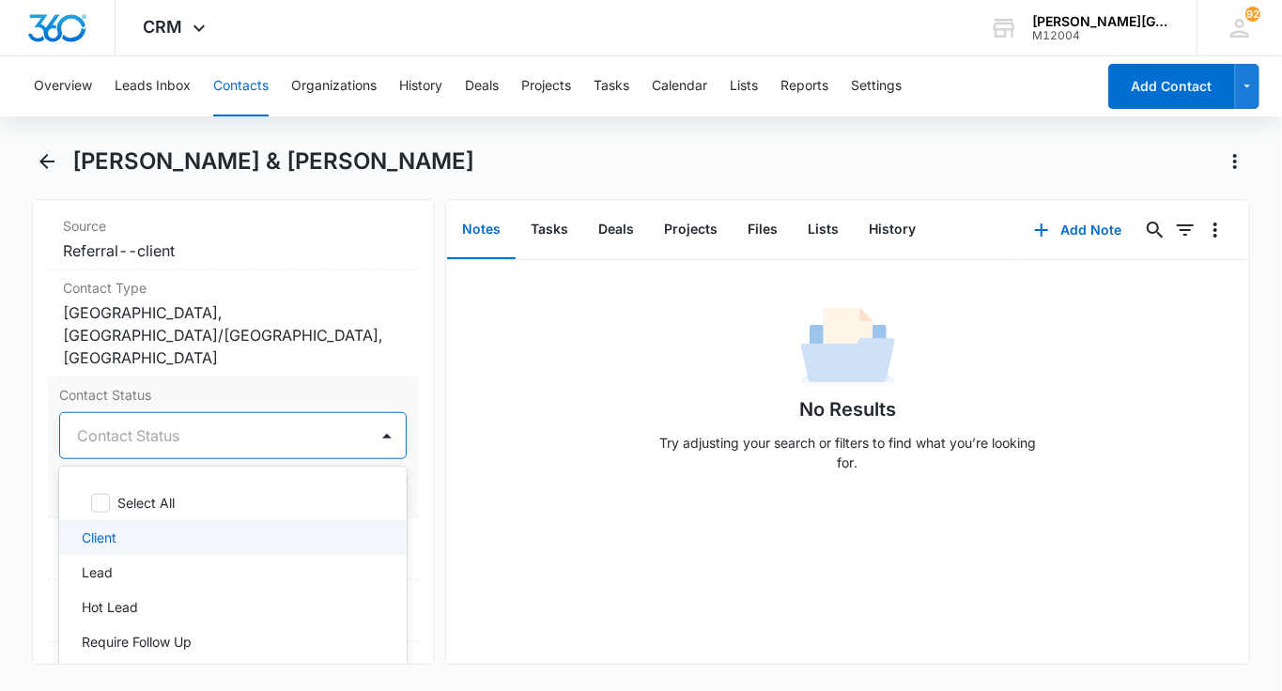
click at [113, 520] on div "Client" at bounding box center [232, 537] width 347 height 35
click at [330, 412] on div "Client" at bounding box center [232, 435] width 347 height 47
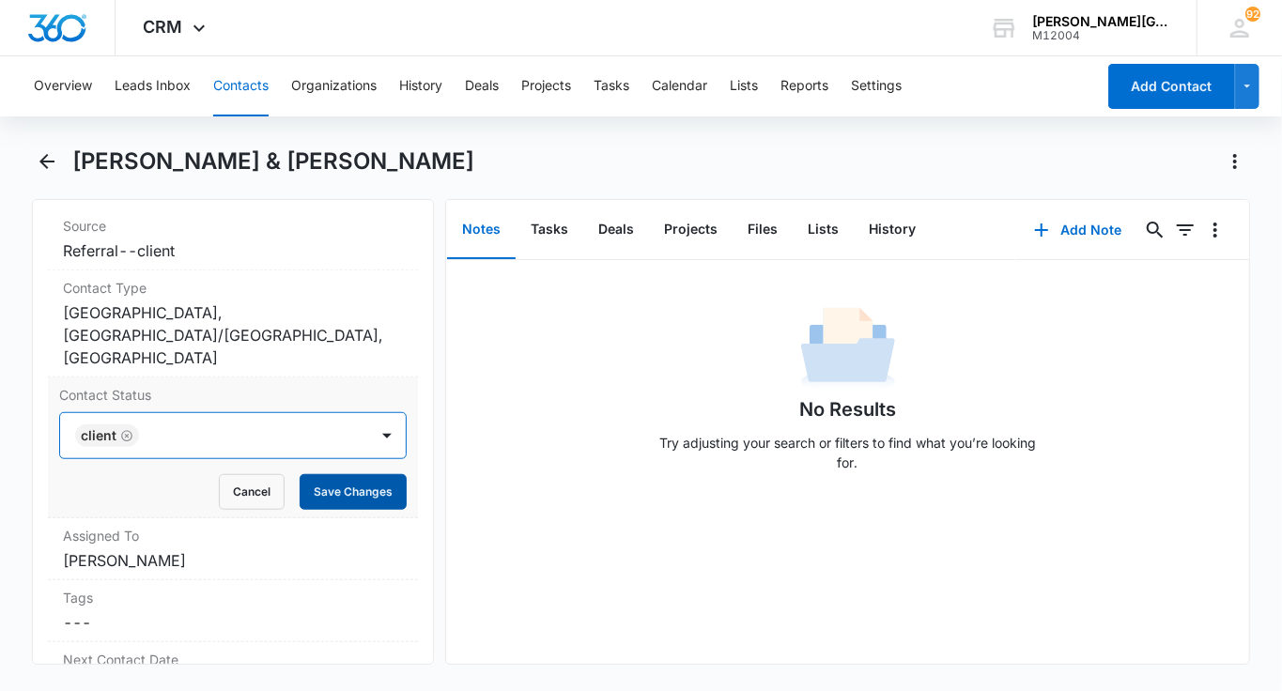
click at [360, 474] on button "Save Changes" at bounding box center [353, 492] width 107 height 36
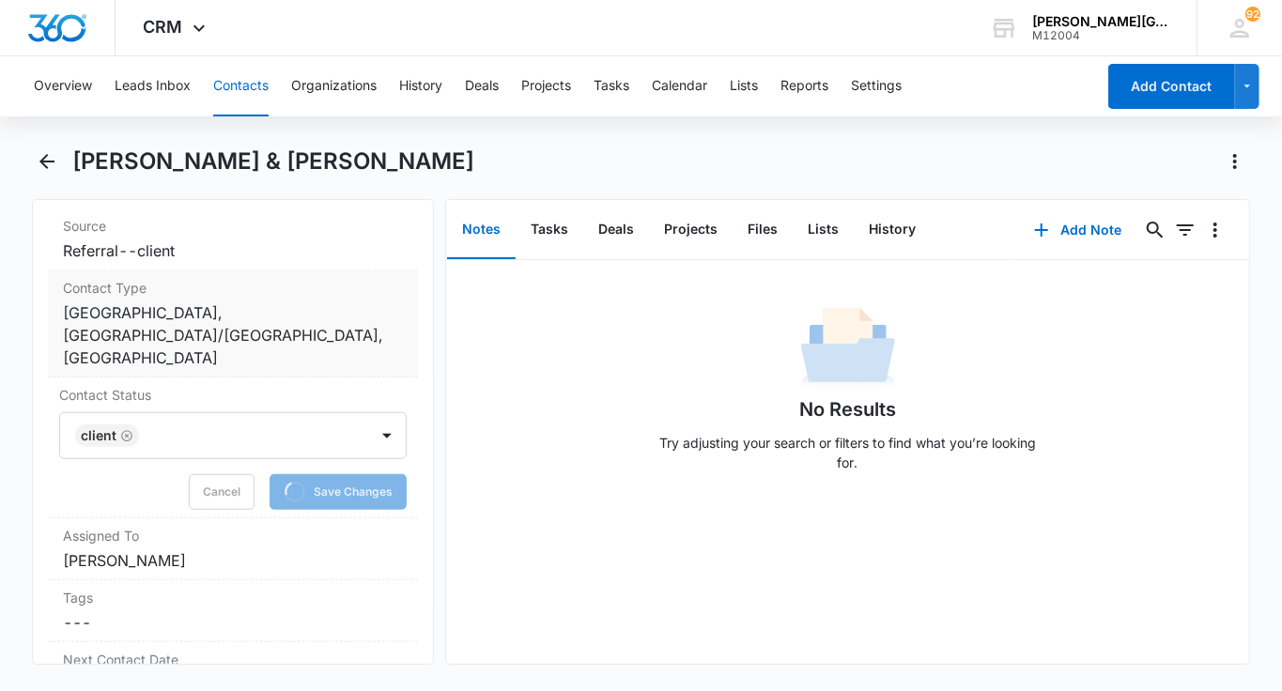
click at [309, 301] on dd "Cancel Save Changes [GEOGRAPHIC_DATA], [GEOGRAPHIC_DATA]/[GEOGRAPHIC_DATA], [GE…" at bounding box center [233, 335] width 340 height 68
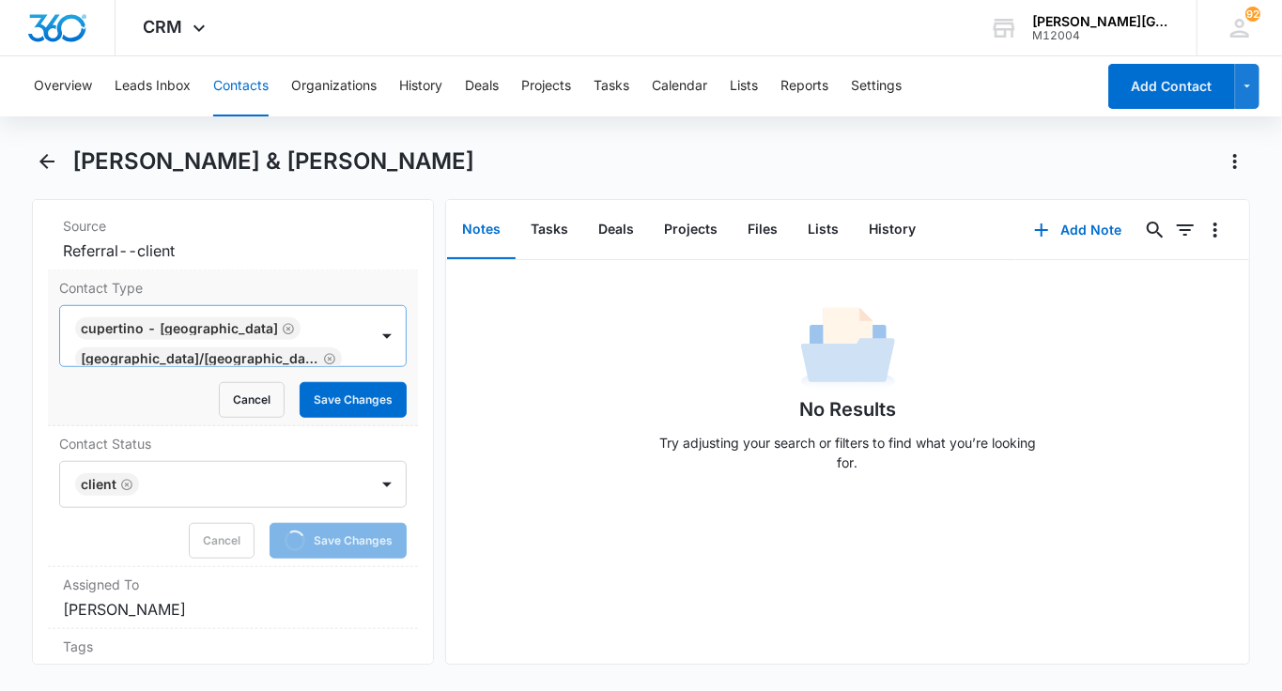
click at [282, 322] on icon "Remove Cupertino - De Anza College" at bounding box center [288, 329] width 13 height 14
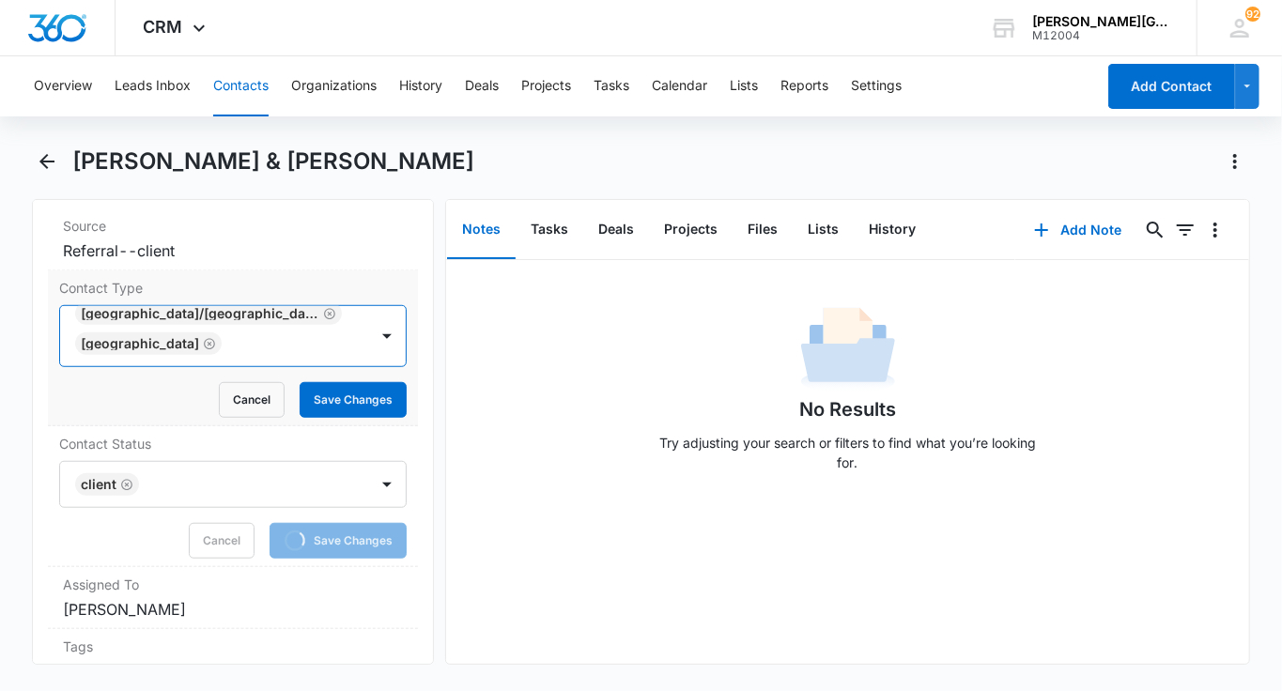
click at [270, 306] on div "[GEOGRAPHIC_DATA]/[GEOGRAPHIC_DATA] [GEOGRAPHIC_DATA]" at bounding box center [214, 336] width 308 height 60
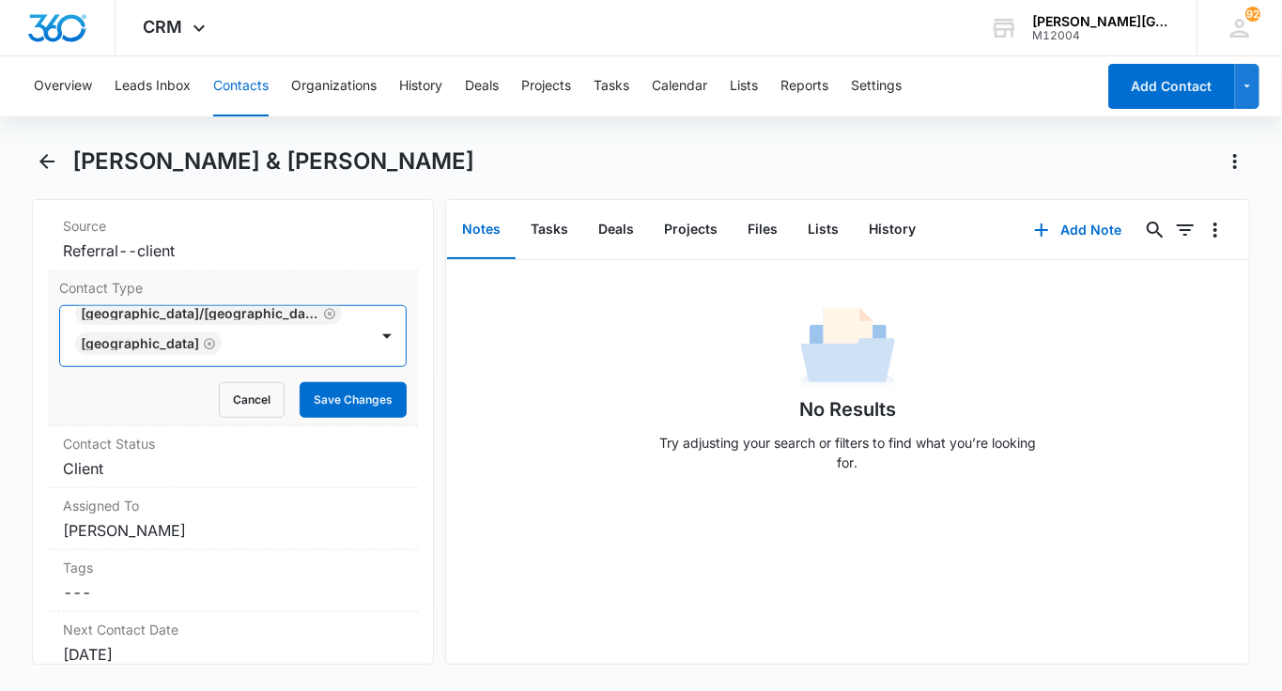
click at [203, 337] on icon "Remove South Bay Camp" at bounding box center [209, 344] width 13 height 14
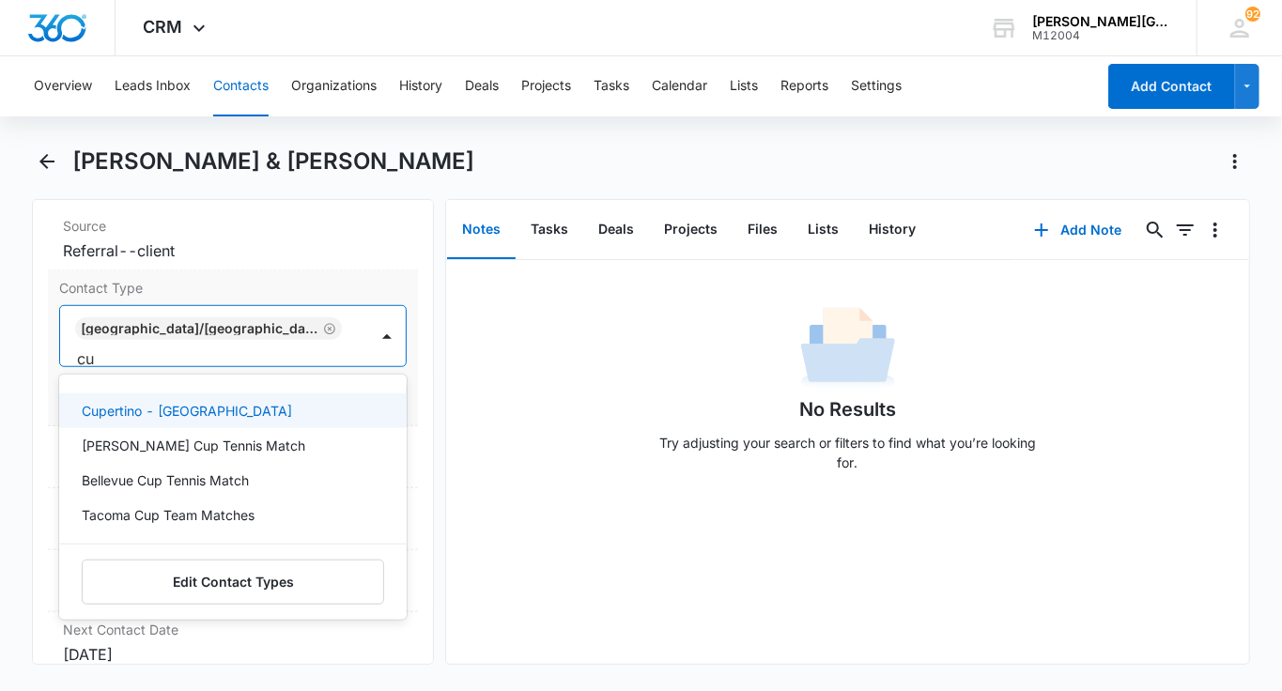
type input "cup"
click at [198, 401] on p "Cupertino - [GEOGRAPHIC_DATA]" at bounding box center [187, 411] width 210 height 20
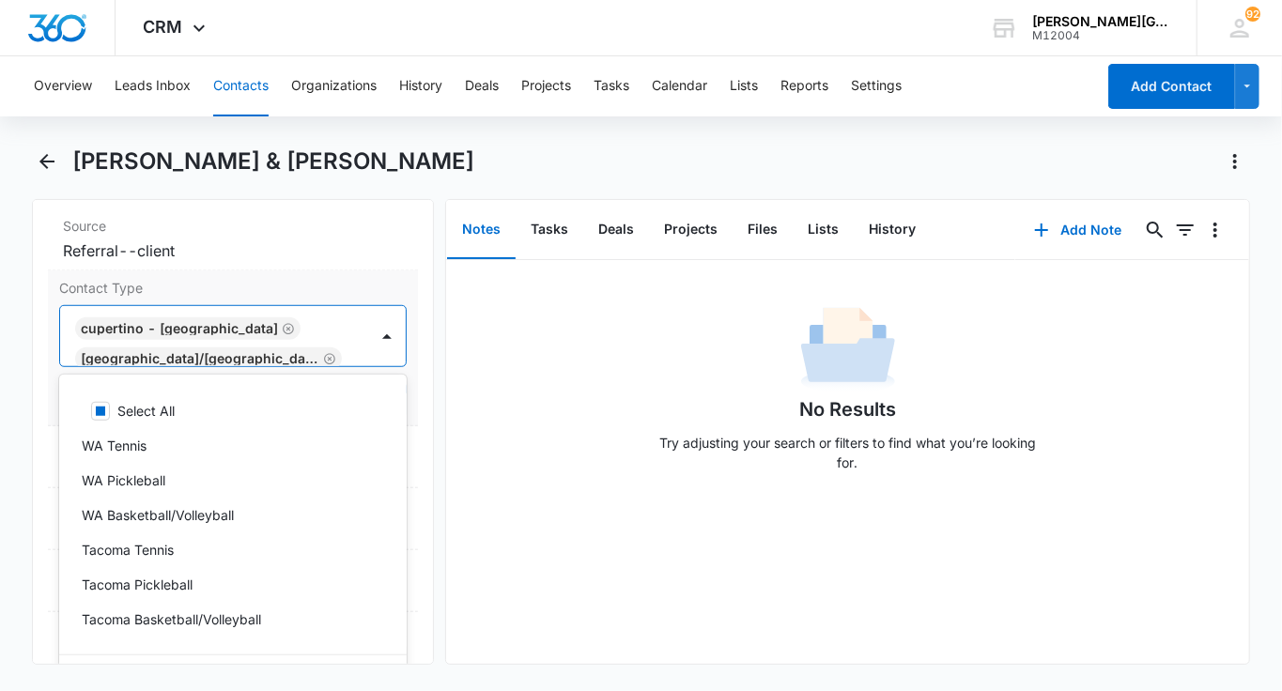
click at [344, 334] on div "Cupertino - [GEOGRAPHIC_DATA] [GEOGRAPHIC_DATA]/[GEOGRAPHIC_DATA]" at bounding box center [232, 336] width 347 height 62
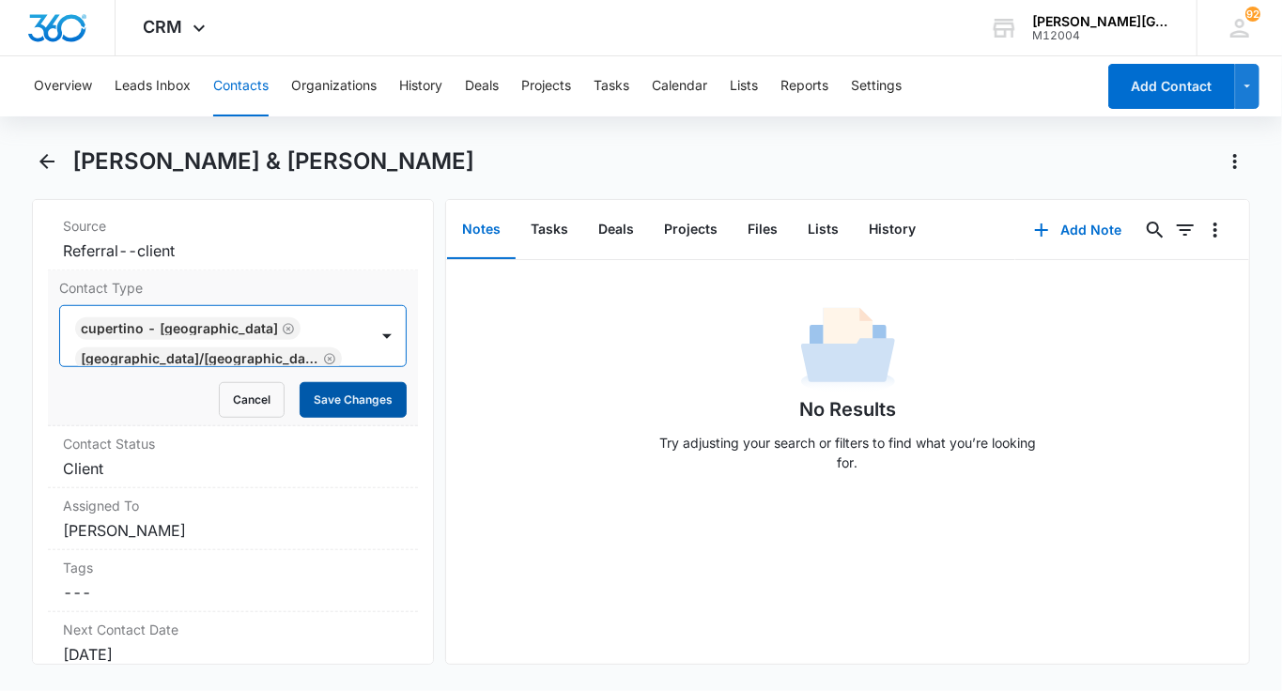
click at [364, 382] on button "Save Changes" at bounding box center [353, 400] width 107 height 36
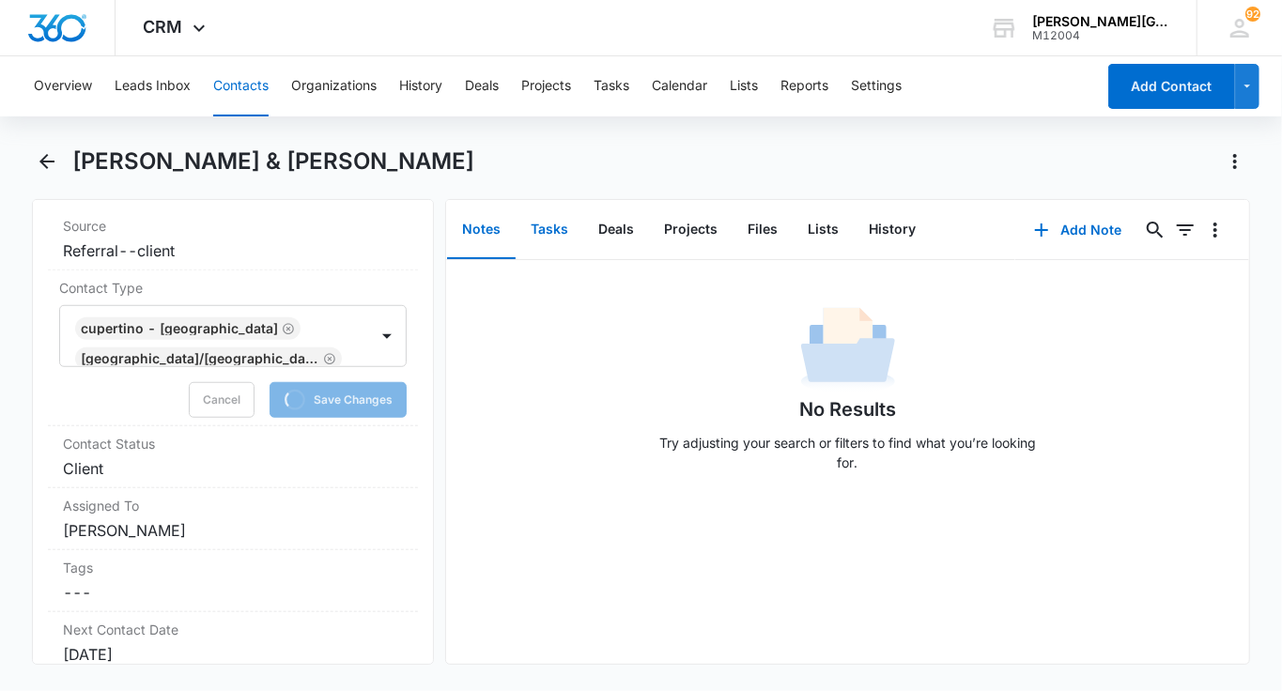
click at [551, 247] on button "Tasks" at bounding box center [549, 230] width 68 height 58
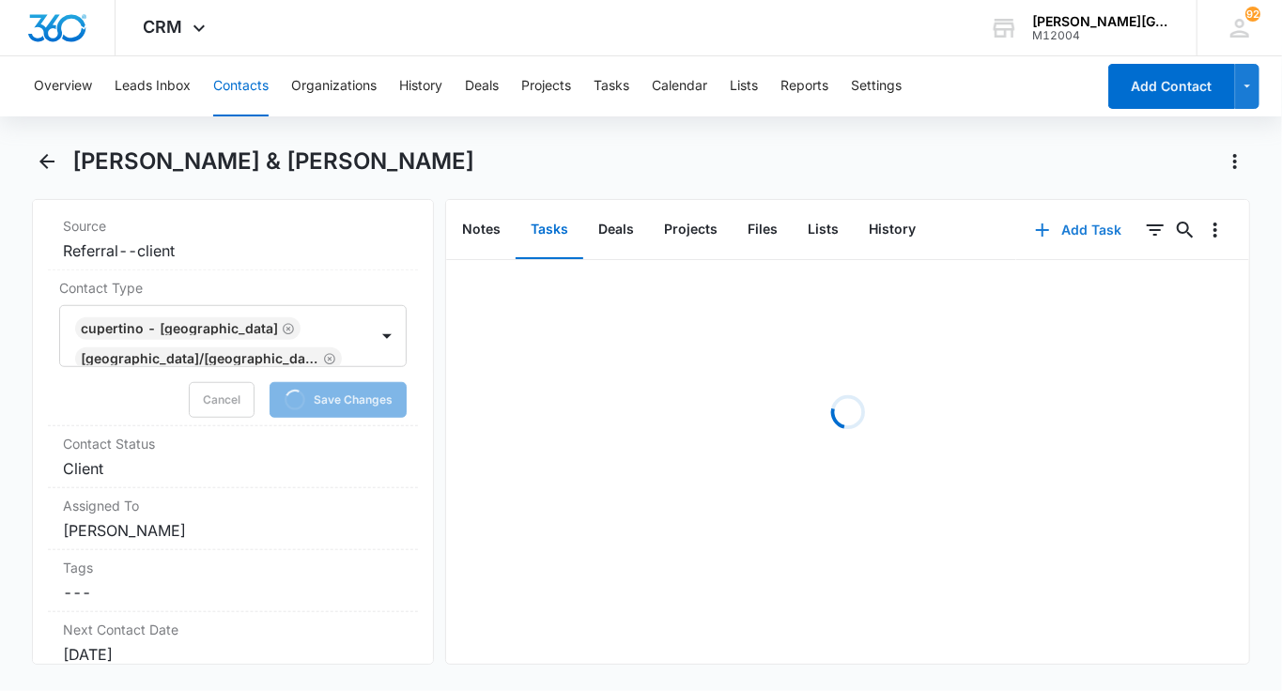
click at [1053, 233] on icon "button" at bounding box center [1042, 230] width 23 height 23
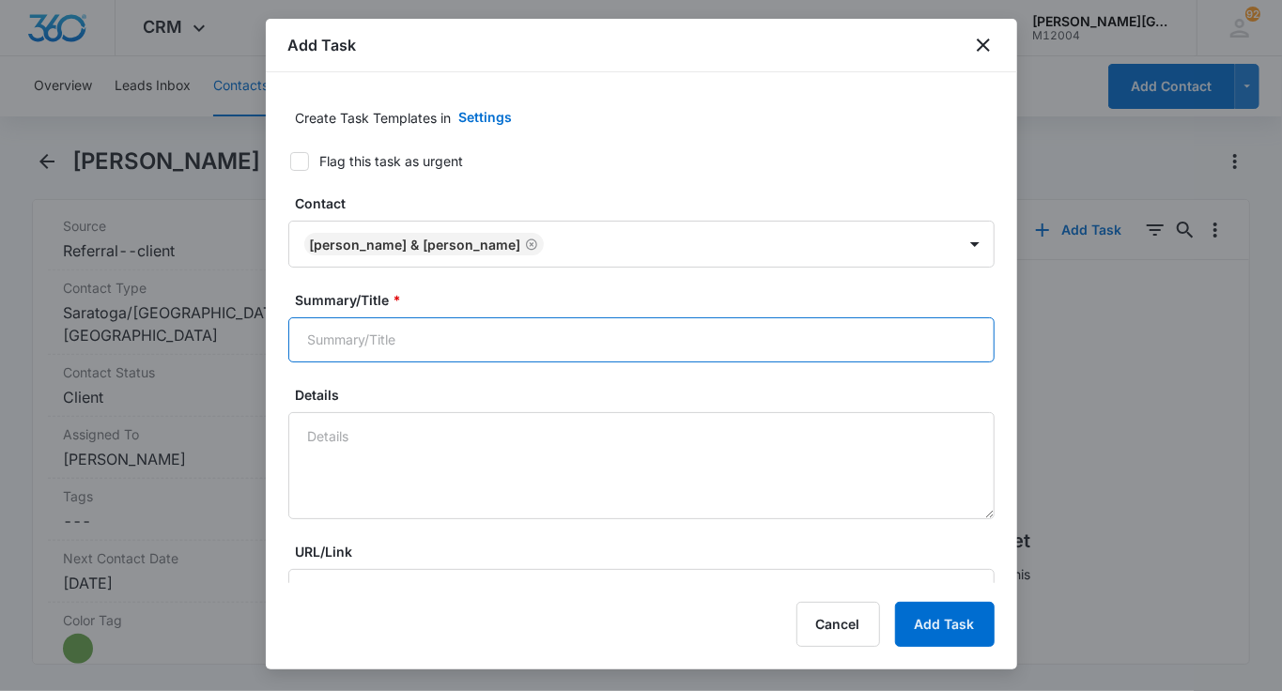
click at [419, 342] on input "Summary/Title *" at bounding box center [641, 339] width 706 height 45
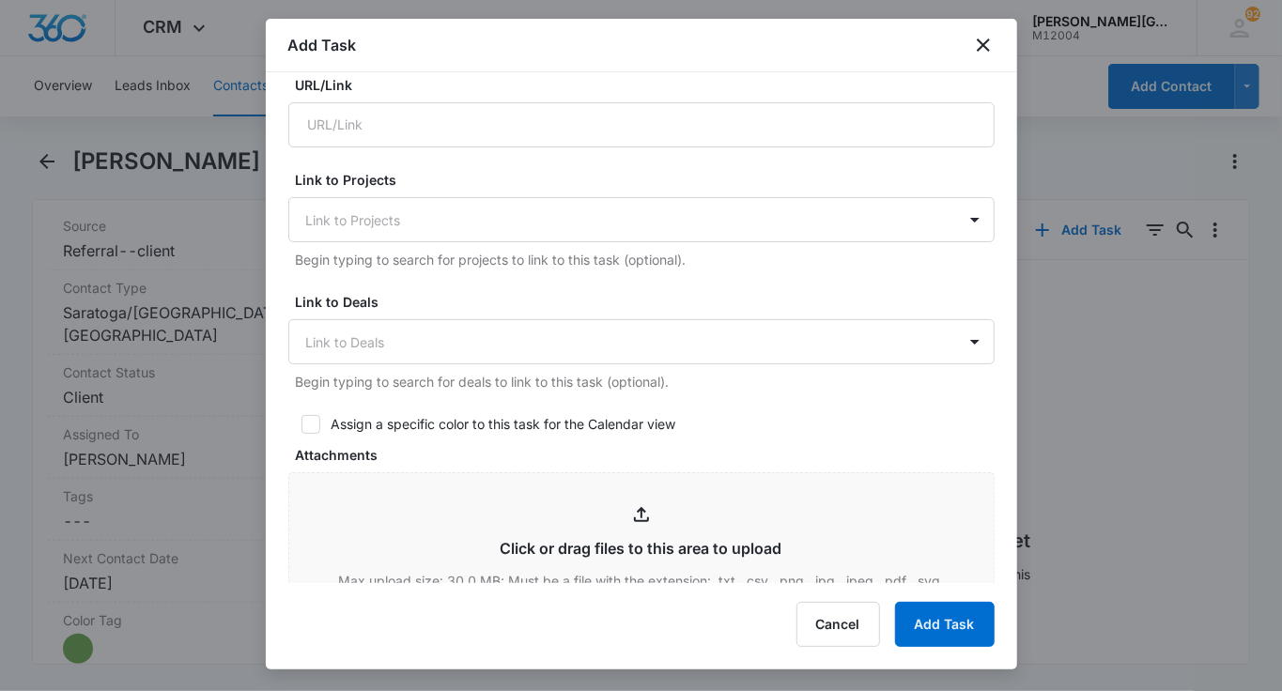
scroll to position [751, 0]
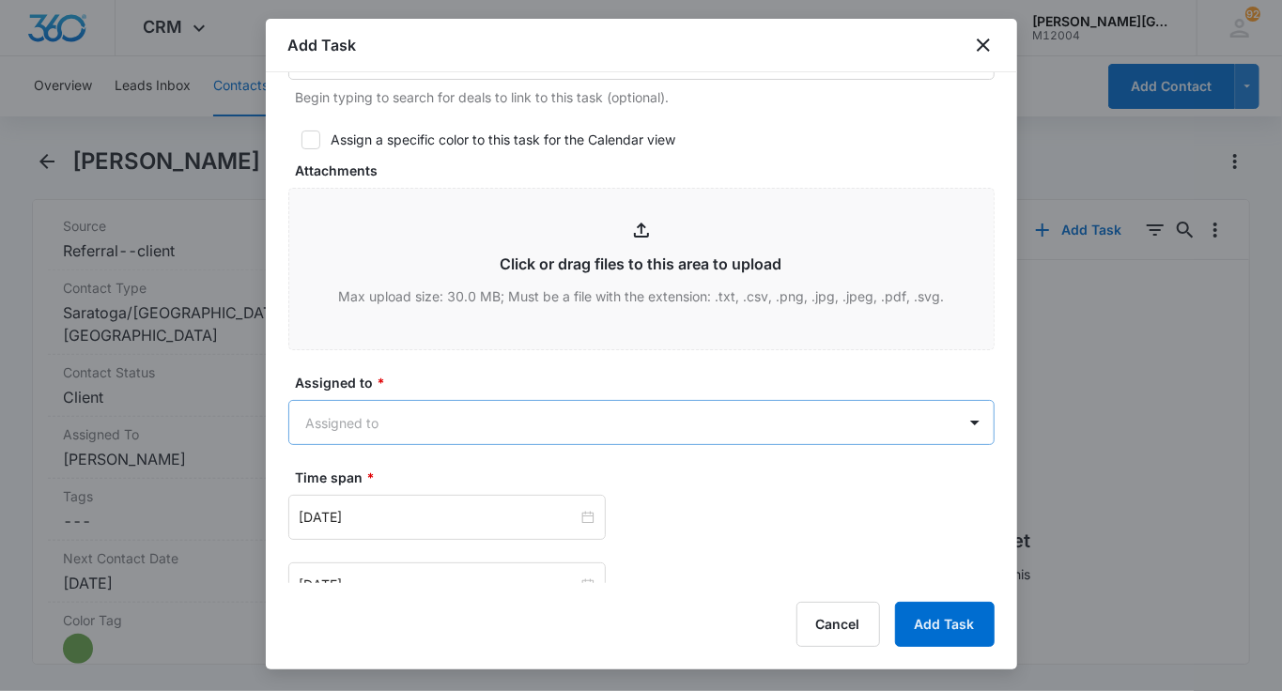
type input "check on them after the 1st session"
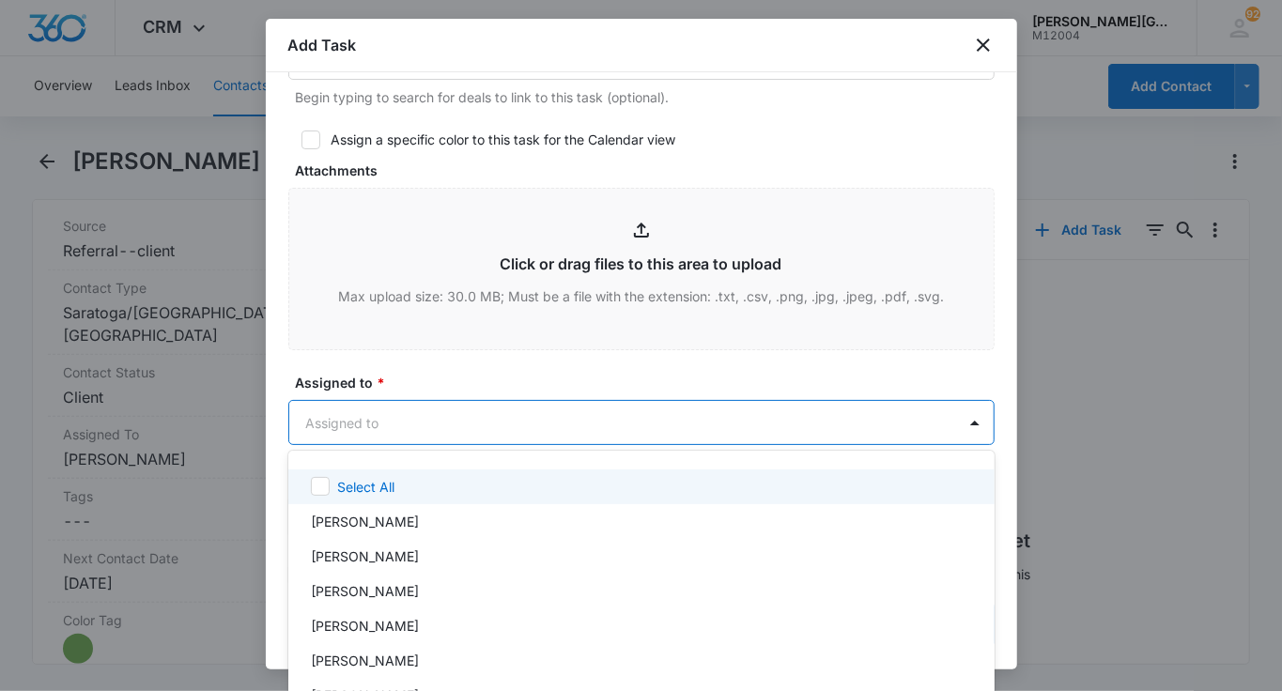
click at [460, 415] on body "CRM Apps Reputation Websites Forms CRM Email Social Shop Payments POS Content A…" at bounding box center [641, 345] width 1282 height 691
type input "[PERSON_NAME]"
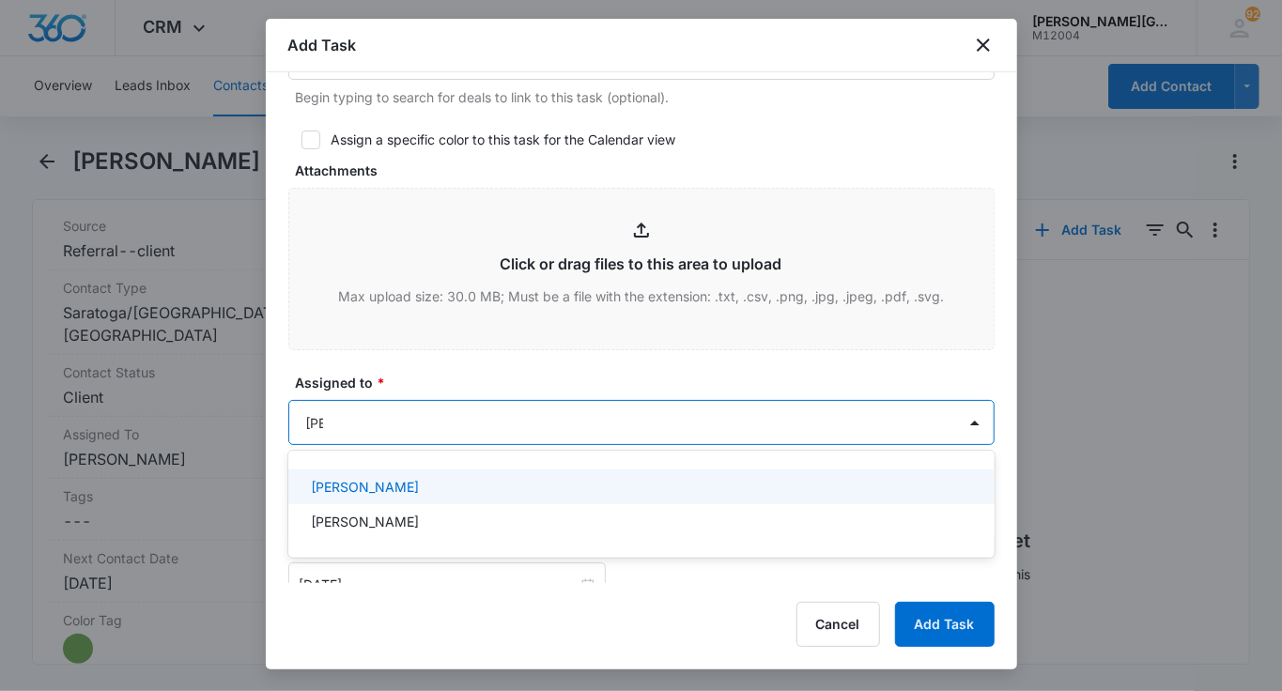
click at [419, 480] on p "[PERSON_NAME]" at bounding box center [365, 487] width 108 height 20
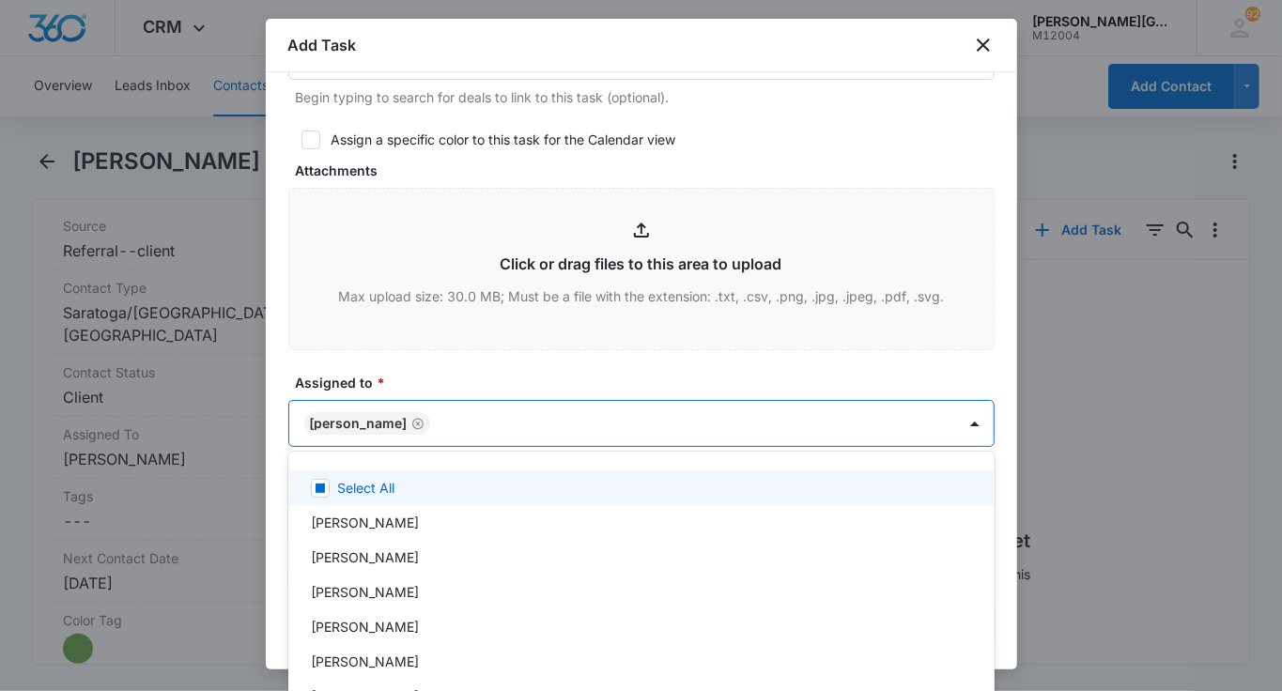
click at [468, 374] on div at bounding box center [641, 345] width 1282 height 691
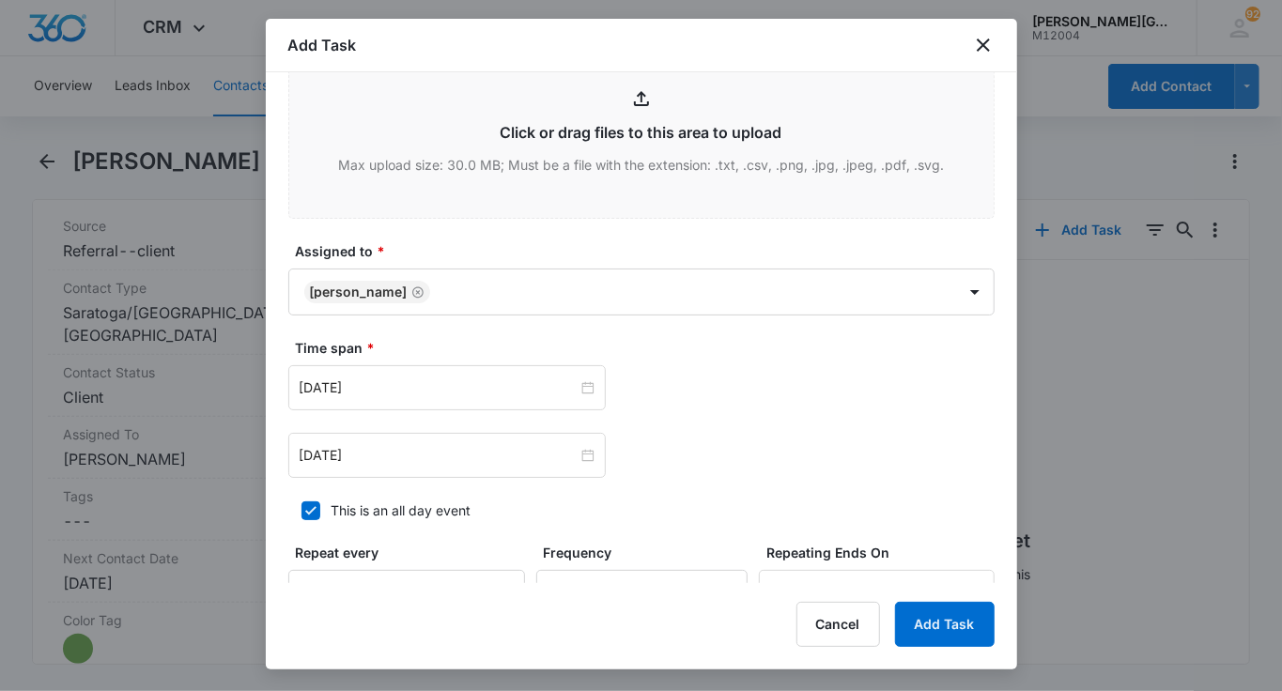
scroll to position [896, 0]
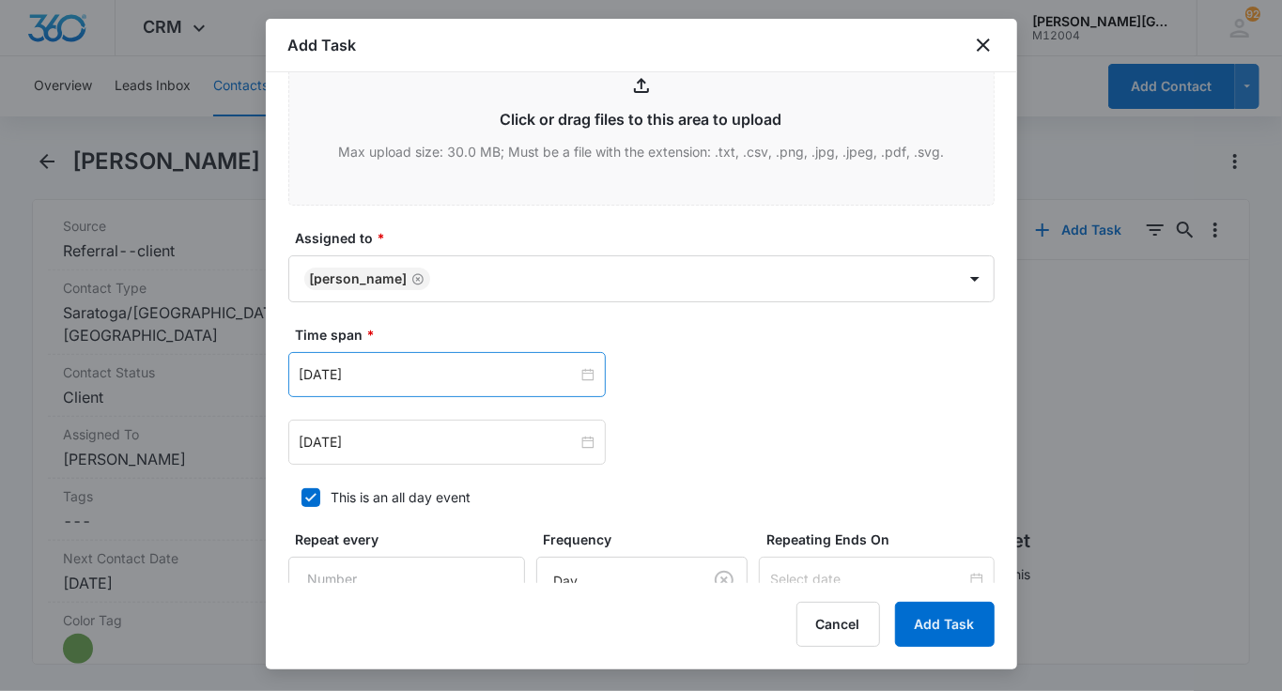
click at [421, 359] on div "[DATE]" at bounding box center [446, 374] width 317 height 45
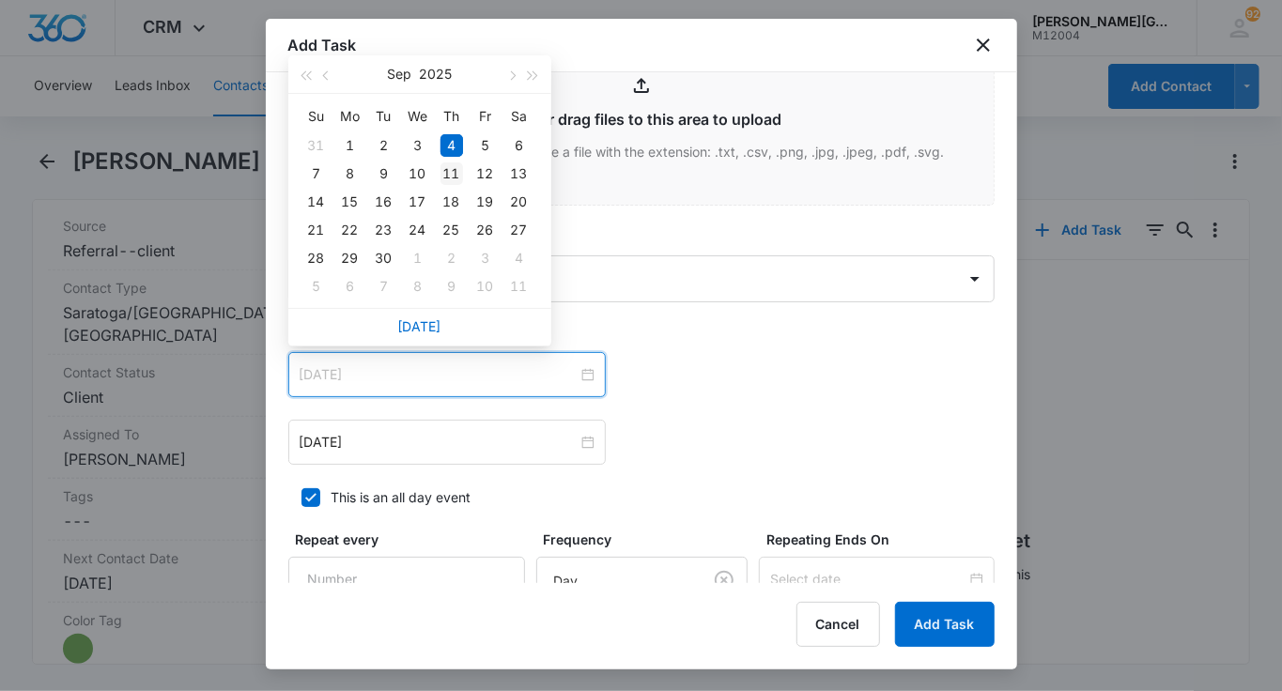
type input "[DATE]"
click at [443, 177] on div "11" at bounding box center [451, 173] width 23 height 23
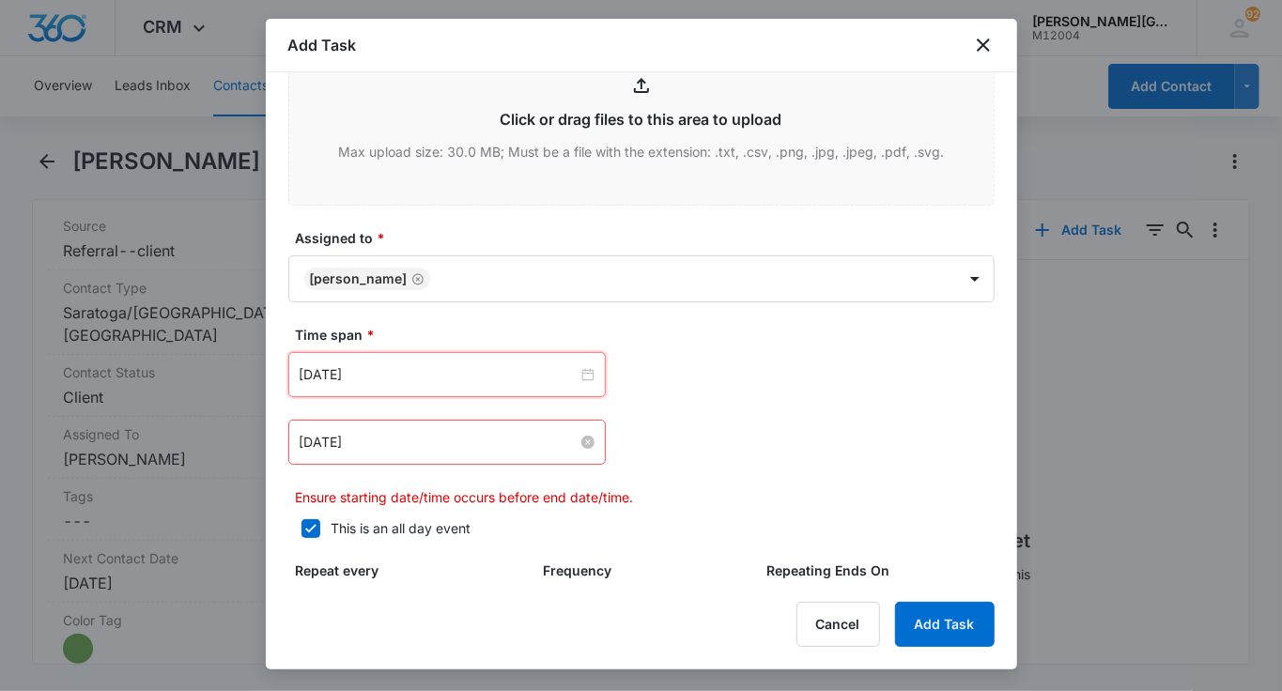
click at [385, 434] on input "[DATE]" at bounding box center [439, 442] width 278 height 21
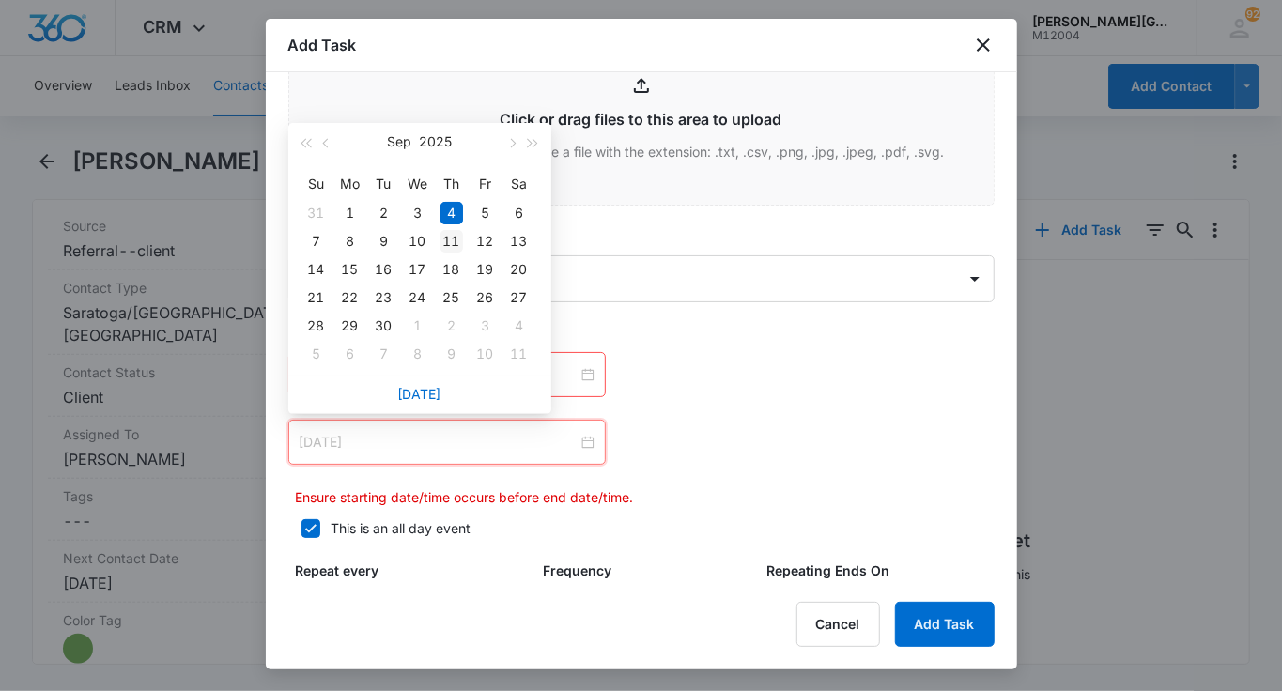
type input "[DATE]"
click at [447, 237] on div "11" at bounding box center [451, 241] width 23 height 23
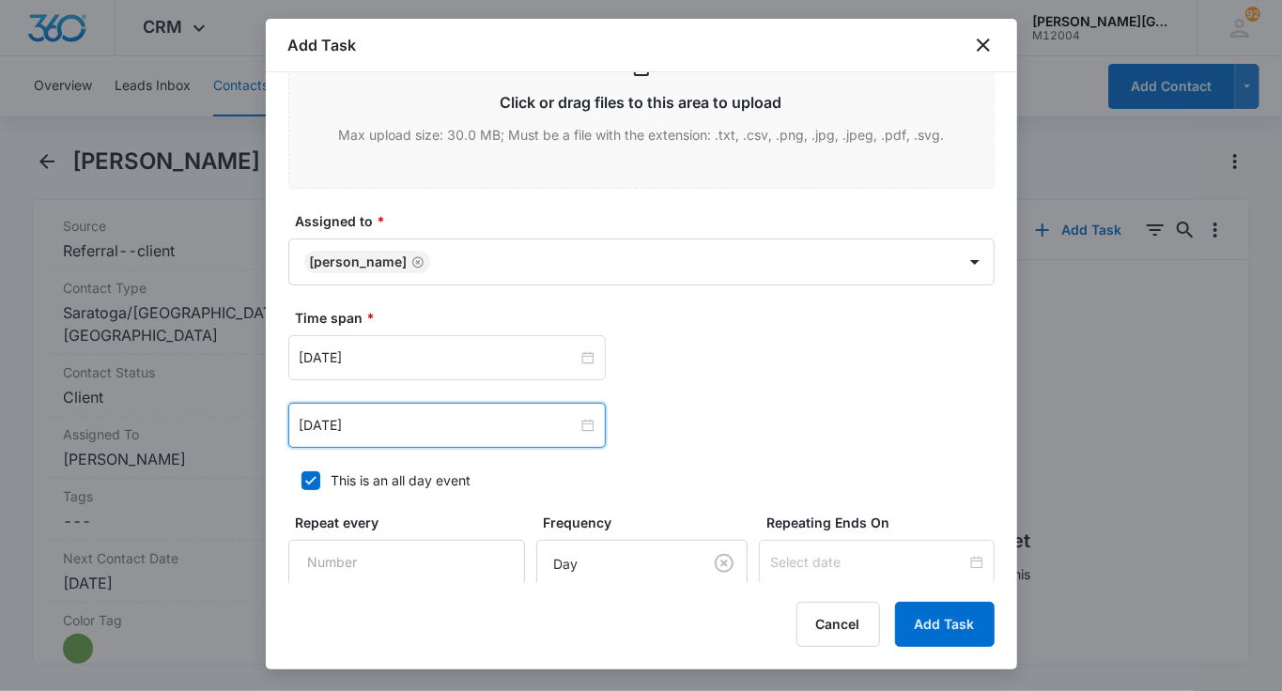
scroll to position [1035, 0]
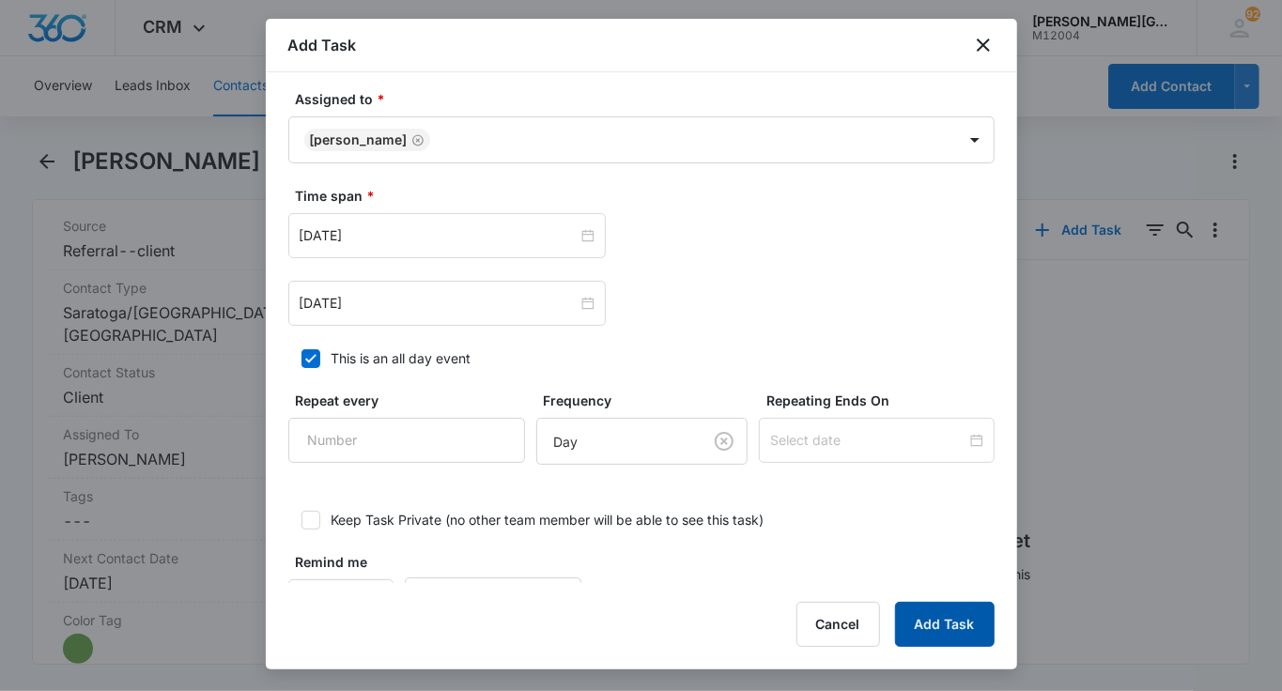
click at [928, 626] on button "Add Task" at bounding box center [945, 624] width 100 height 45
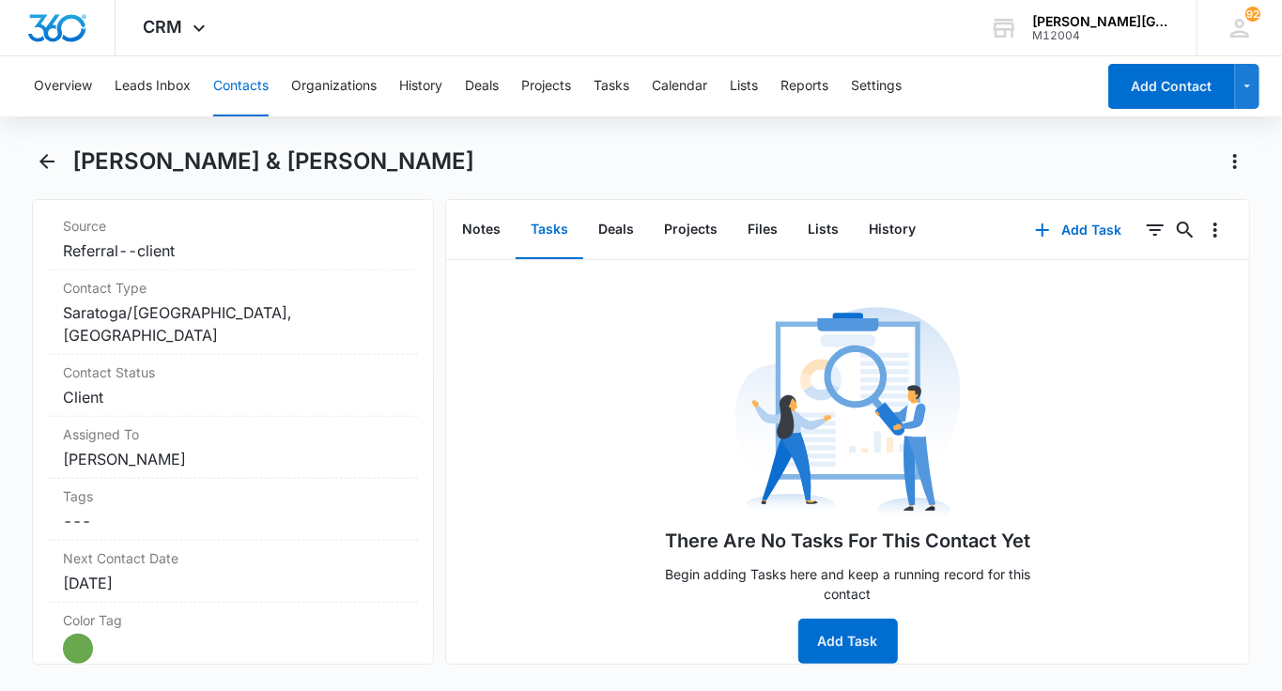
click at [266, 84] on button "Contacts" at bounding box center [240, 86] width 55 height 60
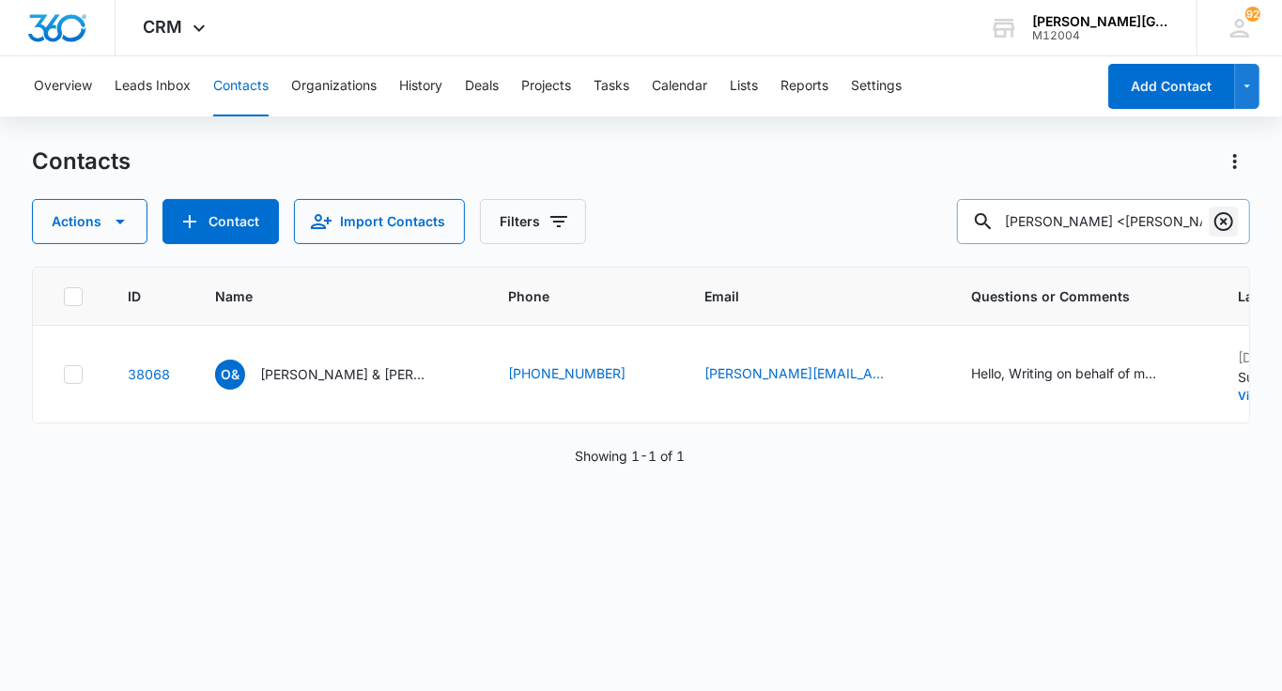
click at [1209, 215] on button "Clear" at bounding box center [1223, 222] width 30 height 30
